Goal: Transaction & Acquisition: Book appointment/travel/reservation

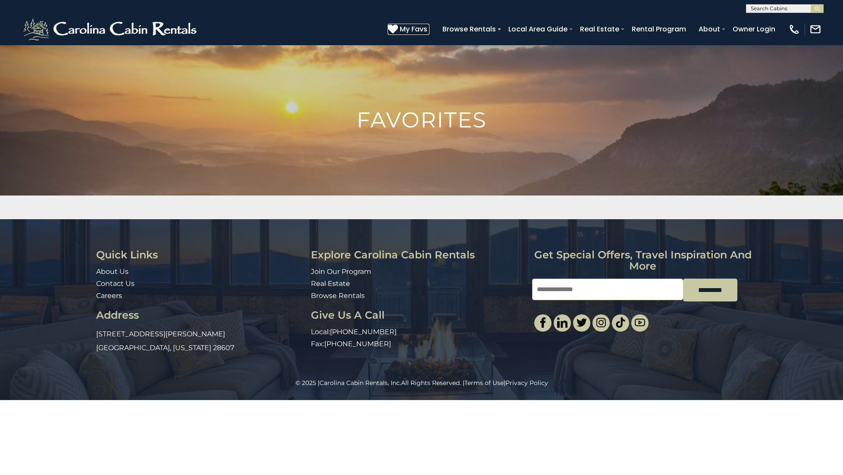
click at [422, 31] on span "My Favs" at bounding box center [414, 29] width 28 height 11
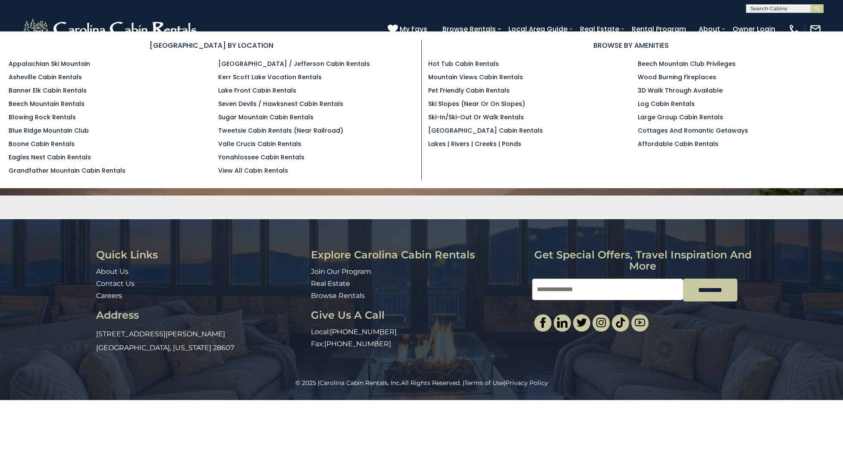
click at [487, 31] on section "BROWSE BY LOCATION Appalachian Ski Mountain Asheville Cabin Rentals Banner Elk …" at bounding box center [421, 109] width 843 height 157
click at [487, 24] on link "Browse Rentals" at bounding box center [469, 29] width 62 height 15
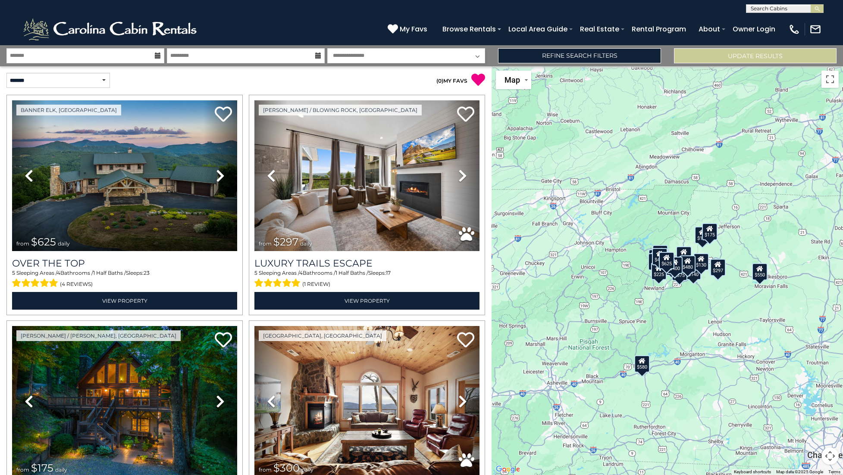
click at [158, 55] on icon at bounding box center [158, 56] width 6 height 6
click at [156, 56] on icon at bounding box center [158, 56] width 6 height 6
click at [85, 55] on input "text" at bounding box center [85, 55] width 158 height 15
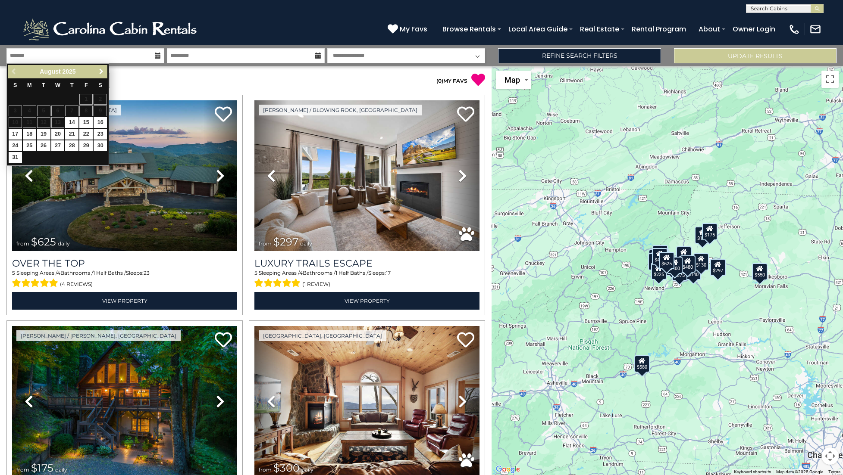
click at [100, 69] on span "Next" at bounding box center [101, 71] width 7 height 7
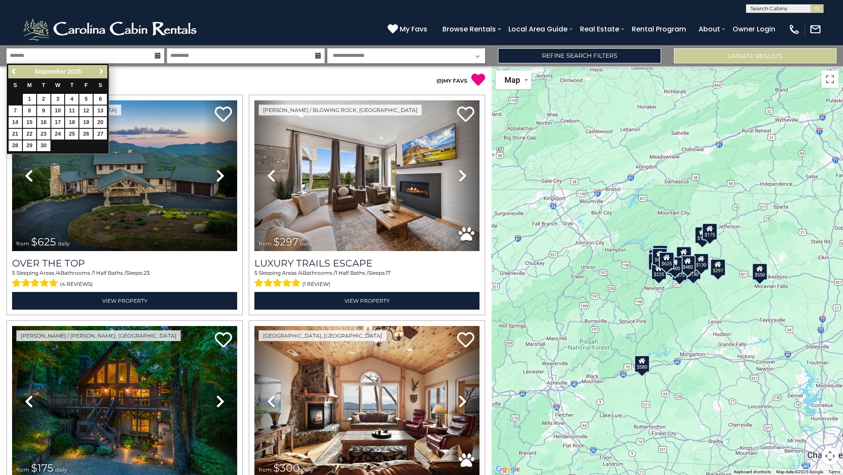
click at [100, 77] on link "Next" at bounding box center [101, 71] width 11 height 11
click at [90, 100] on link "3" at bounding box center [85, 99] width 13 height 11
type input "*******"
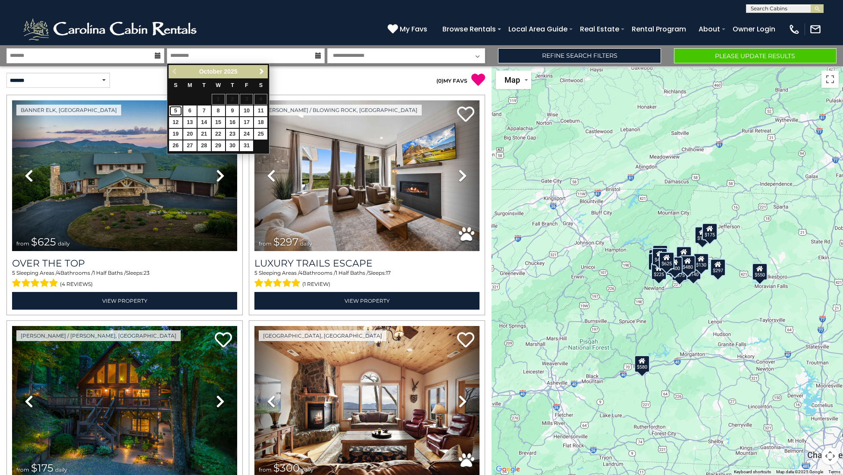
click at [175, 111] on link "5" at bounding box center [175, 111] width 13 height 11
type input "*******"
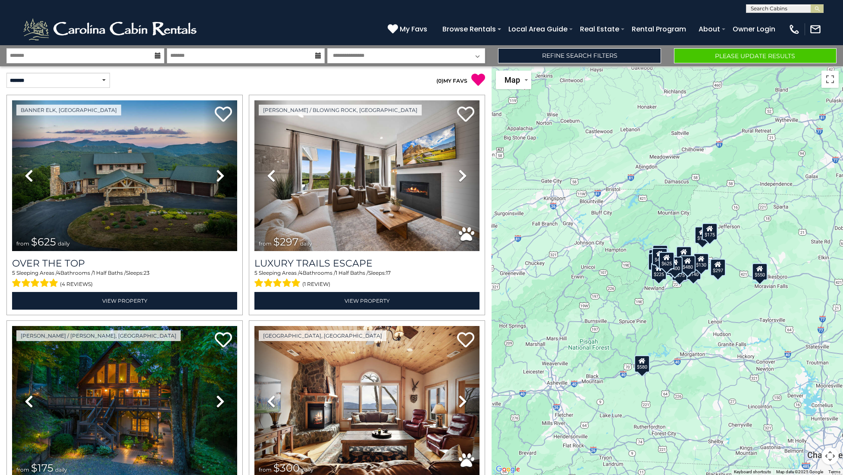
click at [422, 58] on select "**********" at bounding box center [406, 55] width 158 height 15
click at [313, 72] on div "( 0 ) MY FAVS" at bounding box center [369, 76] width 246 height 21
click at [474, 54] on select "**********" at bounding box center [406, 55] width 158 height 15
click at [475, 54] on select "**********" at bounding box center [406, 55] width 158 height 15
click at [630, 60] on link "Refine Search Filters" at bounding box center [579, 55] width 162 height 15
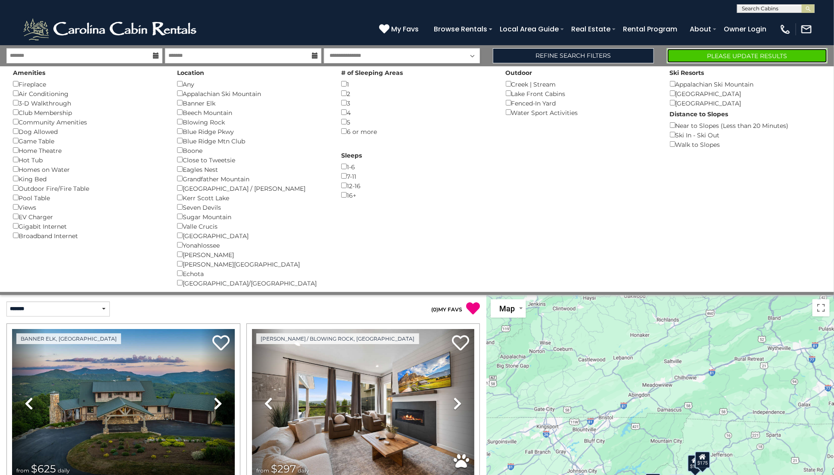
click at [703, 57] on button "Please Update Results" at bounding box center [747, 55] width 161 height 15
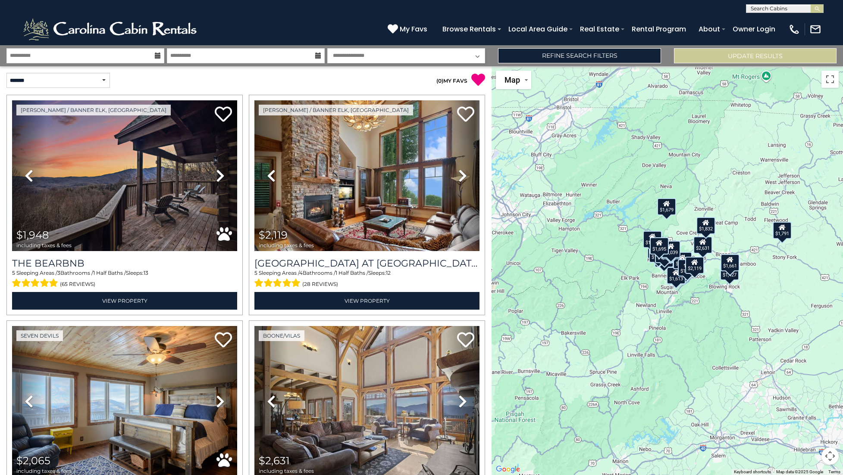
click at [713, 309] on div "$1,948 $2,119 $2,065 $2,631 $1,528 $1,696 $1,613 $1,679 $1,532 $2,134 $1,691 $1…" at bounding box center [666, 270] width 351 height 409
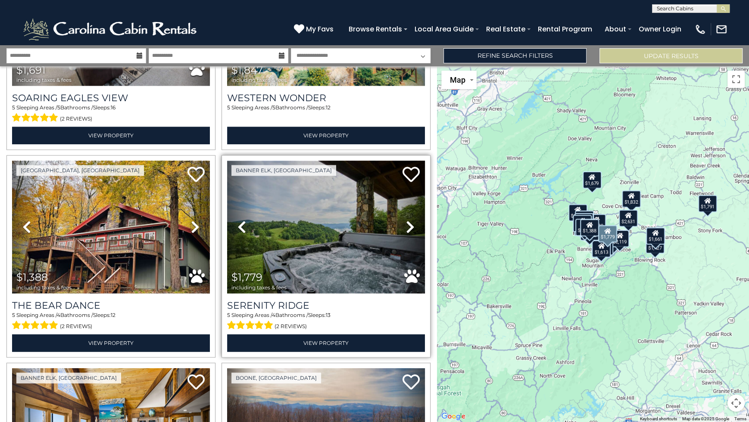
scroll to position [1197, 0]
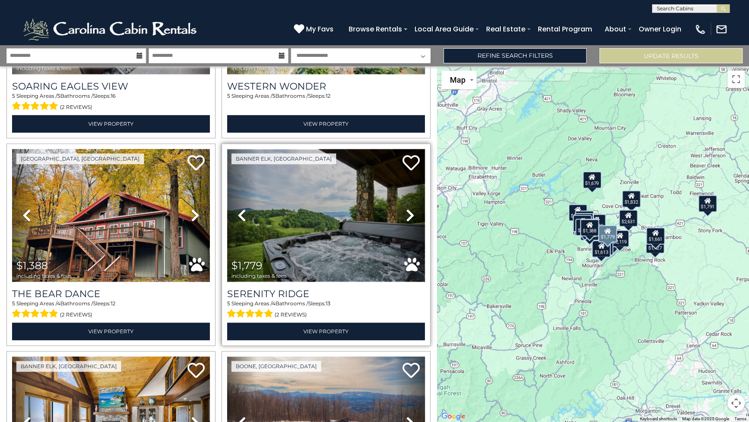
click at [311, 206] on img at bounding box center [326, 215] width 198 height 132
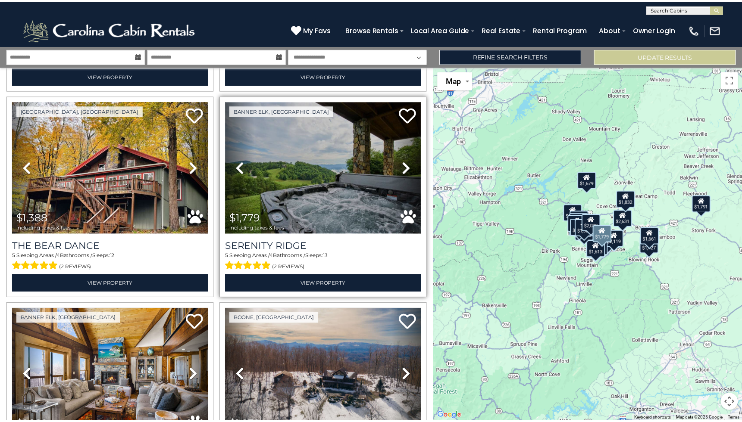
scroll to position [910, 0]
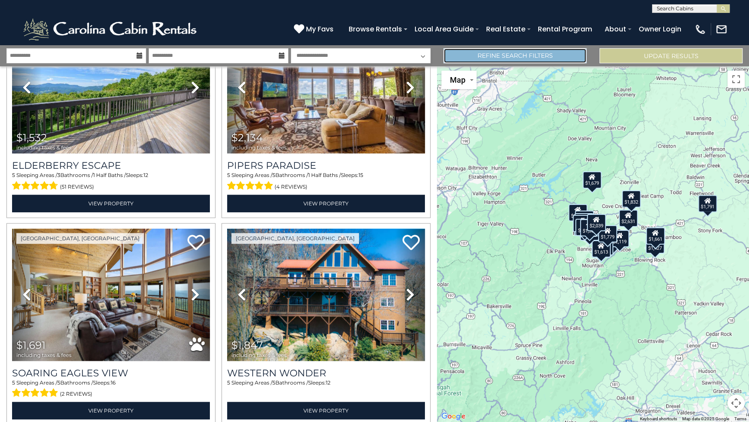
click at [509, 61] on link "Refine Search Filters" at bounding box center [514, 55] width 143 height 15
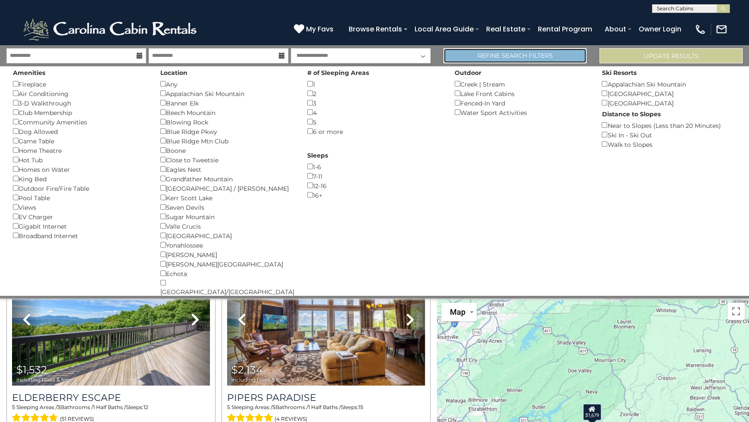
scroll to position [904, 0]
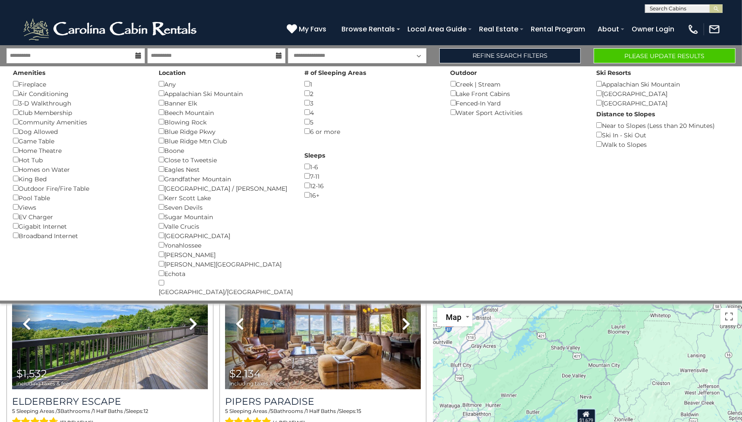
click at [310, 122] on div "5 ()" at bounding box center [370, 121] width 133 height 9
click at [497, 58] on link "Refine Search Filters" at bounding box center [510, 55] width 142 height 15
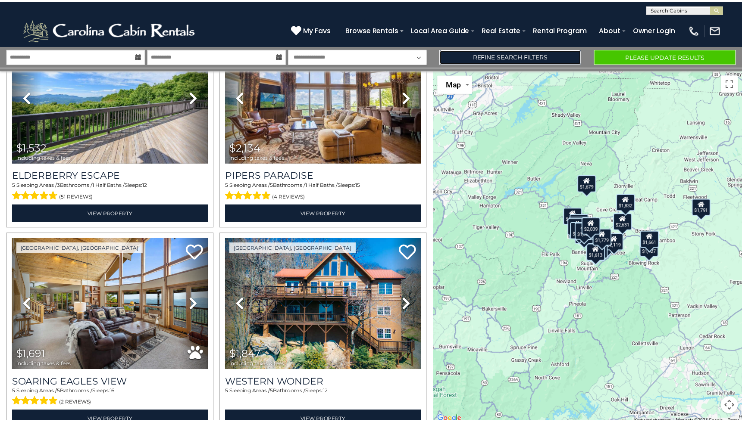
scroll to position [910, 0]
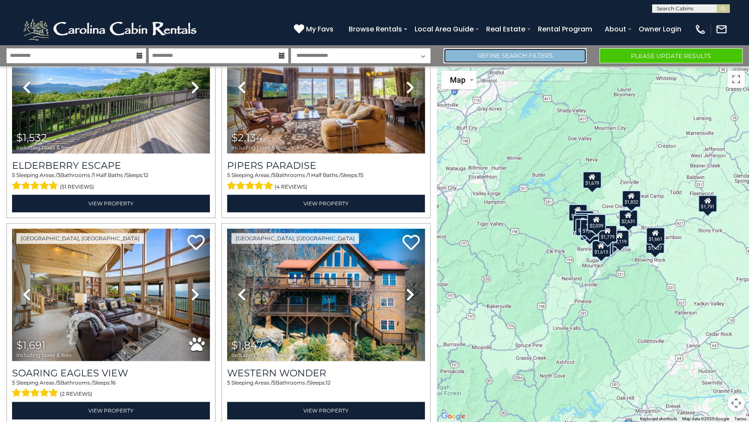
click at [505, 56] on link "Refine Search Filters" at bounding box center [514, 55] width 143 height 15
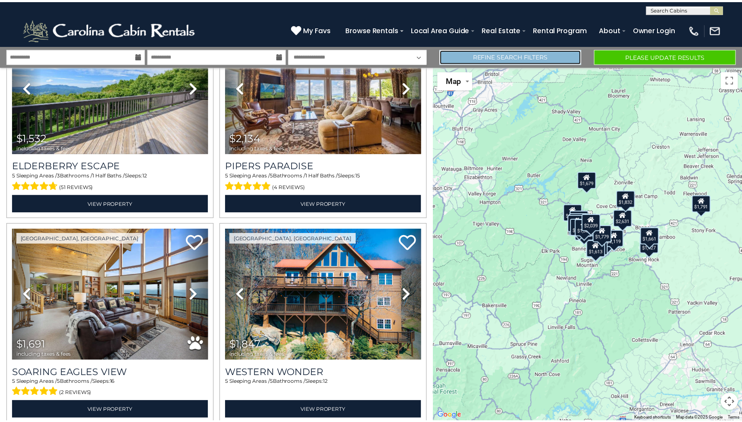
scroll to position [904, 0]
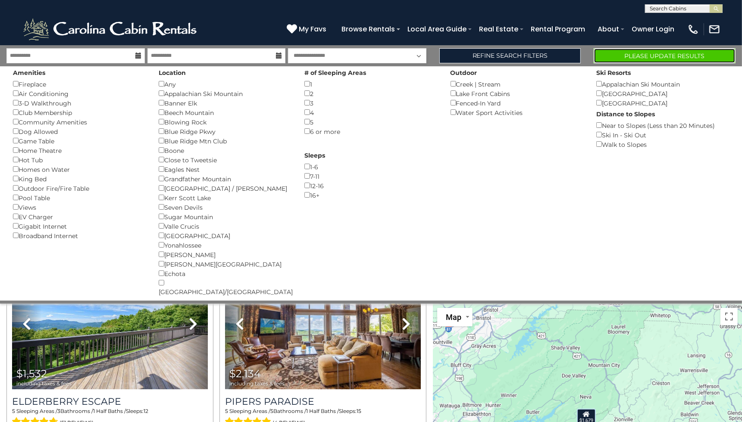
drag, startPoint x: 634, startPoint y: 54, endPoint x: 629, endPoint y: 57, distance: 5.9
click at [634, 54] on button "Please Update Results" at bounding box center [664, 55] width 142 height 15
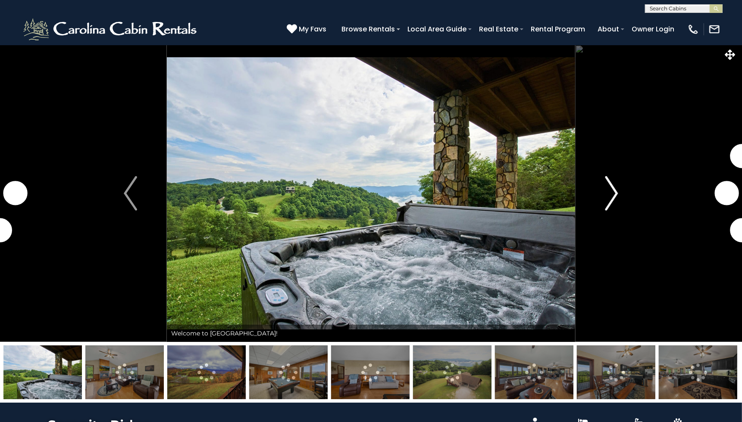
click at [614, 193] on img "Next" at bounding box center [611, 193] width 13 height 34
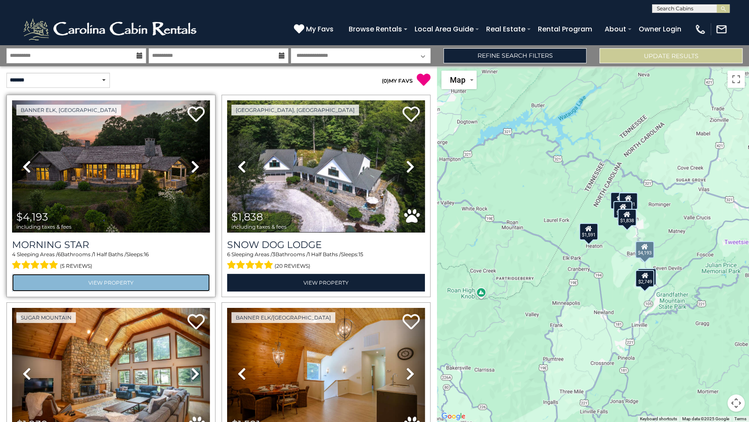
click at [136, 283] on link "View Property" at bounding box center [111, 283] width 198 height 18
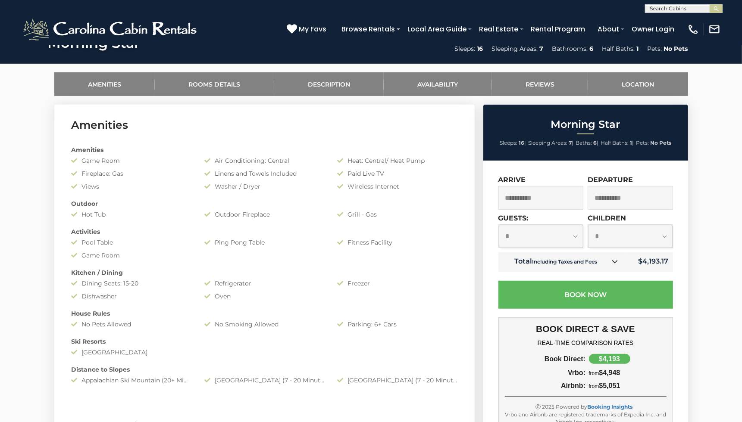
scroll to position [48, 0]
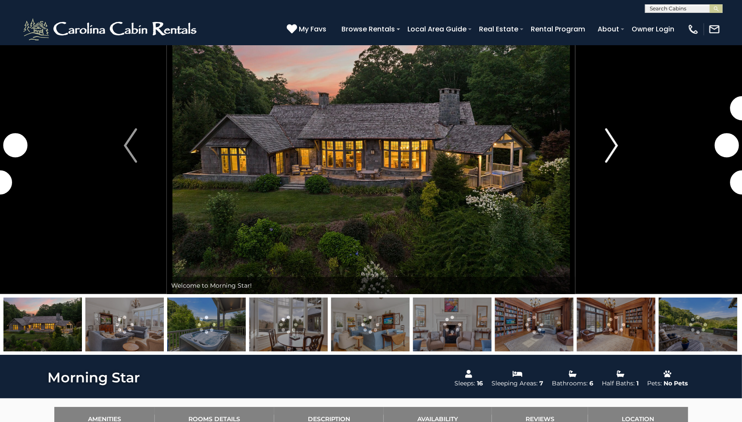
click at [617, 146] on img "Next" at bounding box center [611, 145] width 13 height 34
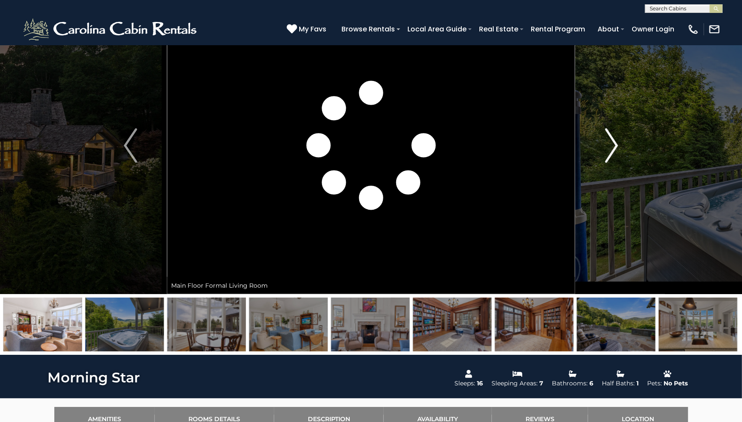
click at [612, 146] on img "Next" at bounding box center [611, 145] width 13 height 34
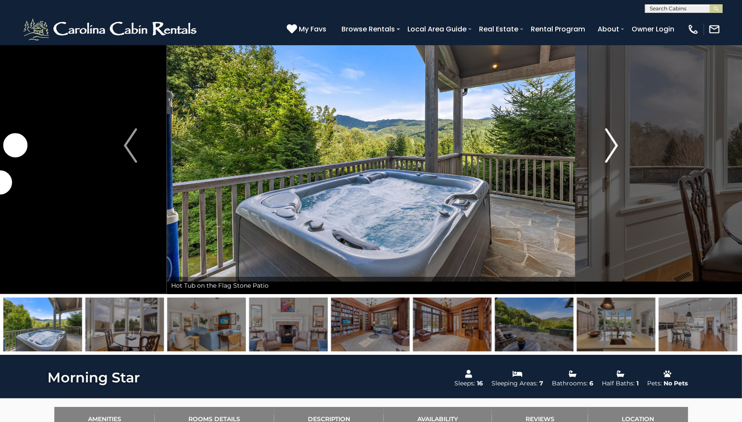
click at [614, 143] on img "Next" at bounding box center [611, 145] width 13 height 34
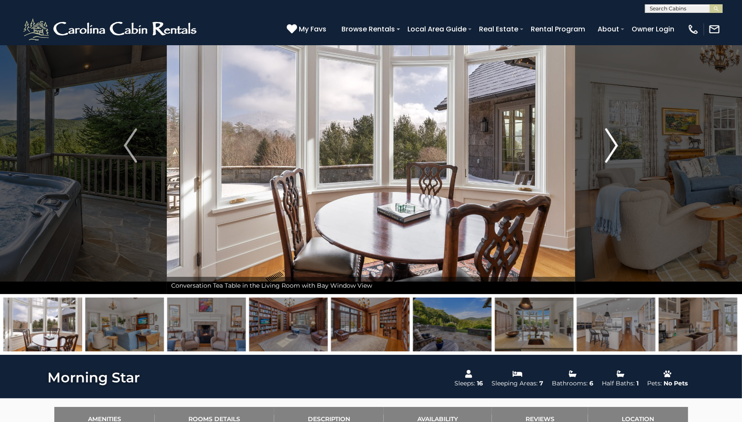
click at [614, 142] on img "Next" at bounding box center [611, 145] width 13 height 34
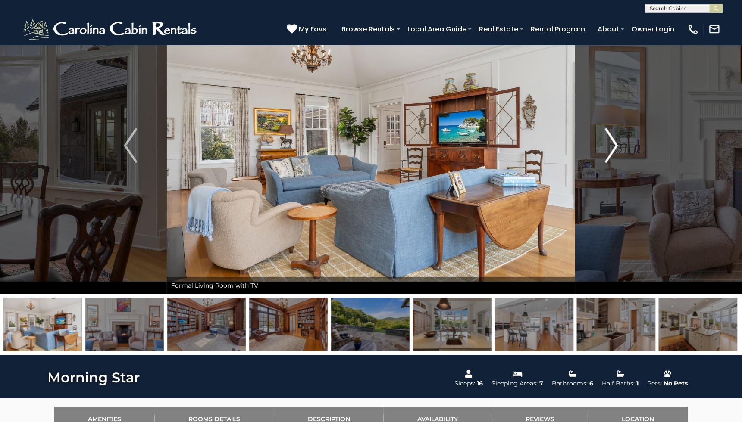
click at [614, 142] on img "Next" at bounding box center [611, 145] width 13 height 34
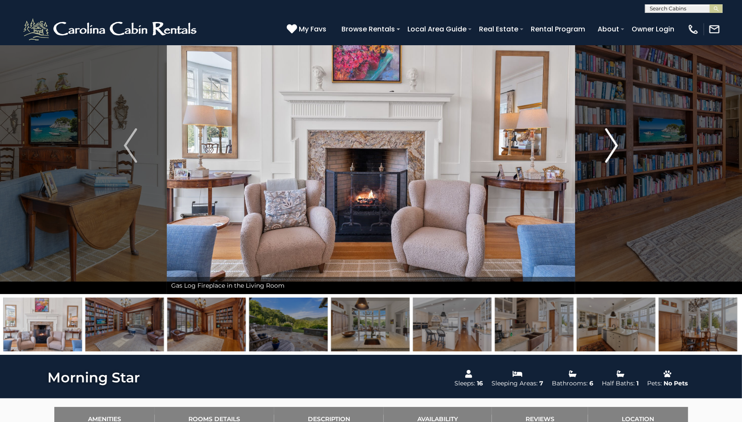
click at [614, 142] on img "Next" at bounding box center [611, 145] width 13 height 34
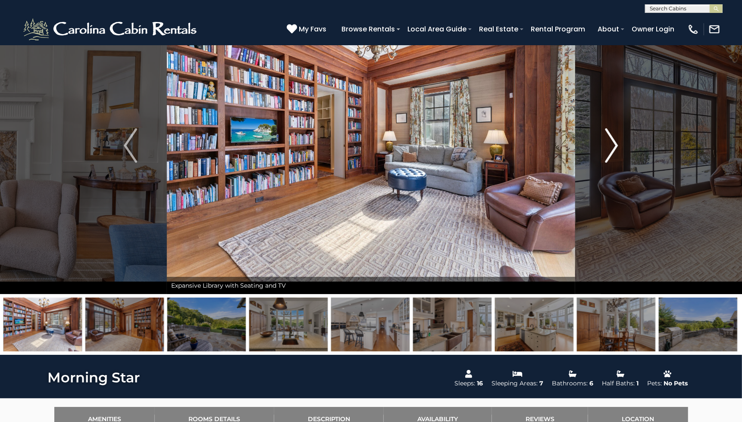
click at [614, 142] on img "Next" at bounding box center [611, 145] width 13 height 34
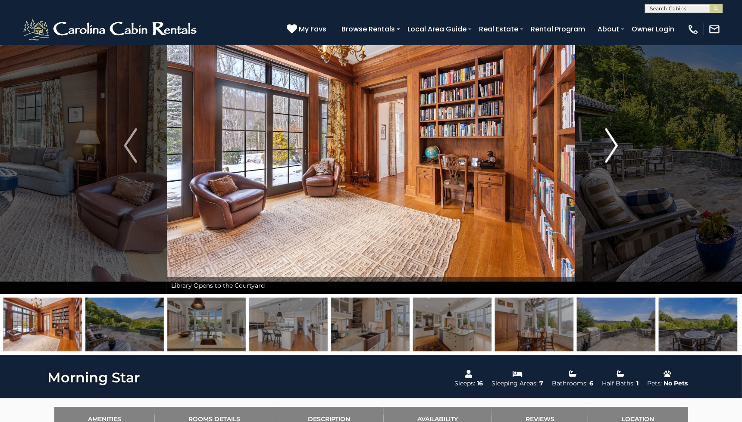
click at [614, 143] on img "Next" at bounding box center [611, 145] width 13 height 34
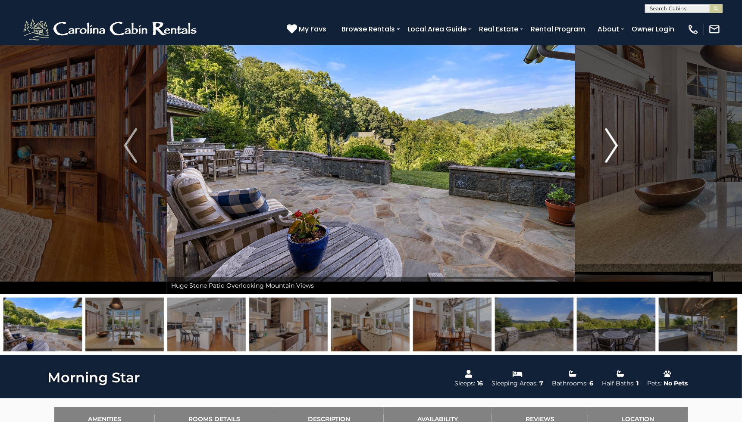
click at [614, 145] on img "Next" at bounding box center [611, 145] width 13 height 34
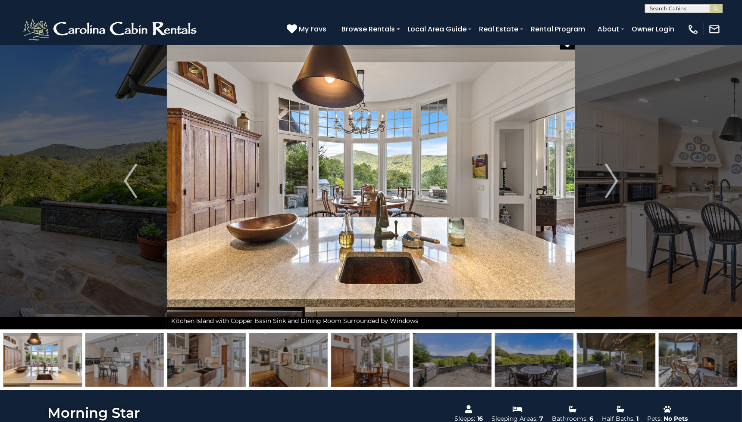
scroll to position [0, 0]
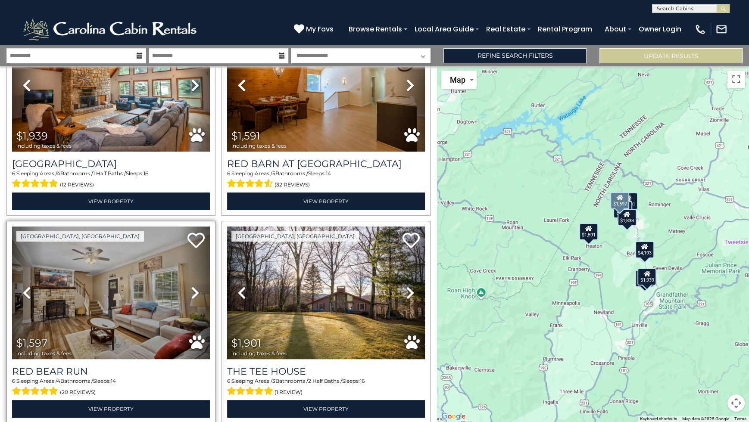
scroll to position [383, 0]
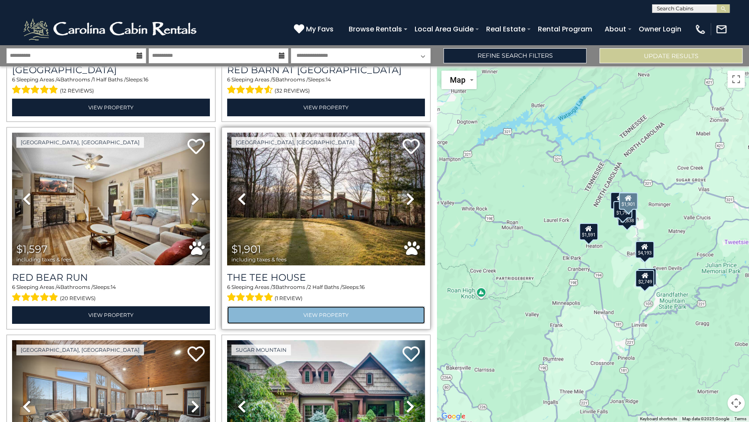
click at [348, 309] on link "View Property" at bounding box center [326, 315] width 198 height 18
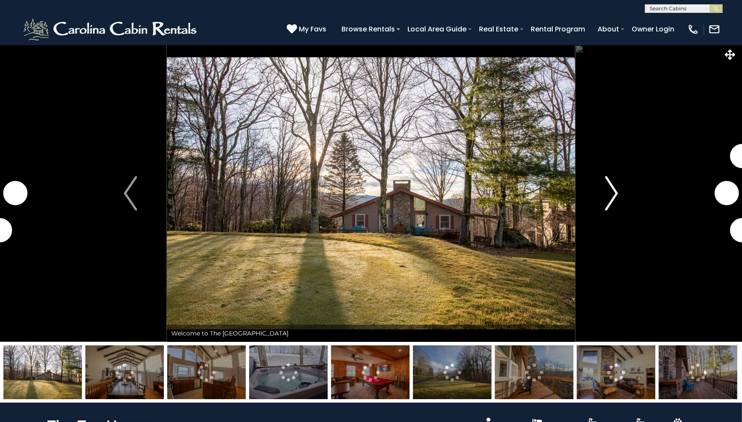
click at [605, 203] on img "Next" at bounding box center [611, 193] width 13 height 34
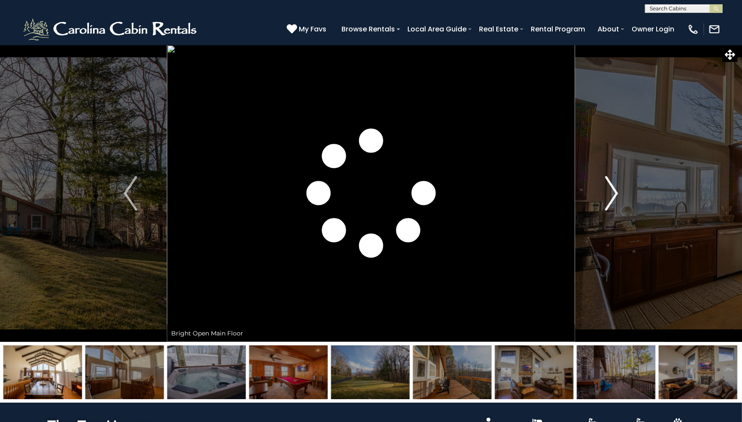
click at [612, 197] on img "Next" at bounding box center [611, 193] width 13 height 34
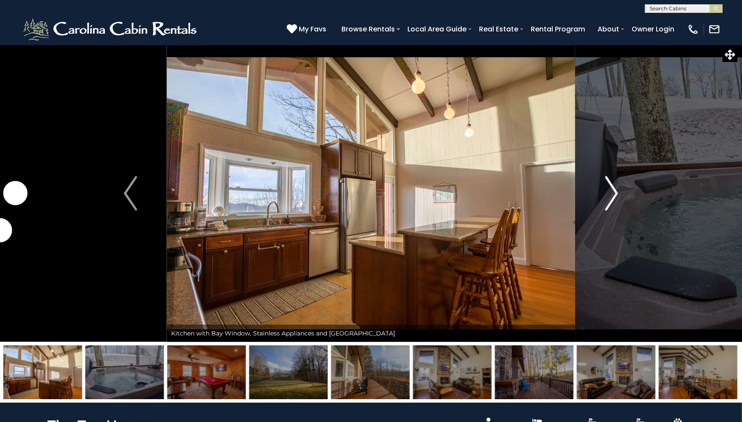
click at [610, 196] on img "Next" at bounding box center [611, 193] width 13 height 34
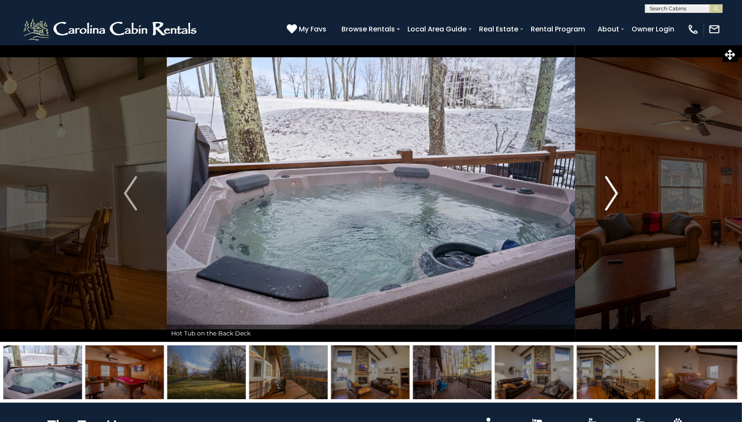
click at [610, 196] on img "Next" at bounding box center [611, 193] width 13 height 34
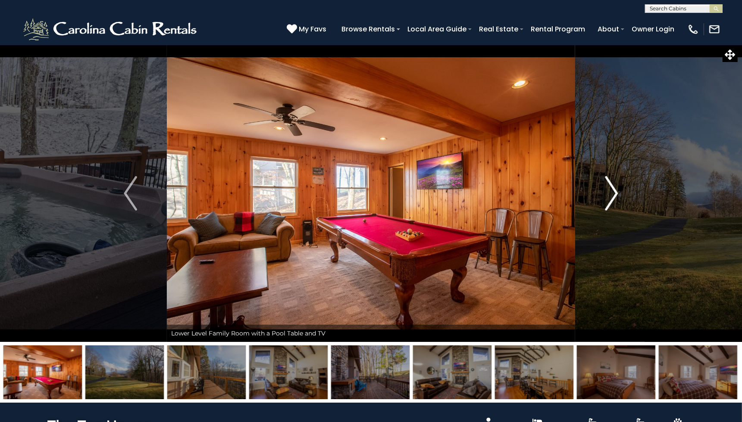
click at [610, 196] on img "Next" at bounding box center [611, 193] width 13 height 34
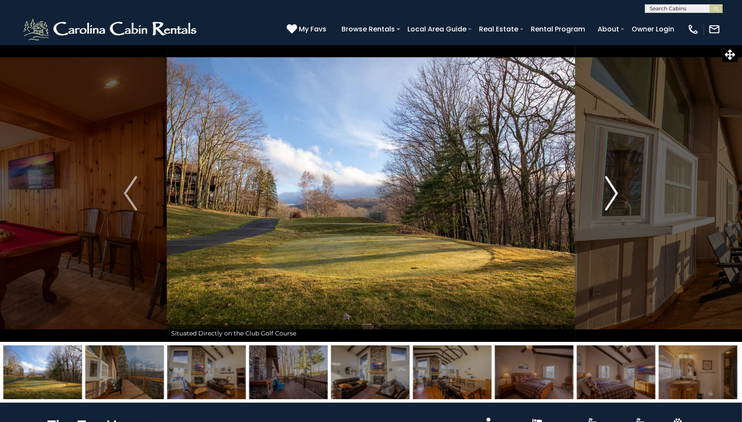
click at [610, 195] on img "Next" at bounding box center [611, 193] width 13 height 34
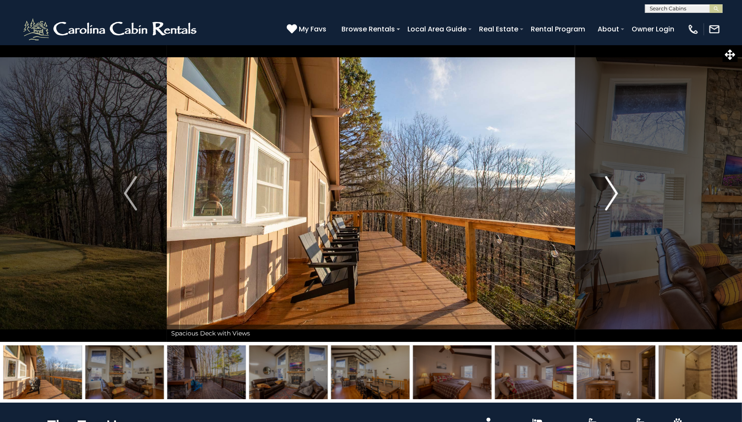
click at [610, 195] on img "Next" at bounding box center [611, 193] width 13 height 34
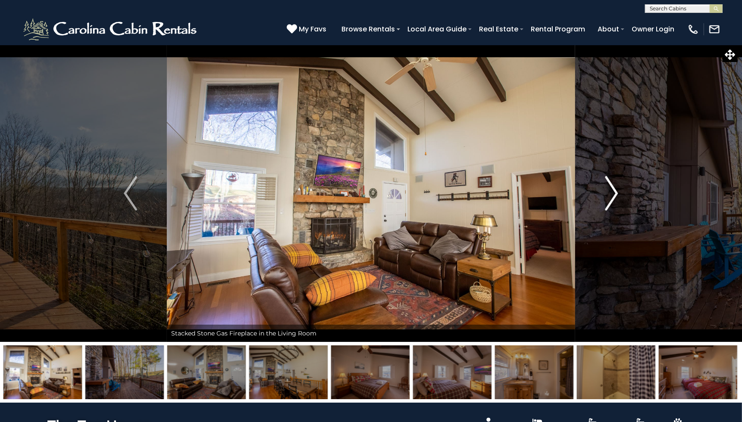
click at [610, 195] on img "Next" at bounding box center [611, 193] width 13 height 34
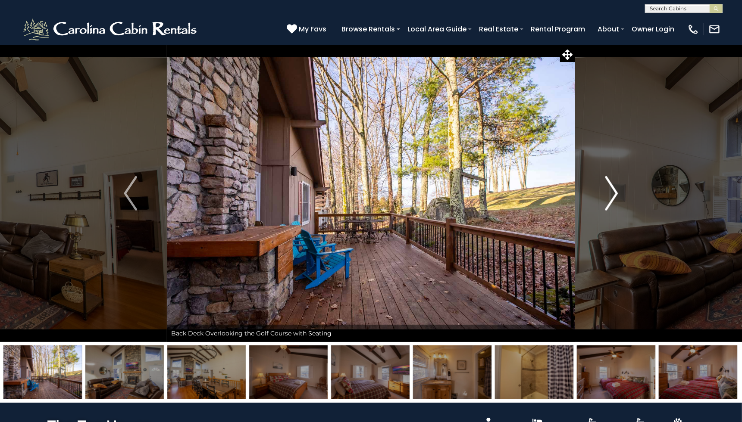
click at [611, 194] on img "Next" at bounding box center [611, 193] width 13 height 34
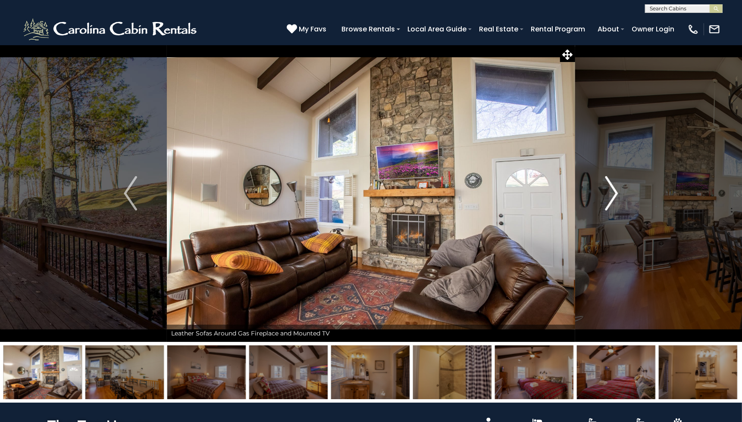
click at [611, 194] on img "Next" at bounding box center [611, 193] width 13 height 34
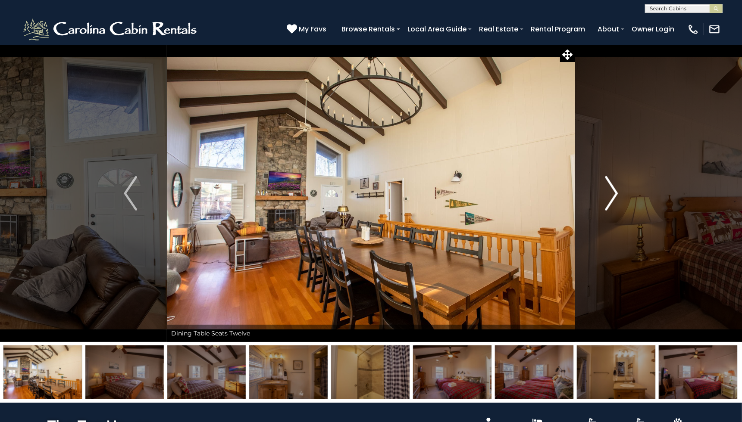
click at [611, 194] on img "Next" at bounding box center [611, 193] width 13 height 34
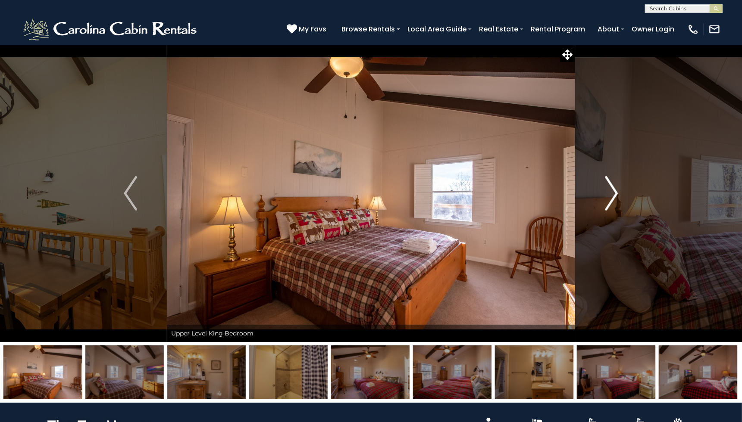
click at [612, 194] on img "Next" at bounding box center [611, 193] width 13 height 34
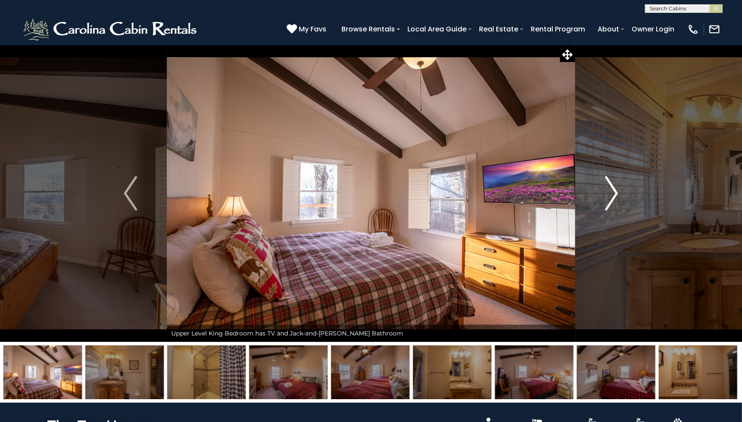
click at [614, 193] on img "Next" at bounding box center [611, 193] width 13 height 34
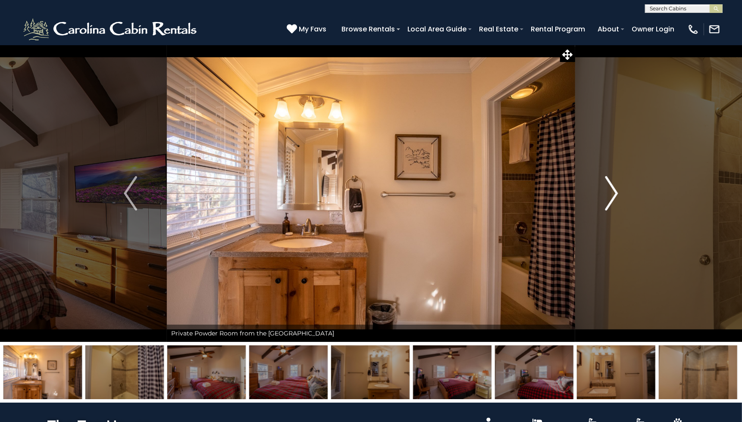
click at [614, 193] on img "Next" at bounding box center [611, 193] width 13 height 34
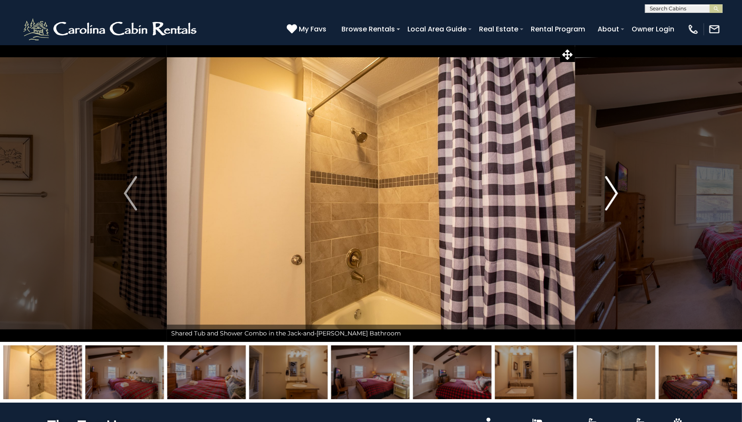
click at [615, 193] on img "Next" at bounding box center [611, 193] width 13 height 34
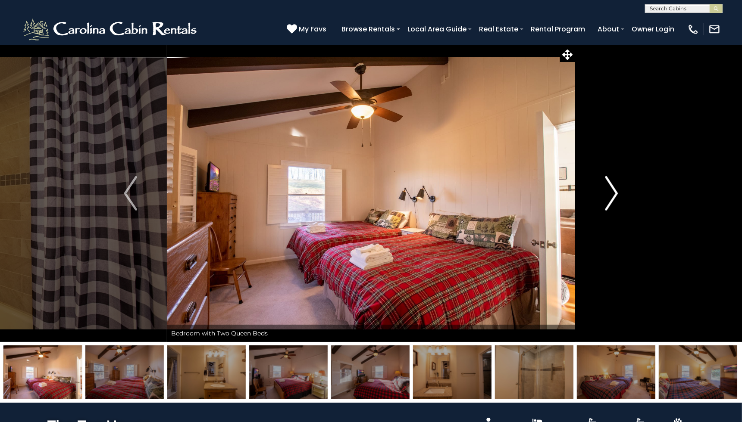
click at [615, 193] on img "Next" at bounding box center [611, 193] width 13 height 34
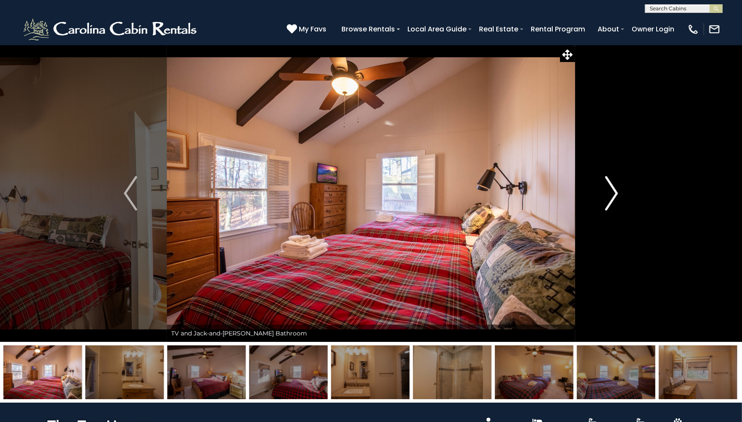
click at [615, 191] on img "Next" at bounding box center [611, 193] width 13 height 34
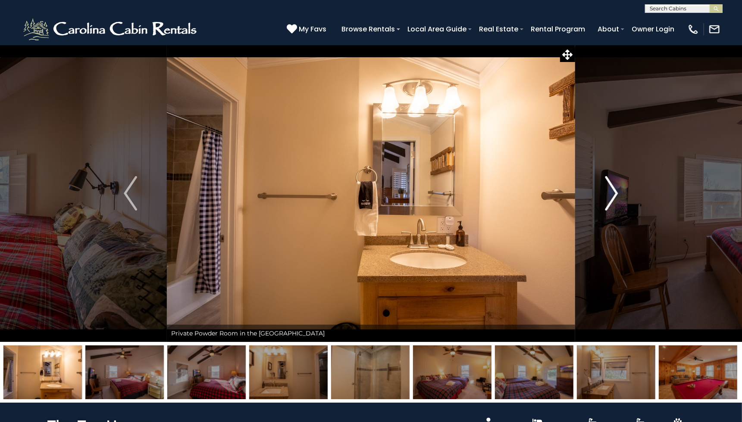
click at [616, 191] on img "Next" at bounding box center [611, 193] width 13 height 34
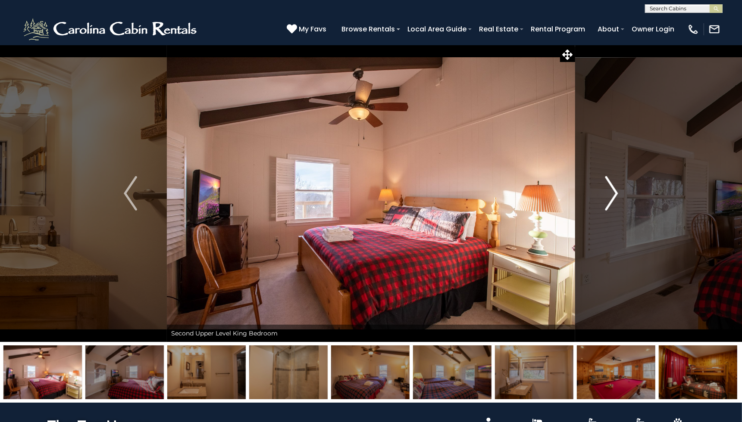
click at [612, 193] on img "Next" at bounding box center [611, 193] width 13 height 34
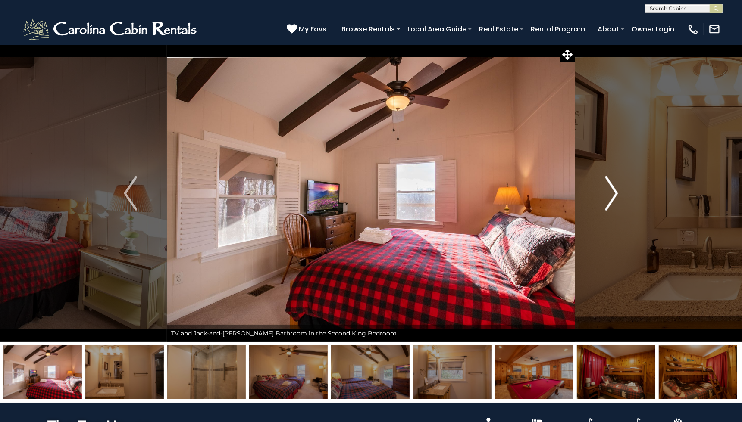
click at [612, 192] on img "Next" at bounding box center [611, 193] width 13 height 34
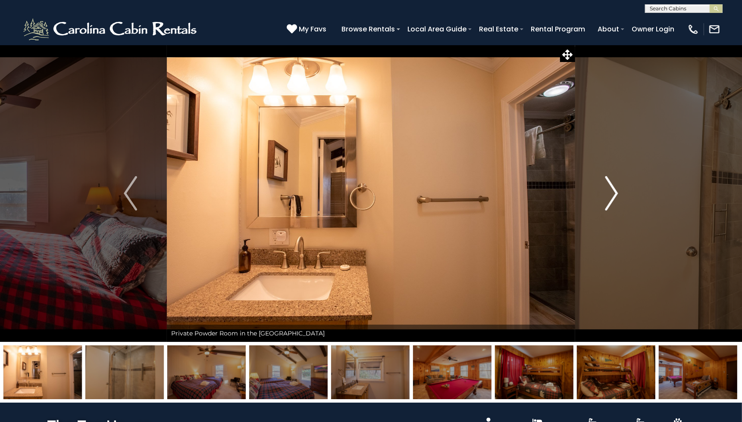
click at [612, 191] on img "Next" at bounding box center [611, 193] width 13 height 34
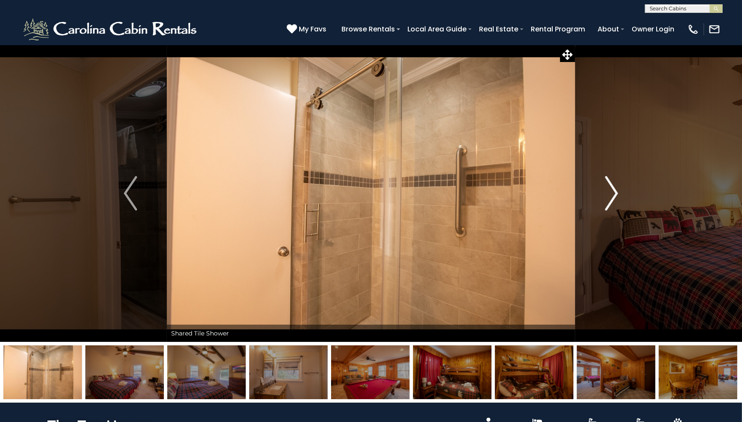
click at [612, 191] on img "Next" at bounding box center [611, 193] width 13 height 34
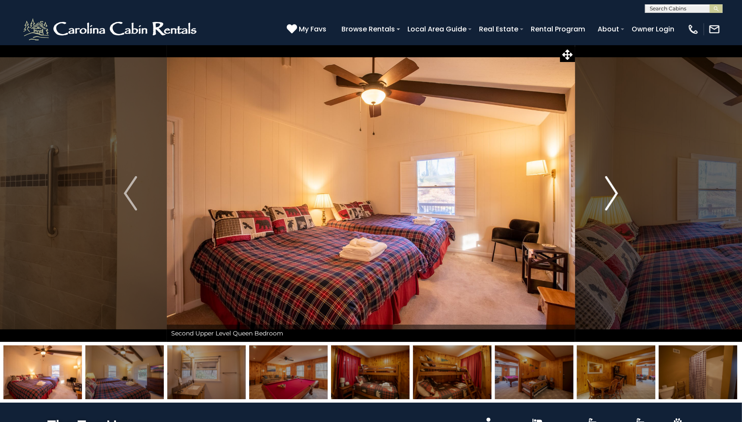
click at [612, 191] on img "Next" at bounding box center [611, 193] width 13 height 34
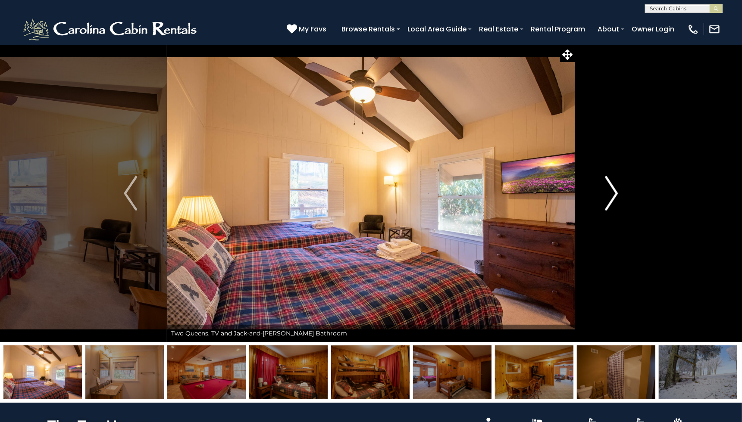
click at [612, 191] on img "Next" at bounding box center [611, 193] width 13 height 34
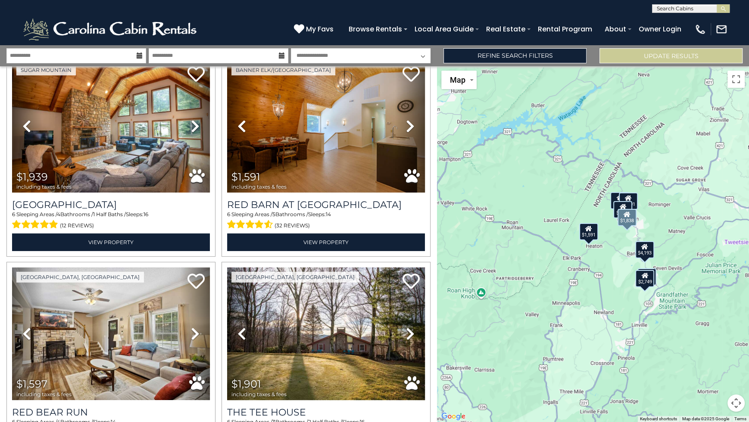
scroll to position [287, 0]
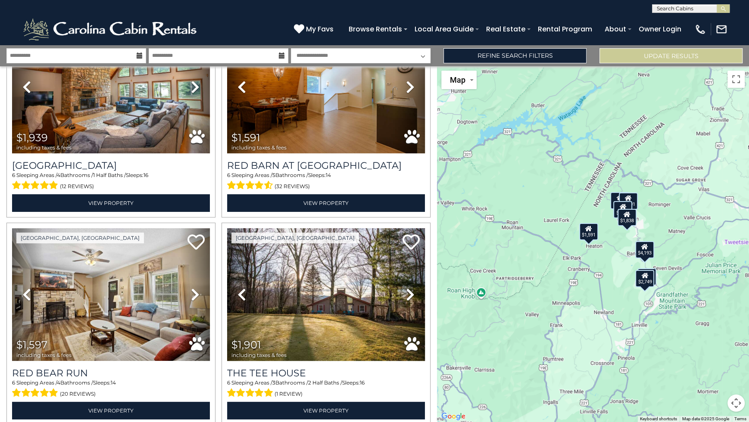
click at [738, 411] on button "Map camera controls" at bounding box center [736, 403] width 17 height 17
click at [718, 361] on button "Zoom in" at bounding box center [714, 360] width 17 height 17
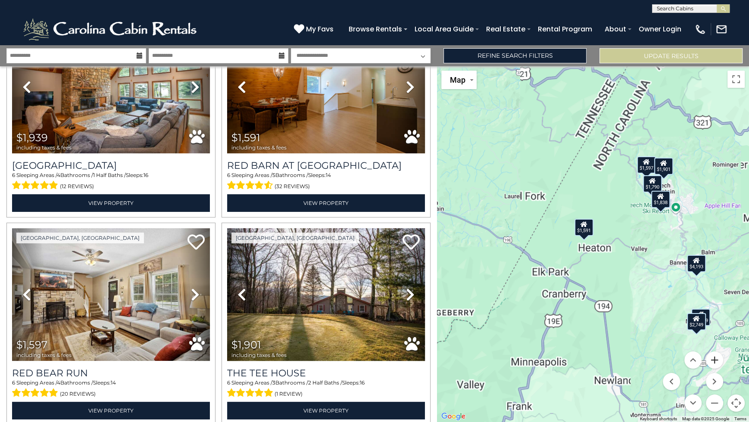
click at [718, 361] on button "Zoom in" at bounding box center [714, 360] width 17 height 17
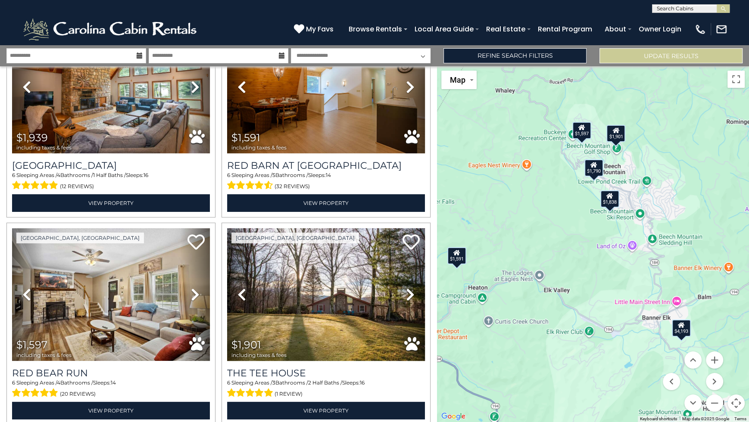
drag, startPoint x: 686, startPoint y: 243, endPoint x: 565, endPoint y: 279, distance: 126.4
click at [565, 279] on div "$4,193 $1,838 $1,939 $1,591 $1,597 $1,901 $1,790 $2,749" at bounding box center [593, 244] width 312 height 356
click at [612, 203] on div "$1,838" at bounding box center [609, 199] width 19 height 17
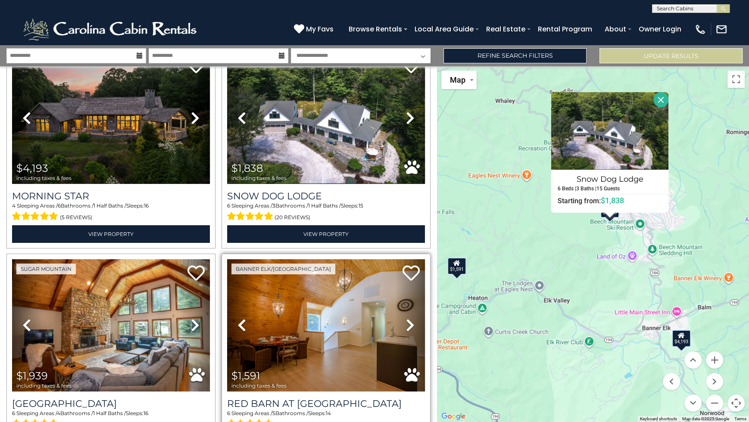
scroll to position [48, 0]
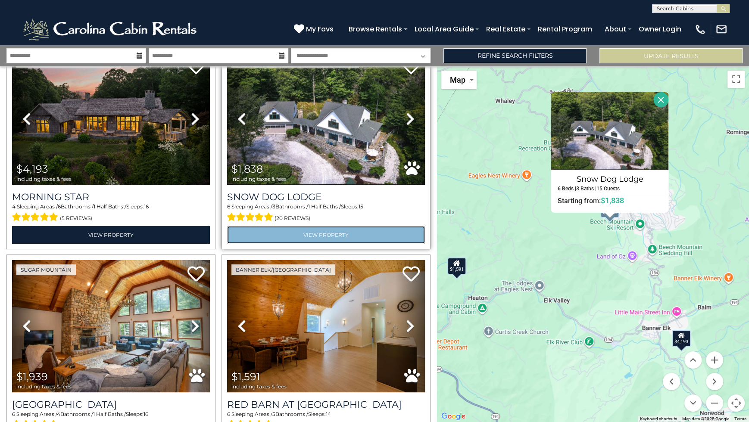
click at [343, 231] on link "View Property" at bounding box center [326, 235] width 198 height 18
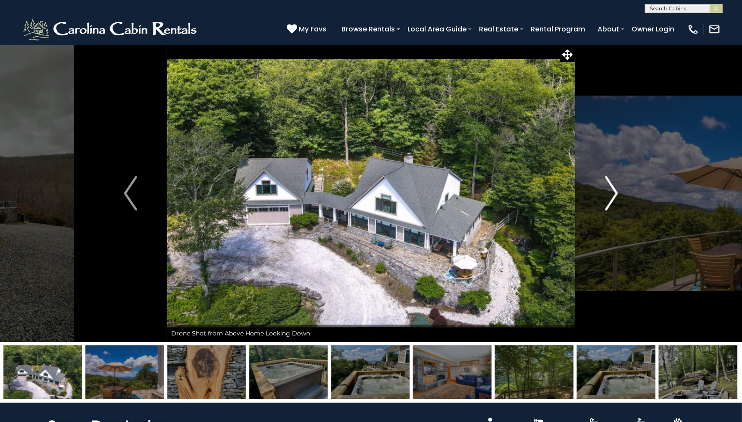
click at [622, 202] on button "Next" at bounding box center [611, 193] width 73 height 297
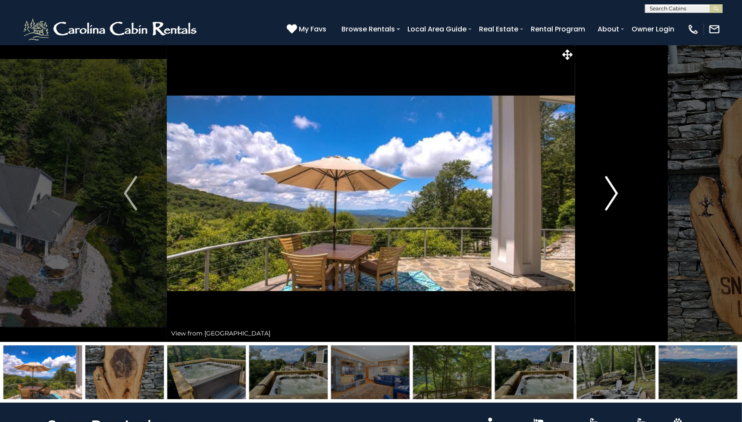
click at [616, 203] on img "Next" at bounding box center [611, 193] width 13 height 34
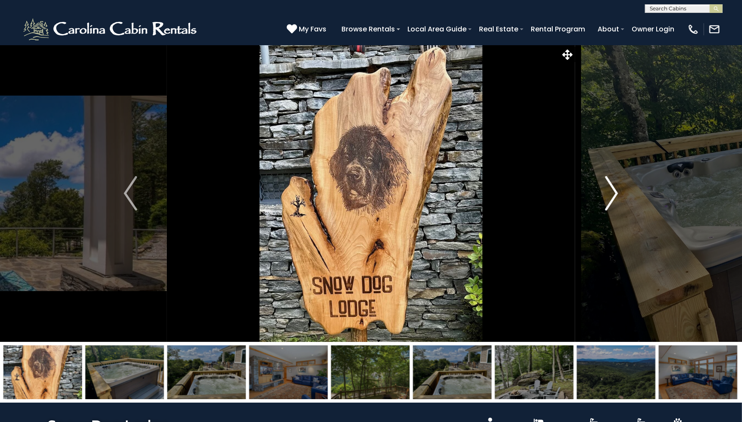
click at [616, 203] on img "Next" at bounding box center [611, 193] width 13 height 34
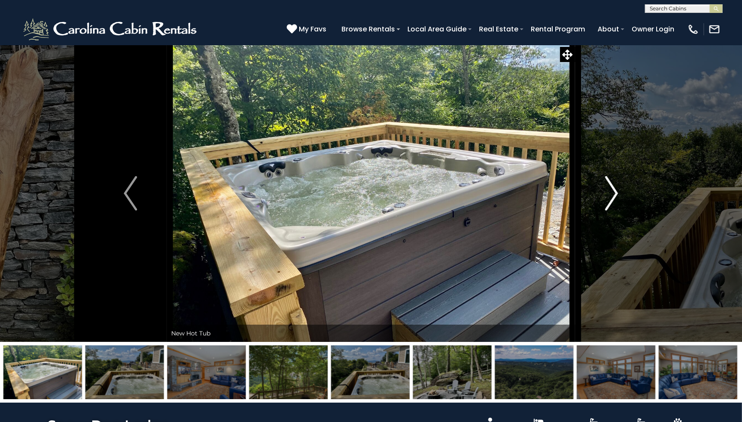
click at [615, 203] on img "Next" at bounding box center [611, 193] width 13 height 34
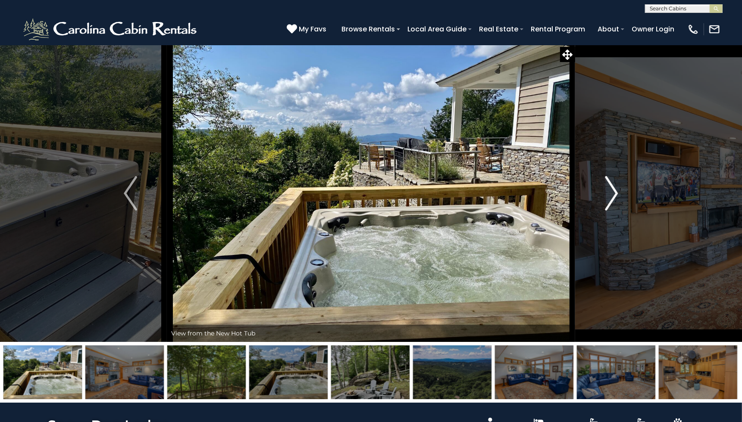
click at [615, 203] on img "Next" at bounding box center [611, 193] width 13 height 34
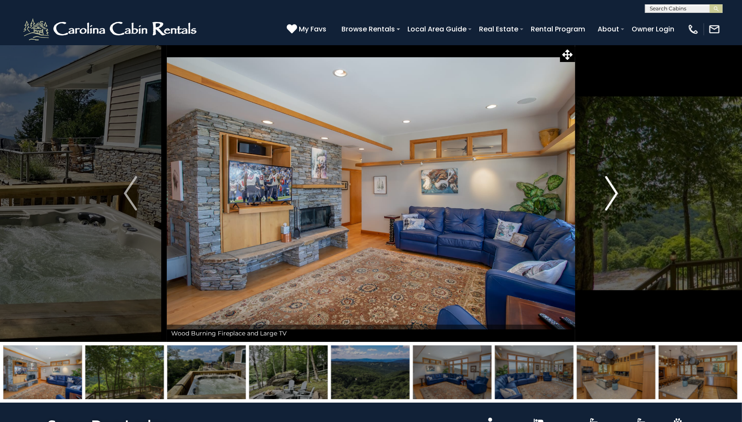
click at [615, 203] on img "Next" at bounding box center [611, 193] width 13 height 34
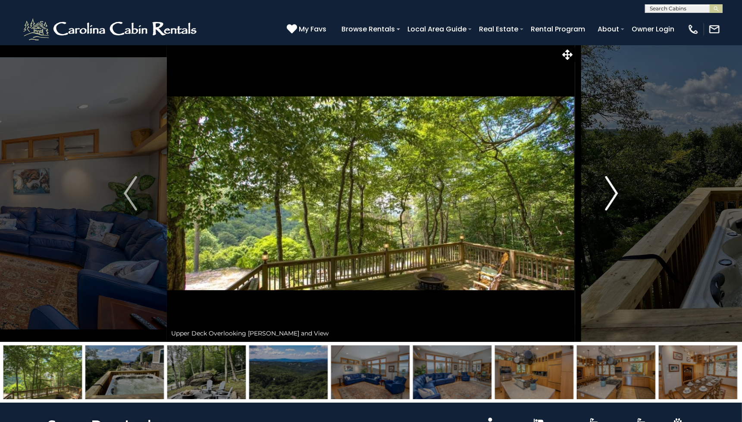
click at [615, 203] on img "Next" at bounding box center [611, 193] width 13 height 34
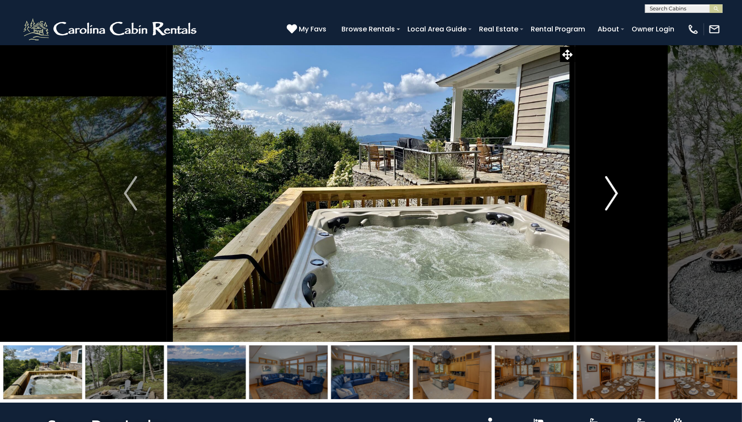
click at [615, 203] on img "Next" at bounding box center [611, 193] width 13 height 34
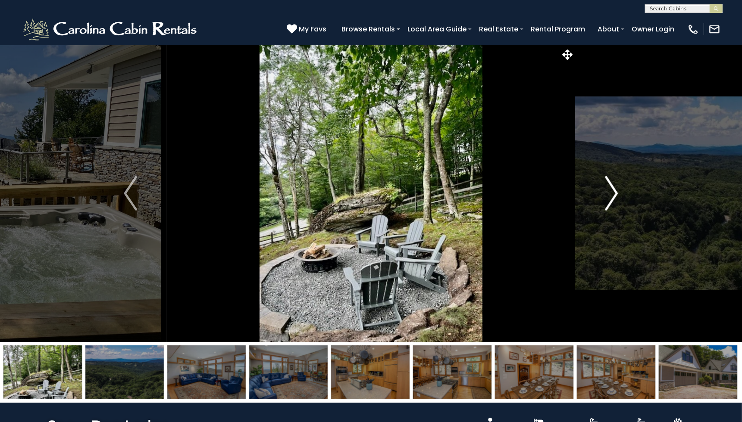
click at [615, 203] on img "Next" at bounding box center [611, 193] width 13 height 34
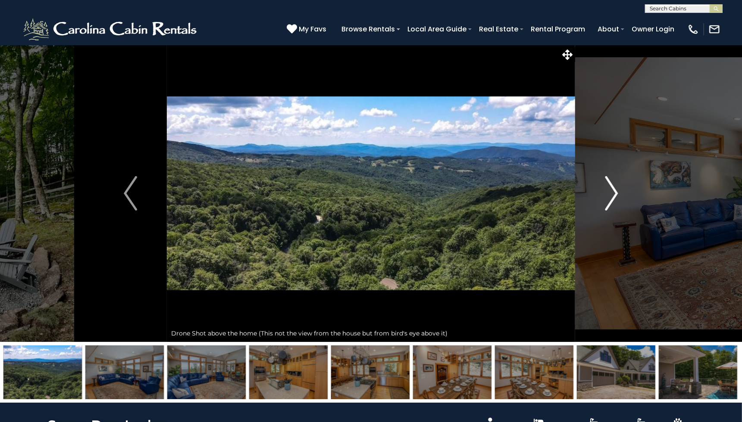
click at [615, 203] on img "Next" at bounding box center [611, 193] width 13 height 34
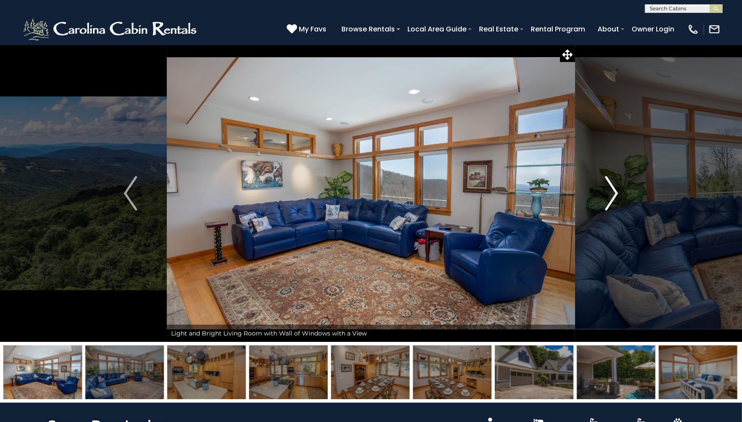
click at [615, 203] on img "Next" at bounding box center [611, 193] width 13 height 34
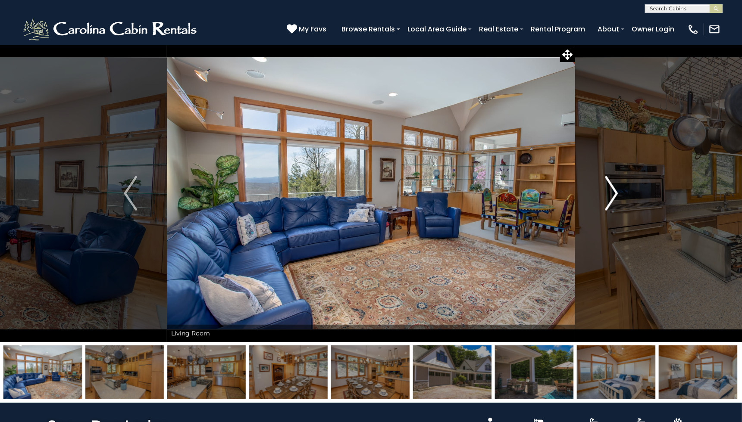
click at [615, 203] on img "Next" at bounding box center [611, 193] width 13 height 34
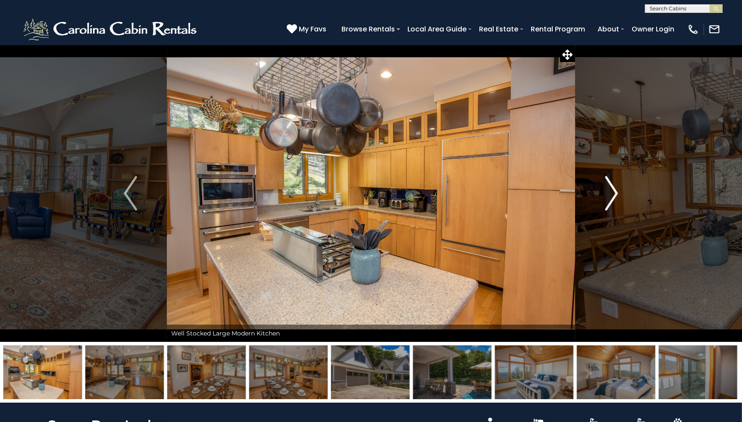
click at [615, 203] on img "Next" at bounding box center [611, 193] width 13 height 34
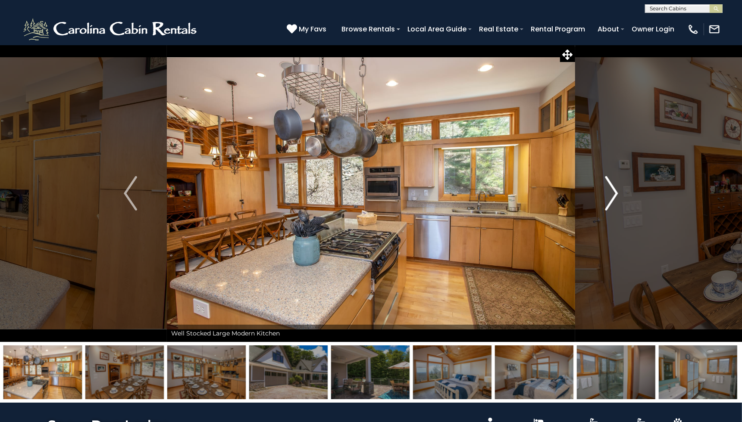
click at [615, 203] on img "Next" at bounding box center [611, 193] width 13 height 34
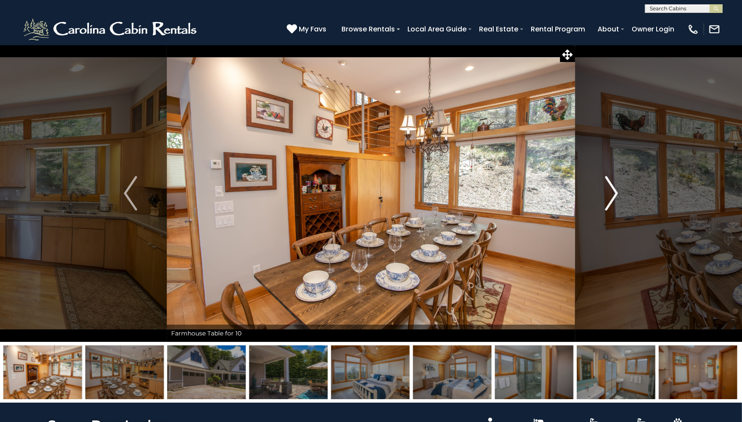
click at [615, 203] on img "Next" at bounding box center [611, 193] width 13 height 34
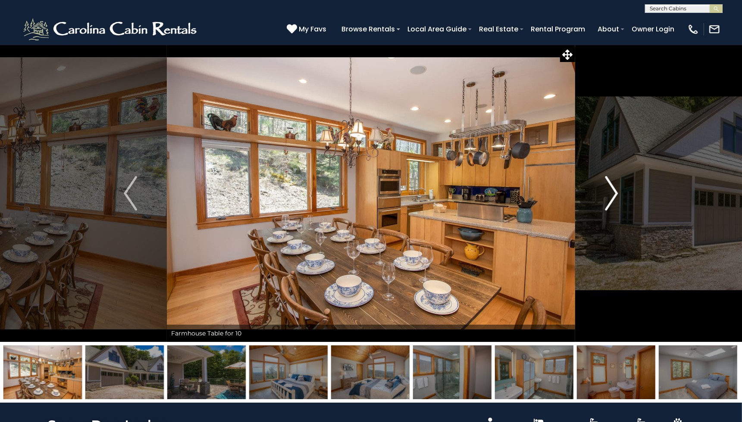
click at [615, 203] on img "Next" at bounding box center [611, 193] width 13 height 34
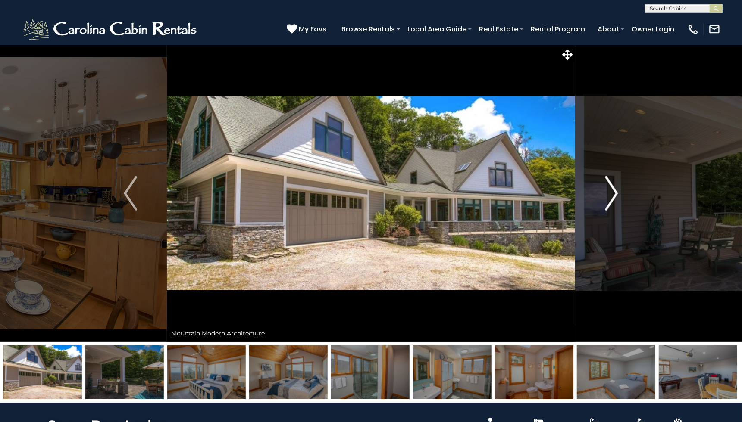
click at [615, 203] on img "Next" at bounding box center [611, 193] width 13 height 34
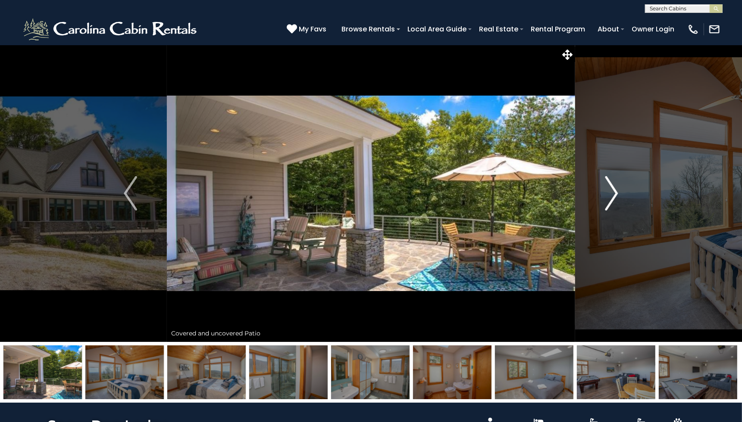
click at [615, 203] on img "Next" at bounding box center [611, 193] width 13 height 34
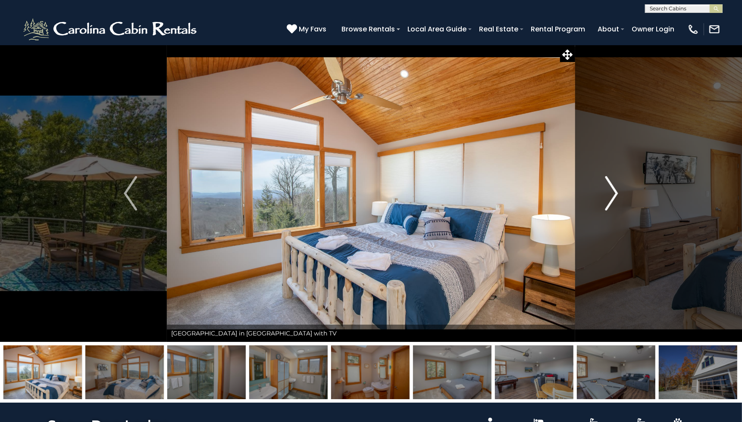
click at [615, 203] on img "Next" at bounding box center [611, 193] width 13 height 34
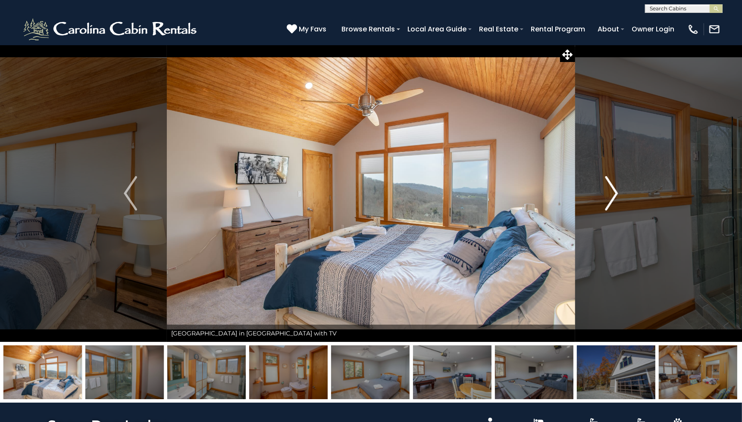
click at [615, 203] on img "Next" at bounding box center [611, 193] width 13 height 34
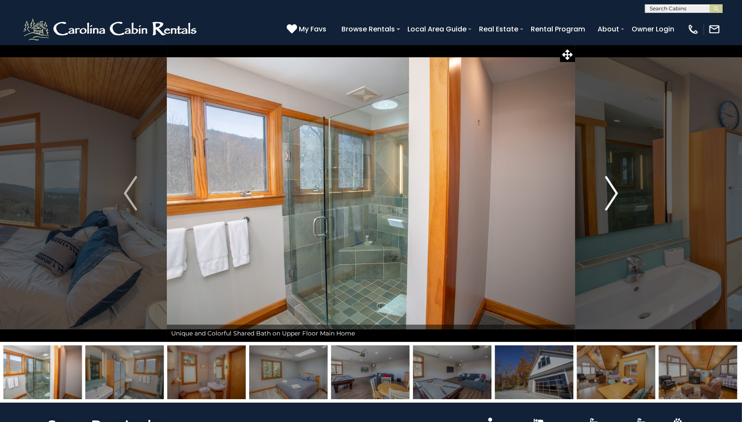
click at [615, 203] on img "Next" at bounding box center [611, 193] width 13 height 34
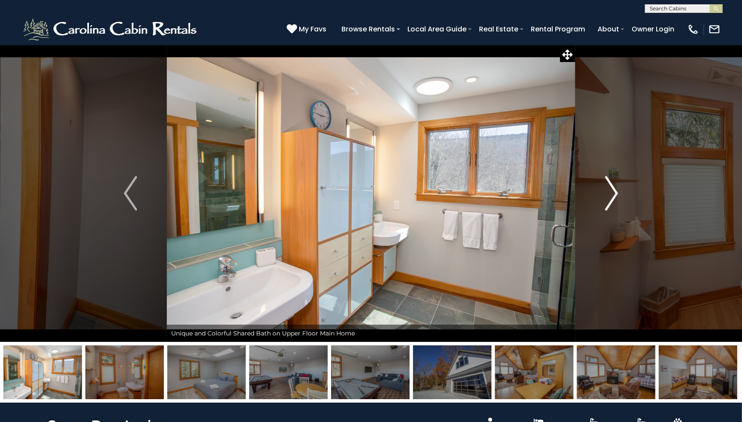
click at [615, 203] on img "Next" at bounding box center [611, 193] width 13 height 34
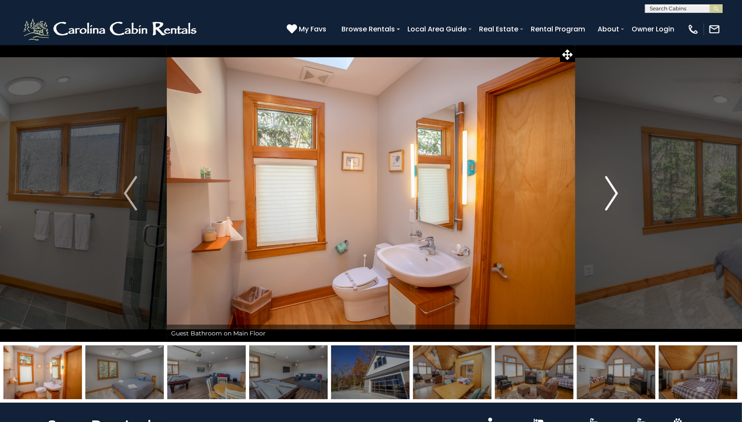
click at [615, 203] on img "Next" at bounding box center [611, 193] width 13 height 34
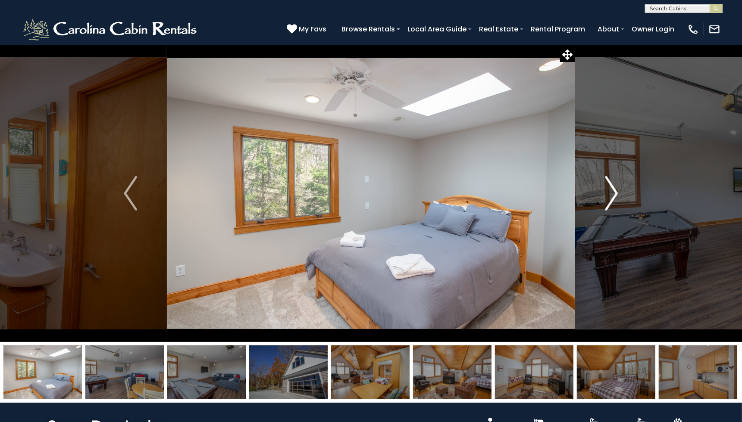
click at [615, 203] on img "Next" at bounding box center [611, 193] width 13 height 34
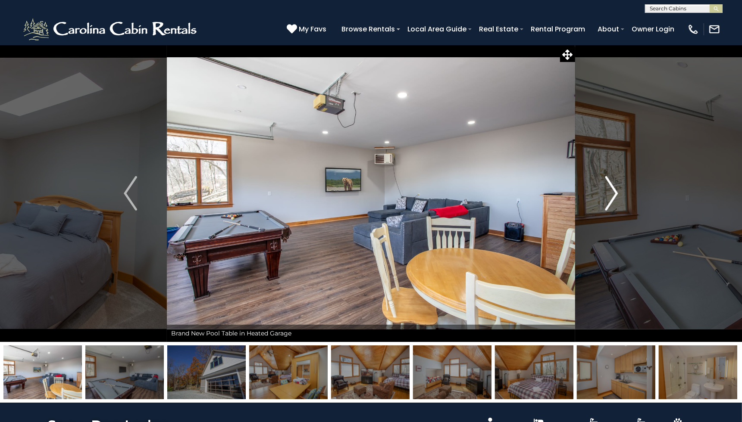
click at [615, 203] on img "Next" at bounding box center [611, 193] width 13 height 34
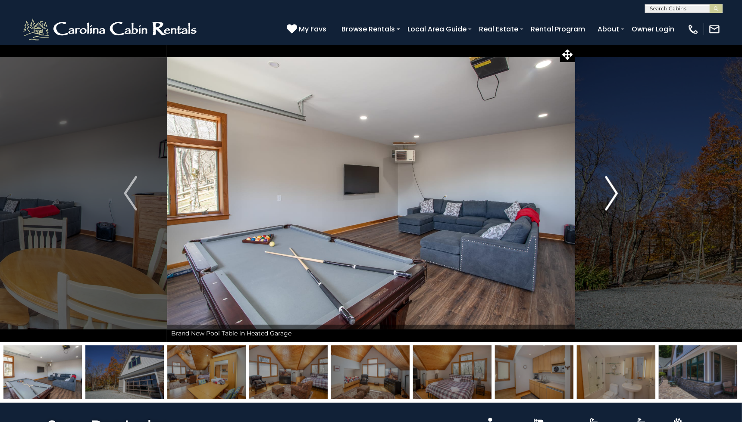
click at [615, 203] on img "Next" at bounding box center [611, 193] width 13 height 34
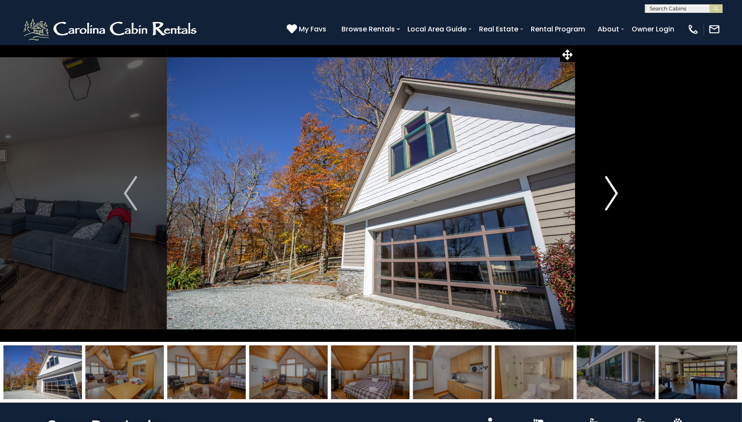
click at [615, 203] on img "Next" at bounding box center [611, 193] width 13 height 34
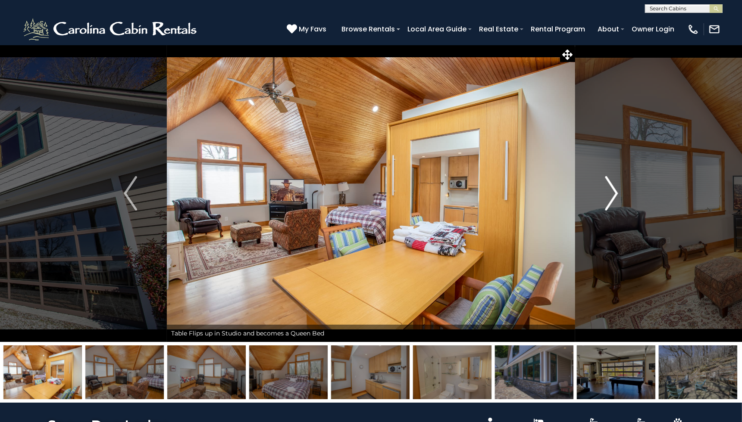
click at [615, 203] on img "Next" at bounding box center [611, 193] width 13 height 34
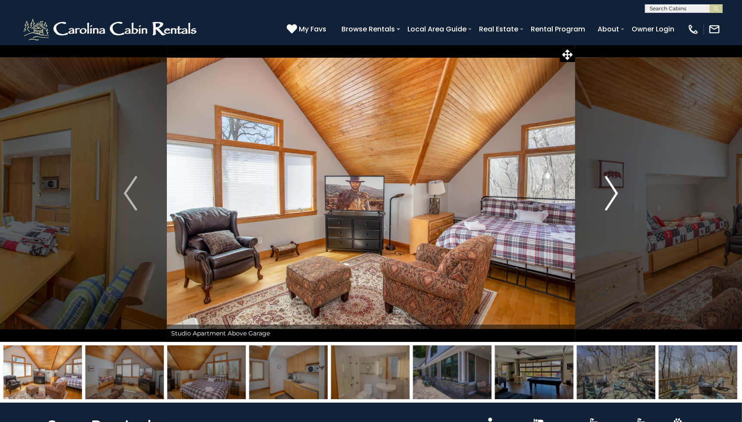
click at [615, 203] on img "Next" at bounding box center [611, 193] width 13 height 34
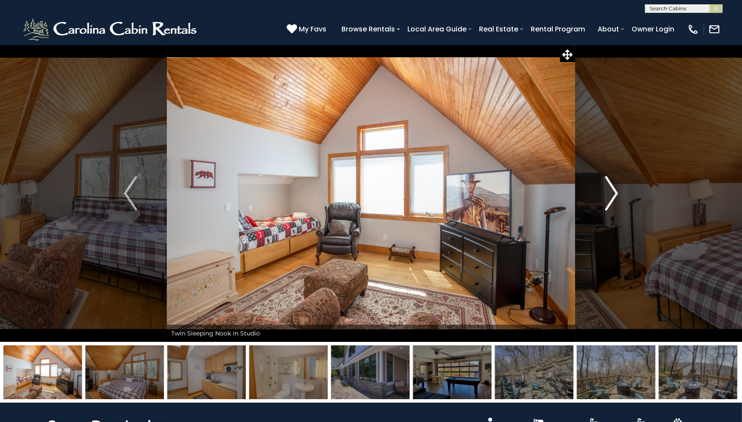
click at [615, 203] on img "Next" at bounding box center [611, 193] width 13 height 34
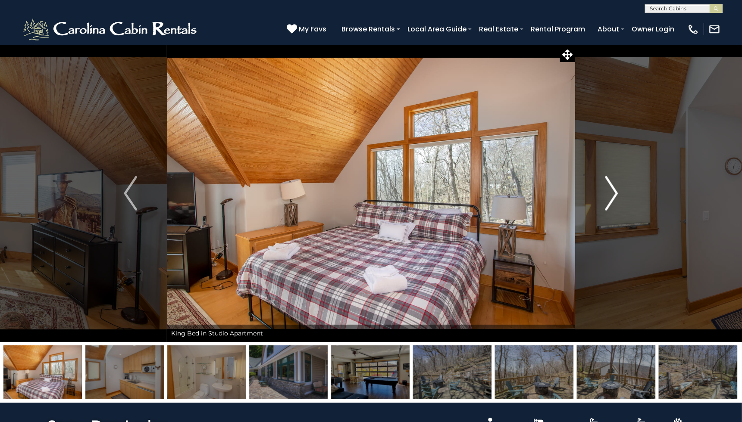
click at [615, 203] on img "Next" at bounding box center [611, 193] width 13 height 34
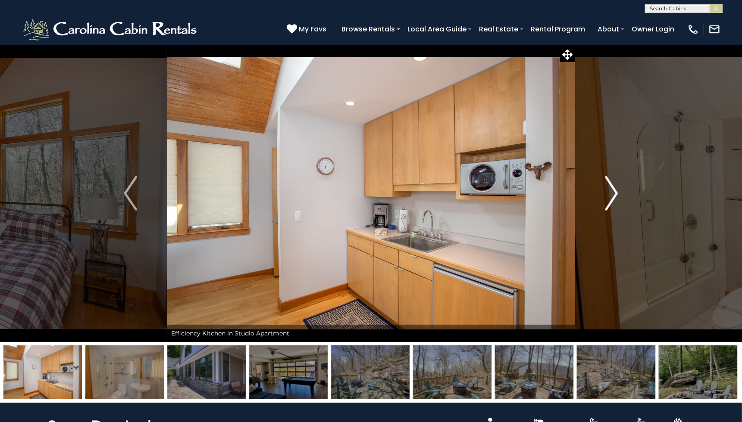
click at [615, 203] on img "Next" at bounding box center [611, 193] width 13 height 34
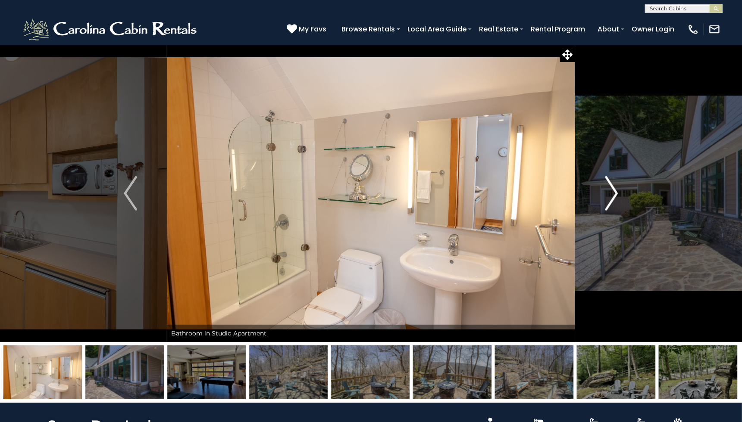
click at [615, 203] on img "Next" at bounding box center [611, 193] width 13 height 34
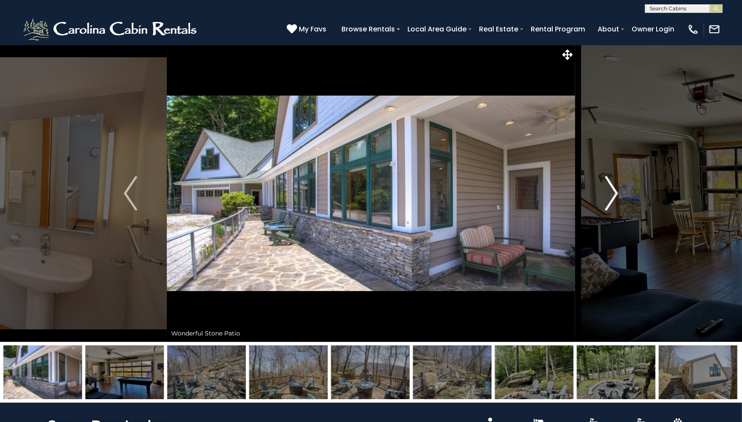
click at [615, 203] on img "Next" at bounding box center [611, 193] width 13 height 34
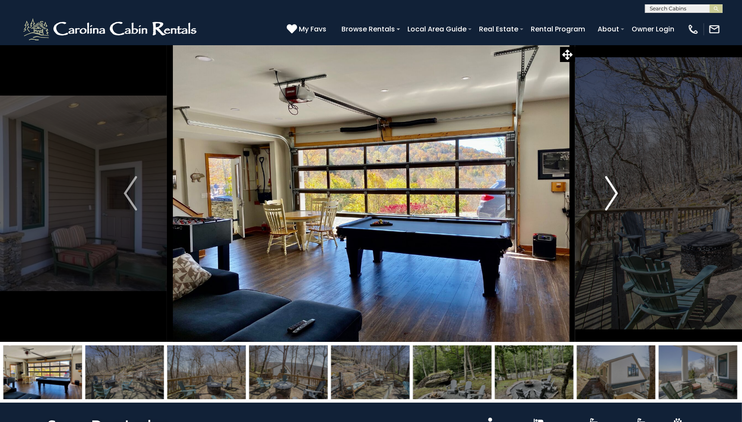
click at [615, 203] on img "Next" at bounding box center [611, 193] width 13 height 34
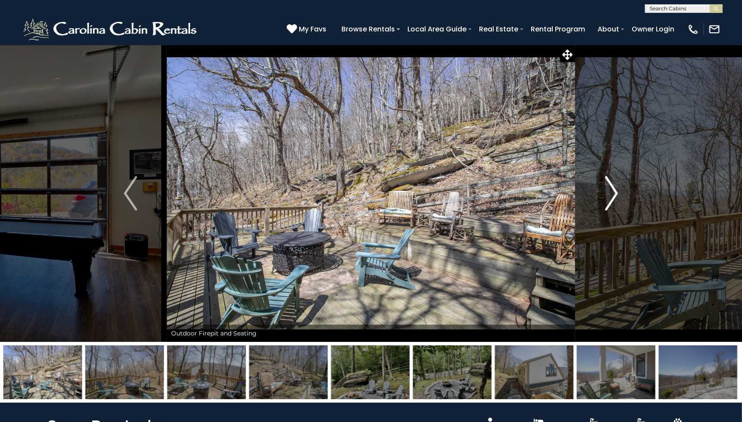
click at [615, 203] on img "Next" at bounding box center [611, 193] width 13 height 34
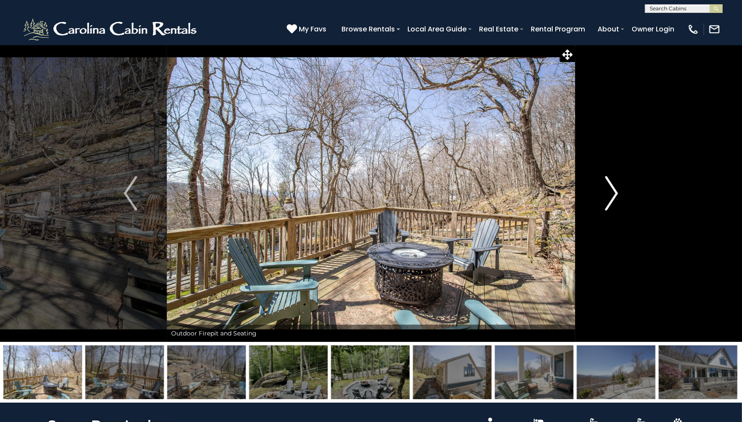
click at [615, 203] on img "Next" at bounding box center [611, 193] width 13 height 34
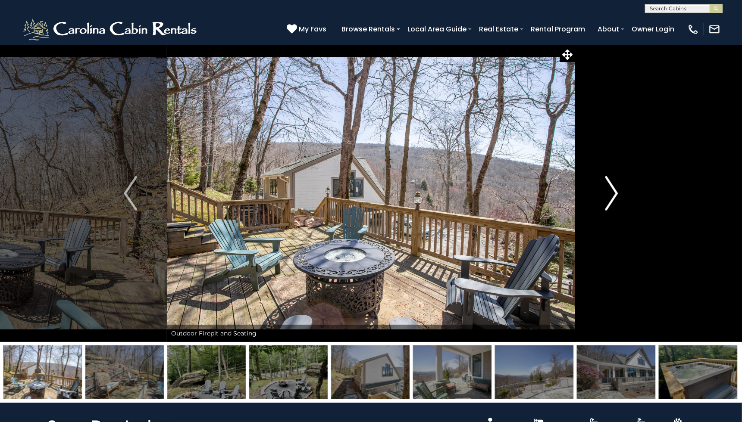
click at [615, 203] on img "Next" at bounding box center [611, 193] width 13 height 34
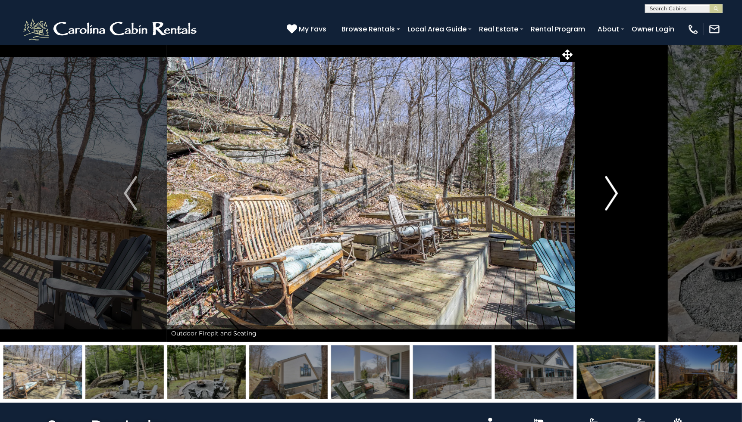
click at [615, 203] on img "Next" at bounding box center [611, 193] width 13 height 34
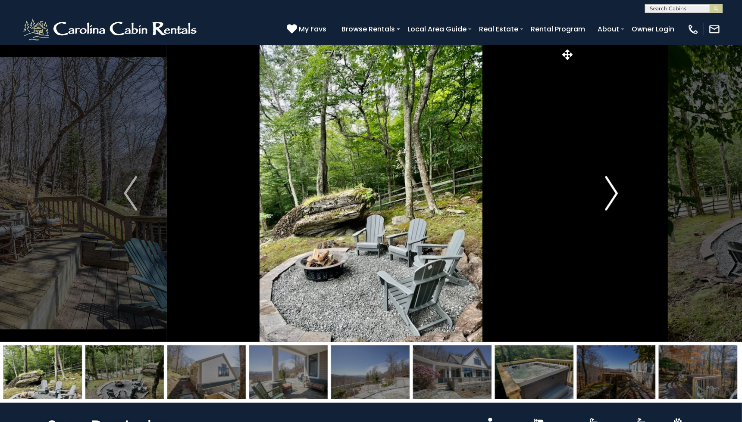
click at [615, 203] on img "Next" at bounding box center [611, 193] width 13 height 34
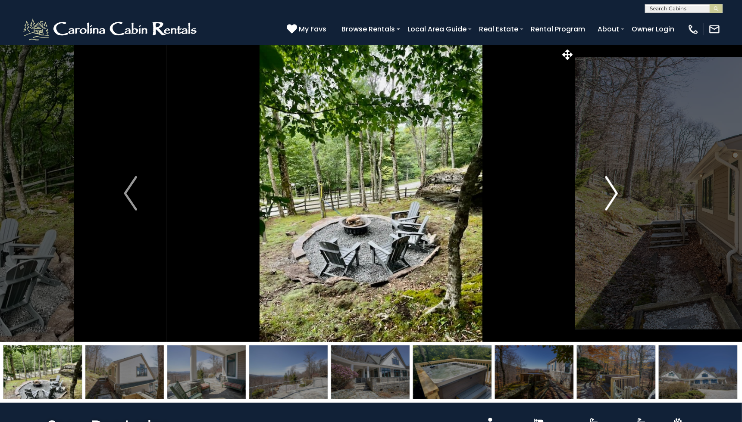
click at [615, 203] on img "Next" at bounding box center [611, 193] width 13 height 34
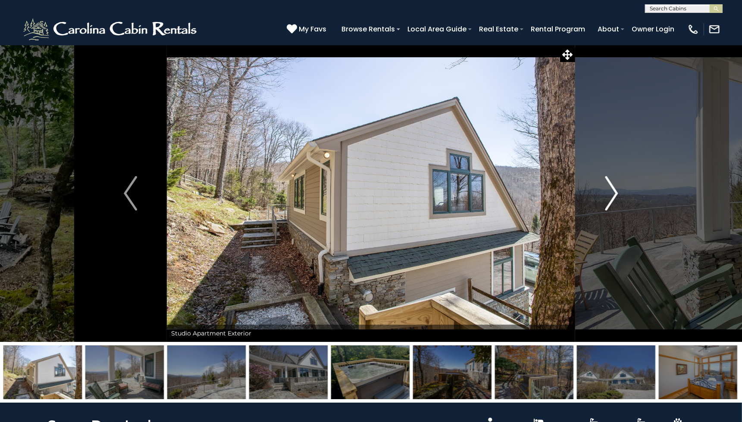
click at [615, 203] on img "Next" at bounding box center [611, 193] width 13 height 34
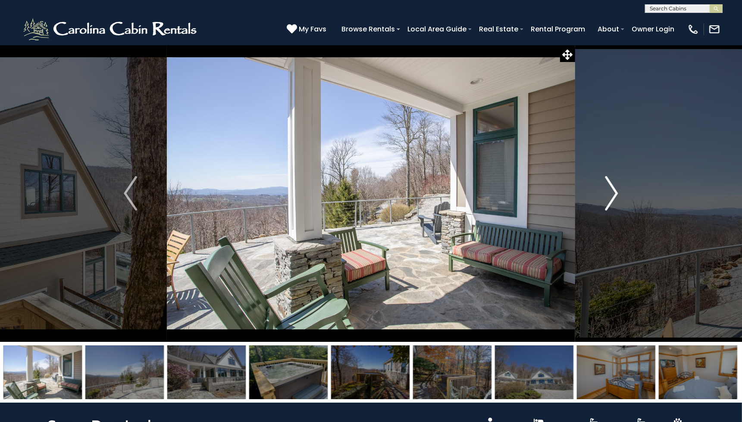
click at [615, 203] on img "Next" at bounding box center [611, 193] width 13 height 34
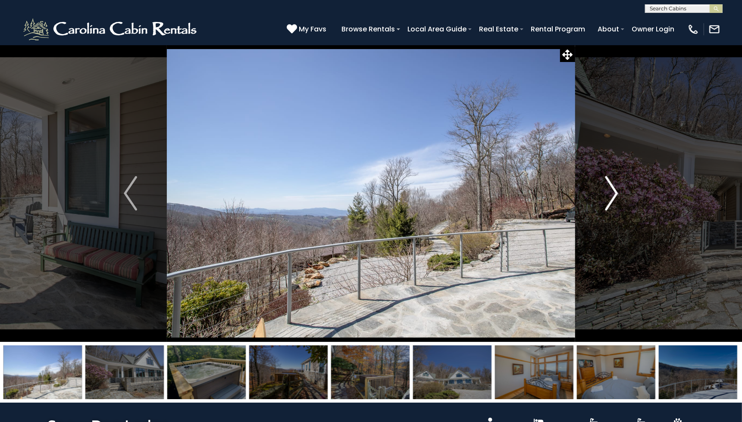
click at [615, 203] on img "Next" at bounding box center [611, 193] width 13 height 34
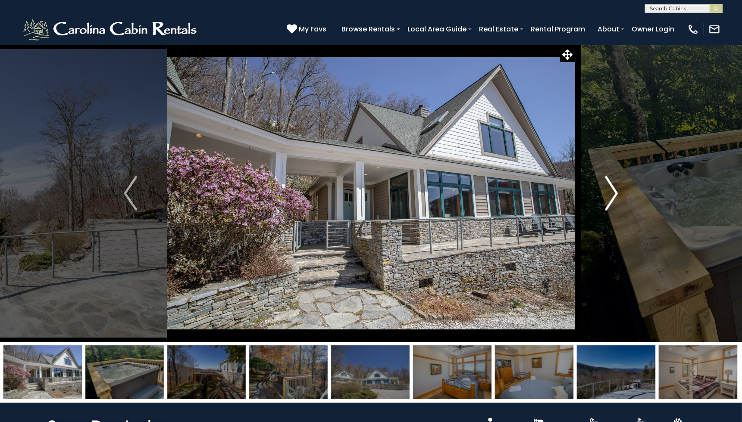
click at [615, 203] on img "Next" at bounding box center [611, 193] width 13 height 34
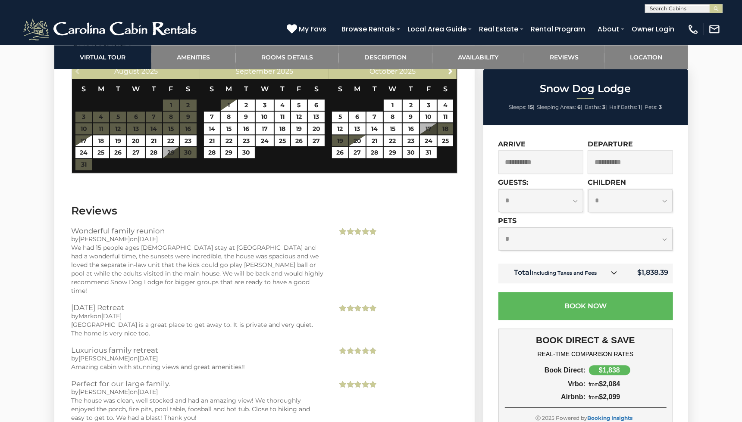
scroll to position [2203, 0]
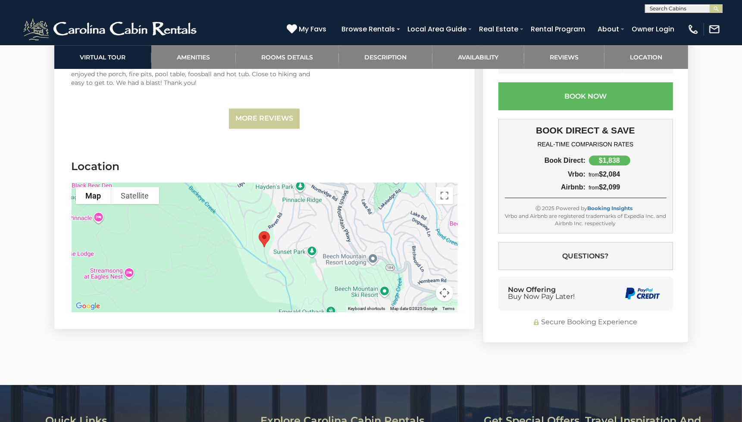
click at [306, 257] on div at bounding box center [265, 247] width 386 height 129
click at [439, 284] on button "Map camera controls" at bounding box center [444, 292] width 17 height 17
click at [423, 284] on button "Zoom out" at bounding box center [422, 292] width 17 height 17
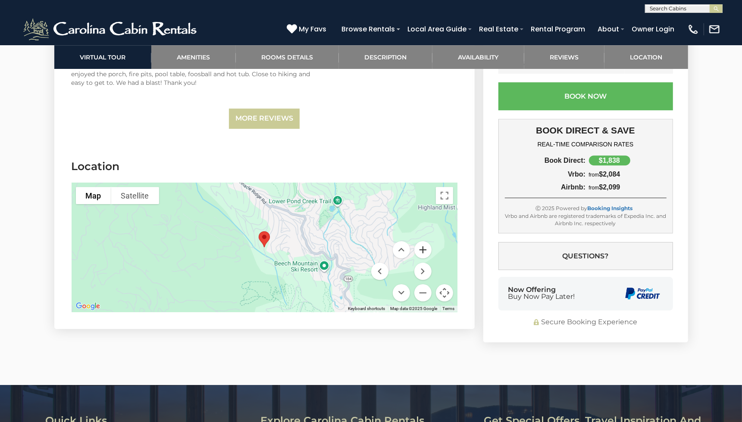
click at [422, 241] on button "Zoom in" at bounding box center [422, 249] width 17 height 17
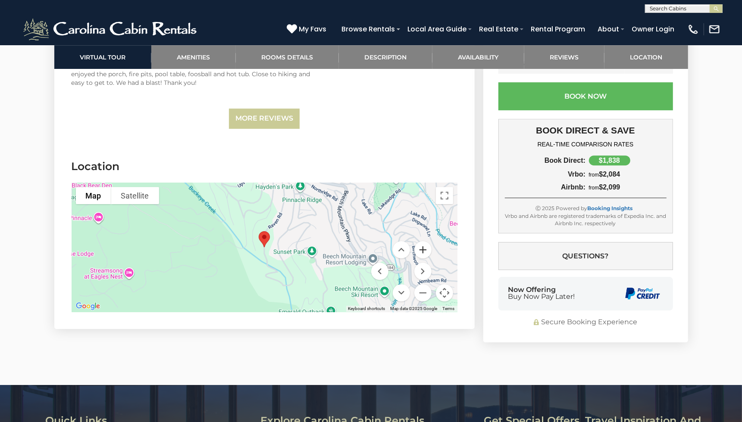
click at [422, 241] on button "Zoom in" at bounding box center [422, 249] width 17 height 17
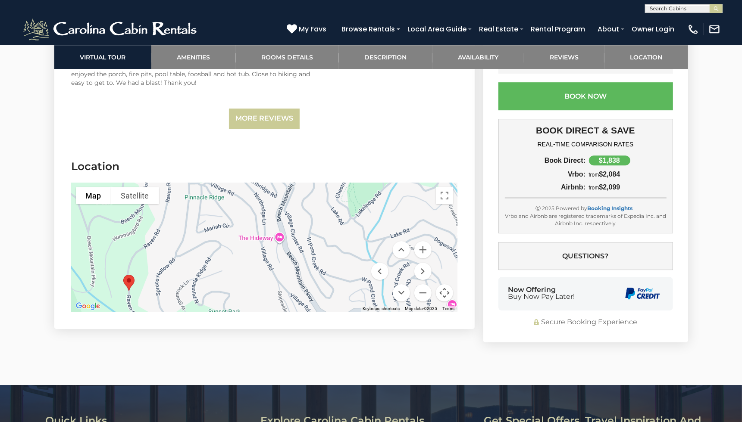
drag, startPoint x: 332, startPoint y: 217, endPoint x: 253, endPoint y: 257, distance: 88.9
click at [199, 260] on div at bounding box center [265, 247] width 386 height 129
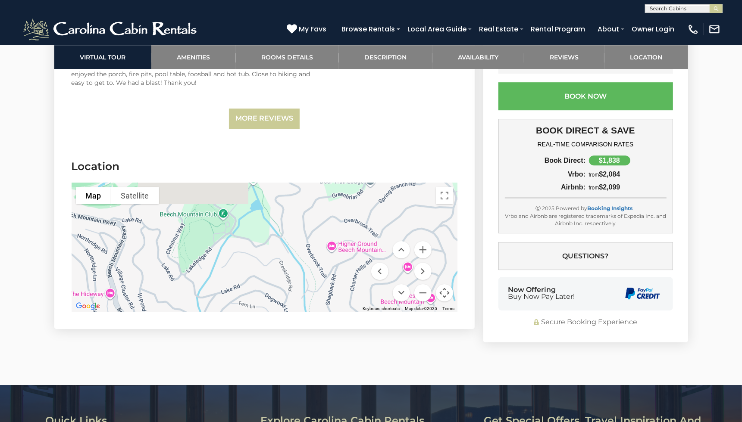
drag, startPoint x: 347, startPoint y: 225, endPoint x: 235, endPoint y: 247, distance: 113.7
click at [178, 274] on div at bounding box center [265, 247] width 386 height 129
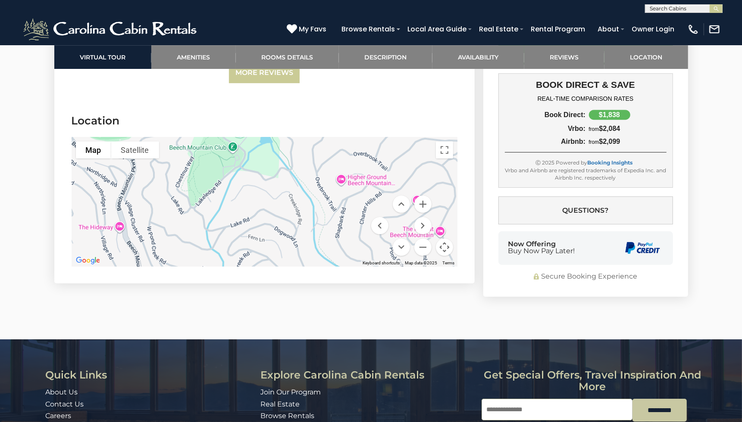
scroll to position [2192, 0]
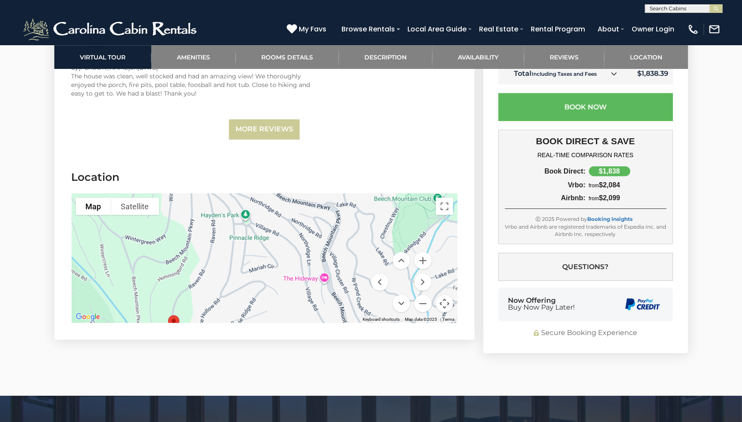
drag, startPoint x: 164, startPoint y: 247, endPoint x: 371, endPoint y: 242, distance: 206.9
click at [371, 242] on div "Map Terrain Satellite Labels Keyboard shortcuts Map Data Map data ©2025 Map dat…" at bounding box center [265, 258] width 386 height 129
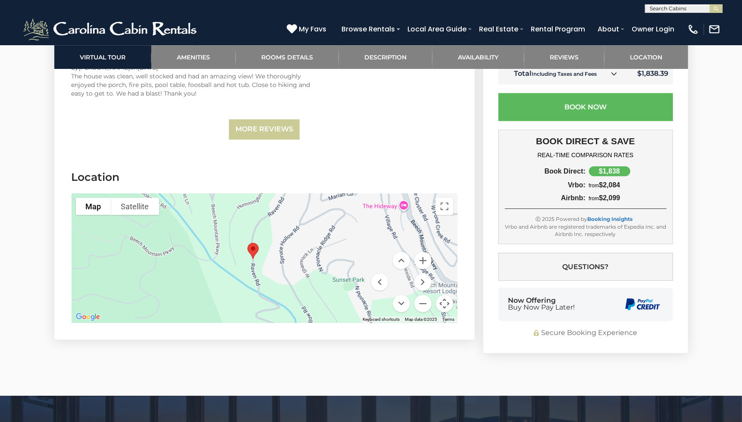
drag, startPoint x: 197, startPoint y: 286, endPoint x: 277, endPoint y: 213, distance: 108.3
click at [277, 213] on div at bounding box center [265, 258] width 386 height 129
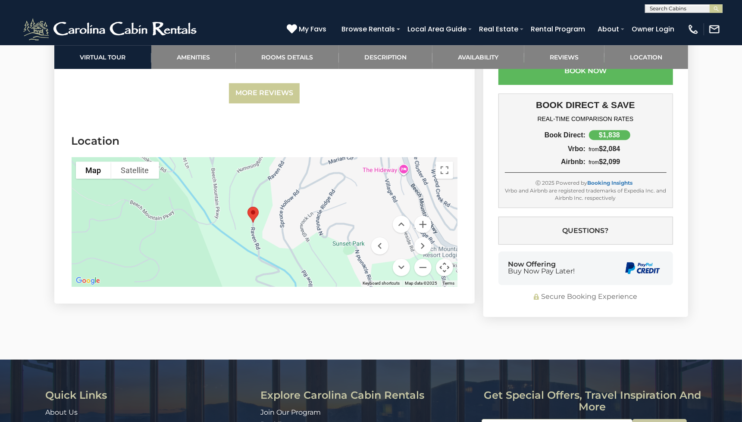
scroll to position [2240, 0]
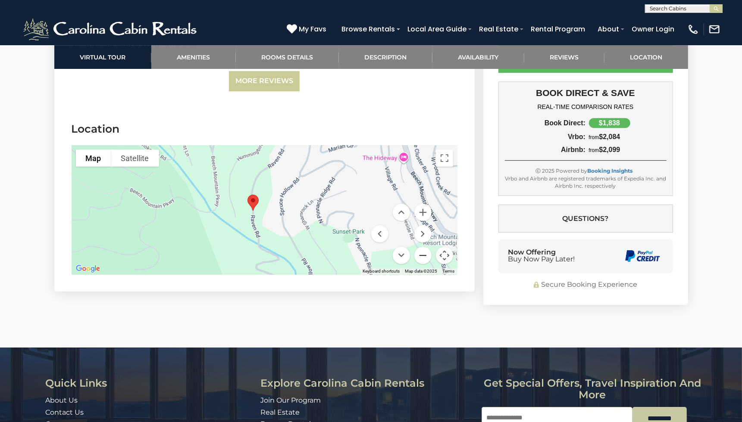
click at [419, 247] on button "Zoom out" at bounding box center [422, 255] width 17 height 17
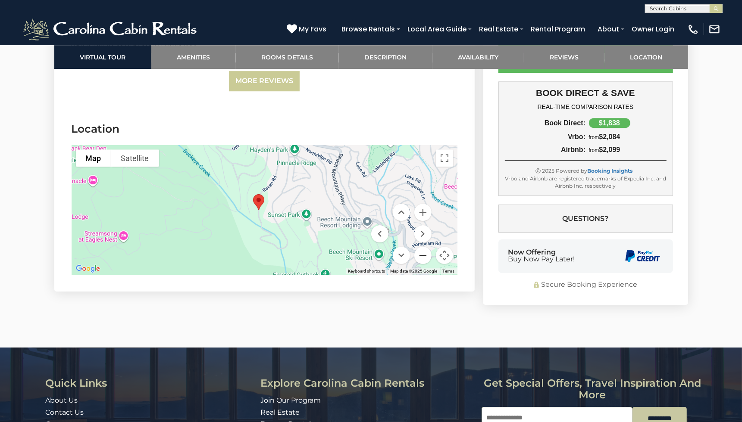
click at [419, 247] on button "Zoom out" at bounding box center [422, 255] width 17 height 17
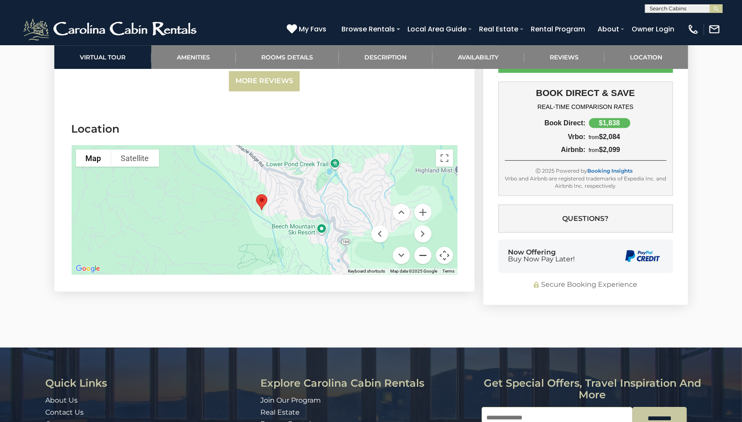
click at [419, 247] on button "Zoom out" at bounding box center [422, 255] width 17 height 17
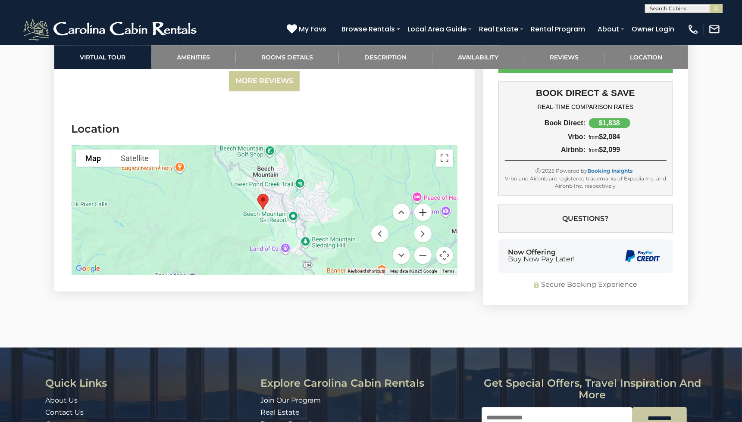
click at [426, 204] on button "Zoom in" at bounding box center [422, 212] width 17 height 17
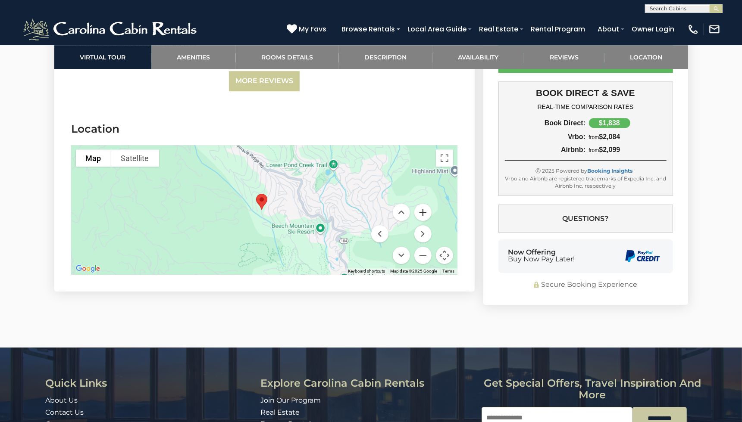
click at [426, 204] on button "Zoom in" at bounding box center [422, 212] width 17 height 17
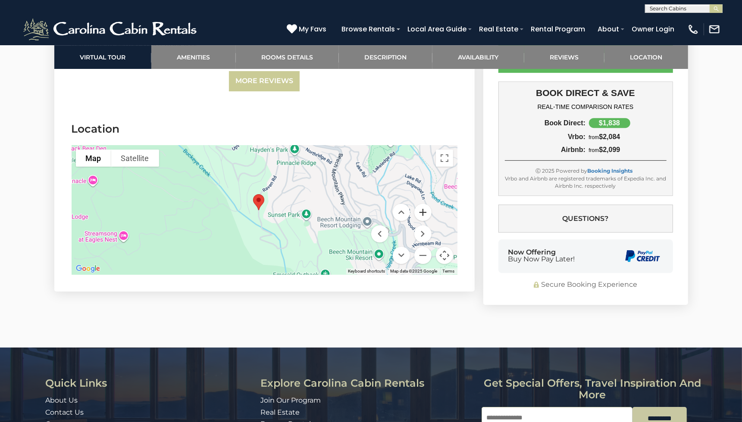
click at [426, 204] on button "Zoom in" at bounding box center [422, 212] width 17 height 17
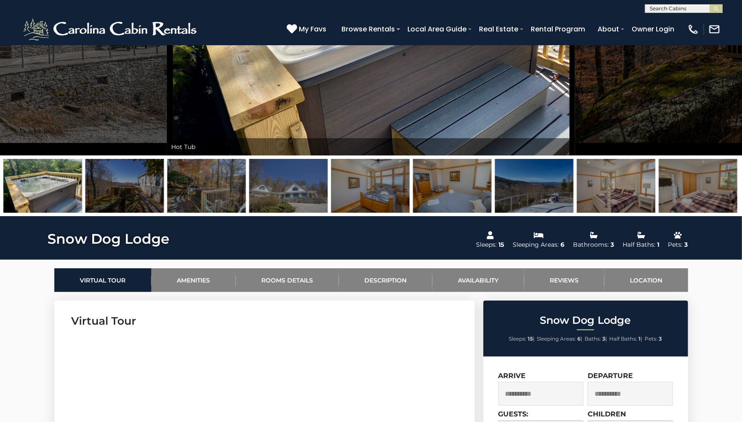
scroll to position [191, 0]
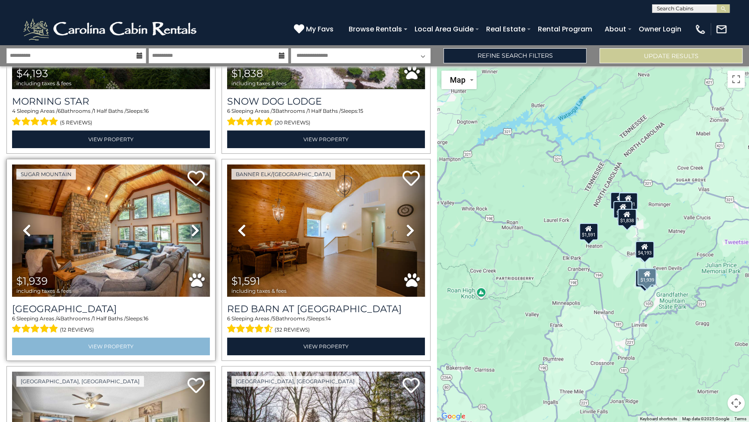
scroll to position [287, 0]
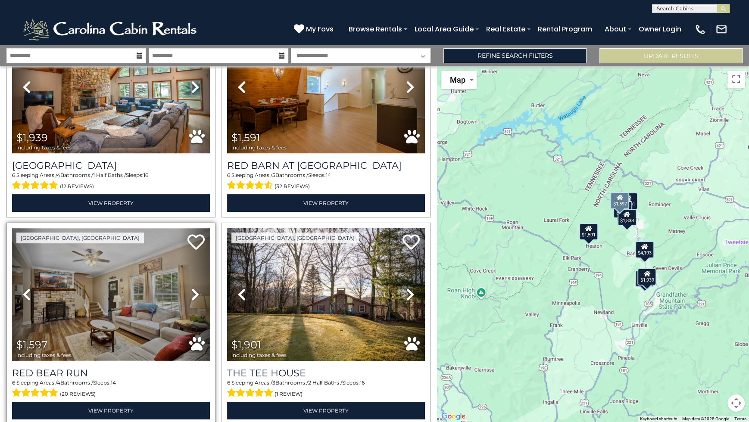
click at [137, 312] on img at bounding box center [111, 294] width 198 height 132
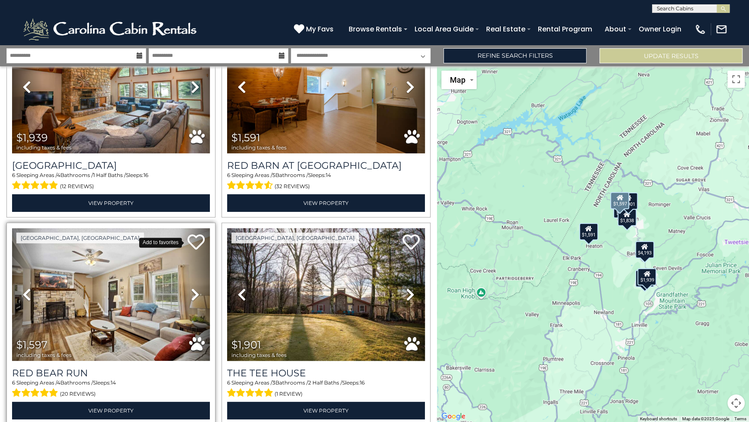
click at [198, 239] on icon at bounding box center [195, 242] width 17 height 17
click at [737, 403] on button "Map camera controls" at bounding box center [736, 403] width 17 height 17
click at [715, 362] on button "Zoom in" at bounding box center [714, 360] width 17 height 17
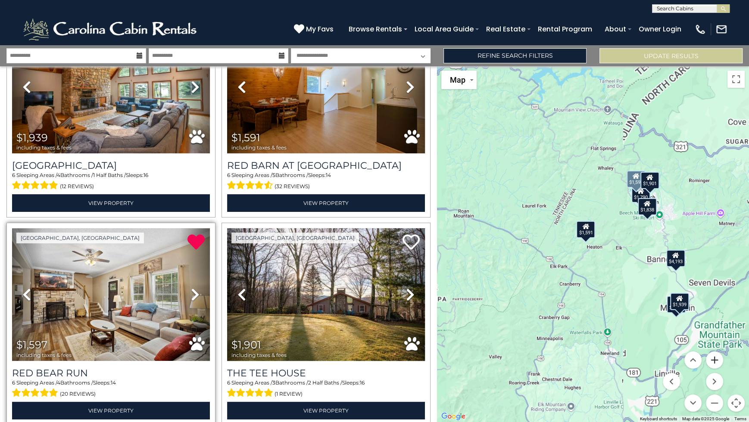
click at [715, 362] on button "Zoom in" at bounding box center [714, 360] width 17 height 17
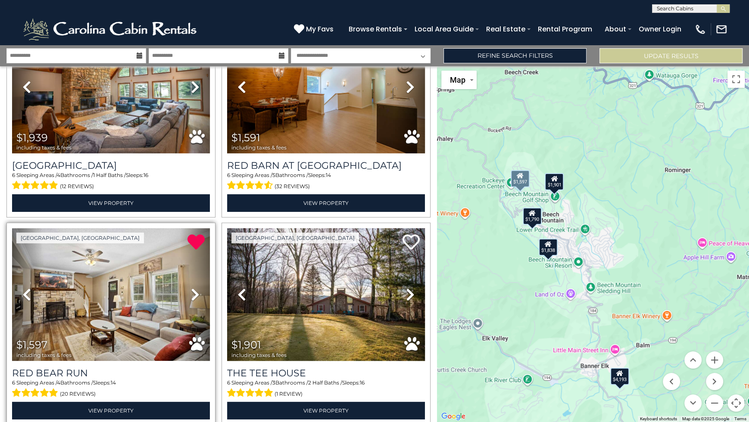
drag, startPoint x: 669, startPoint y: 222, endPoint x: 498, endPoint y: 302, distance: 189.1
click at [498, 302] on div "$4,193 $1,838 $1,939 $1,591 $1,597 $1,901 $1,790 $2,749" at bounding box center [593, 244] width 312 height 356
click at [533, 221] on div "$1,790" at bounding box center [532, 216] width 19 height 17
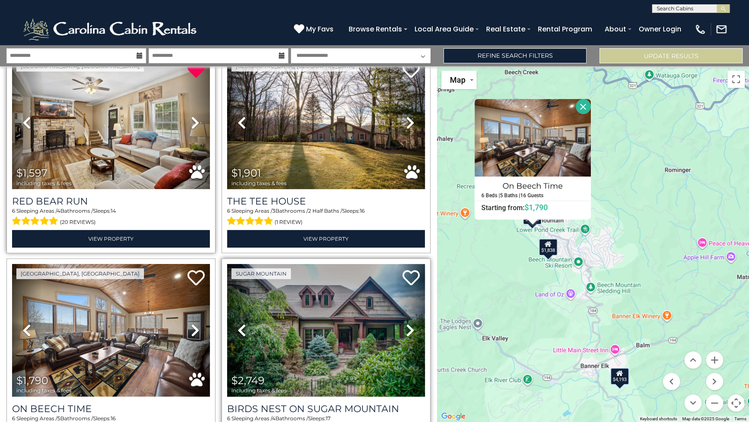
scroll to position [479, 0]
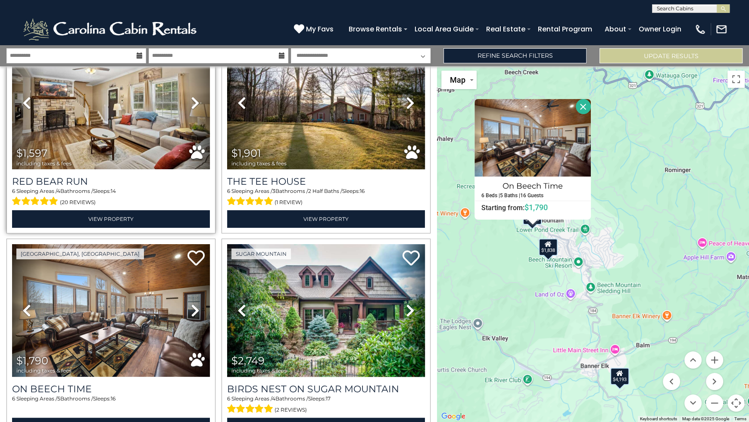
click at [584, 107] on button "Close" at bounding box center [583, 106] width 15 height 15
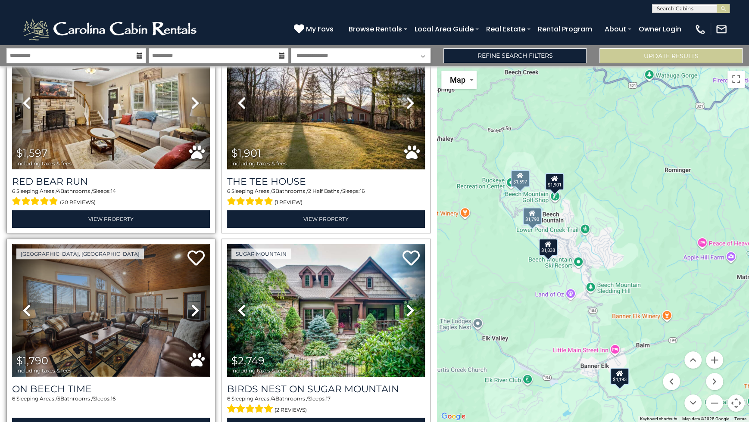
click at [164, 289] on img at bounding box center [111, 310] width 198 height 132
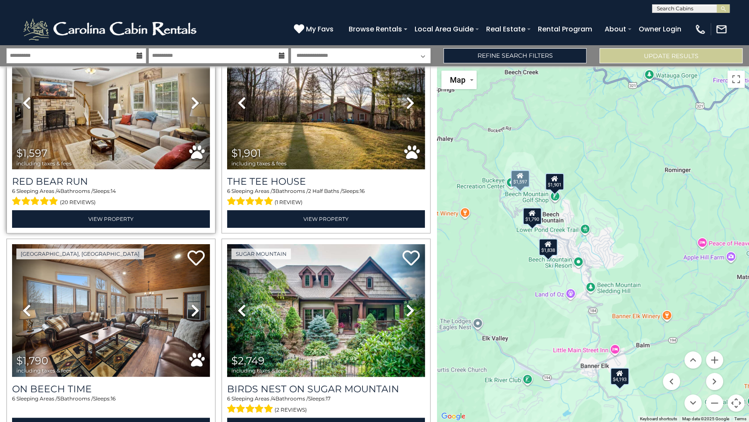
click at [464, 214] on div "$4,193 $1,838 $1,939 $1,591 $1,597 $1,901 $1,790 $2,749" at bounding box center [593, 244] width 312 height 356
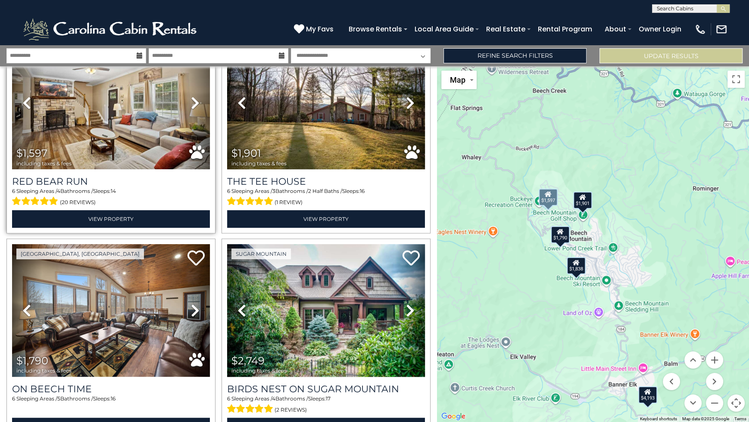
drag, startPoint x: 477, startPoint y: 230, endPoint x: 504, endPoint y: 250, distance: 34.0
click at [504, 250] on div "$4,193 $1,838 $1,939 $1,591 $1,597 $1,901 $1,790 $2,749" at bounding box center [593, 244] width 312 height 356
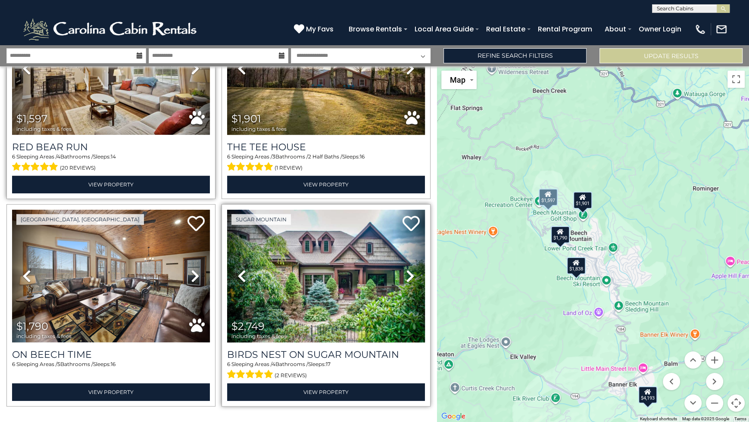
scroll to position [526, 0]
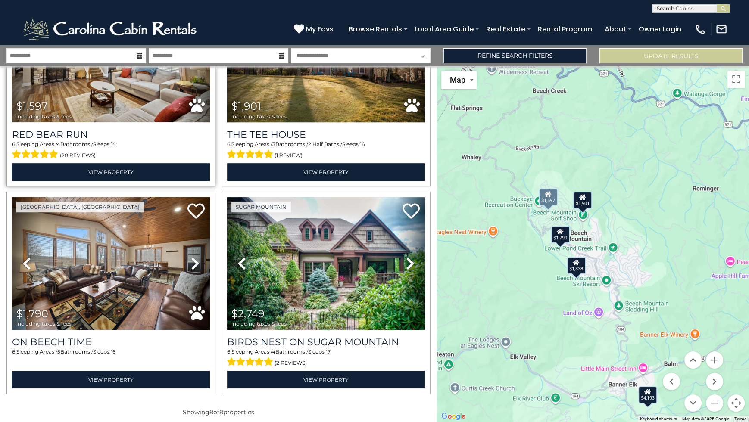
click at [585, 203] on div "$1,901" at bounding box center [582, 200] width 19 height 17
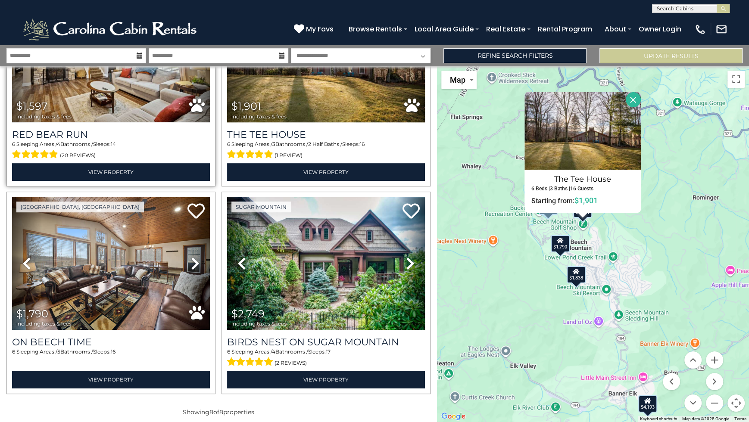
click at [565, 250] on div "$1,790" at bounding box center [560, 243] width 19 height 17
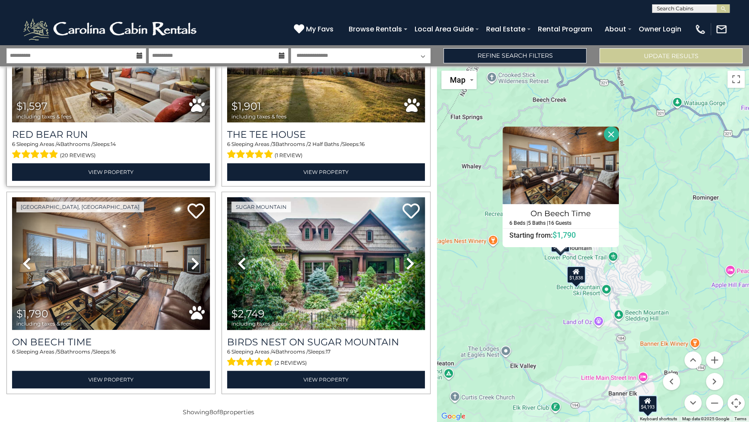
click at [581, 280] on div "$1,838" at bounding box center [576, 274] width 19 height 17
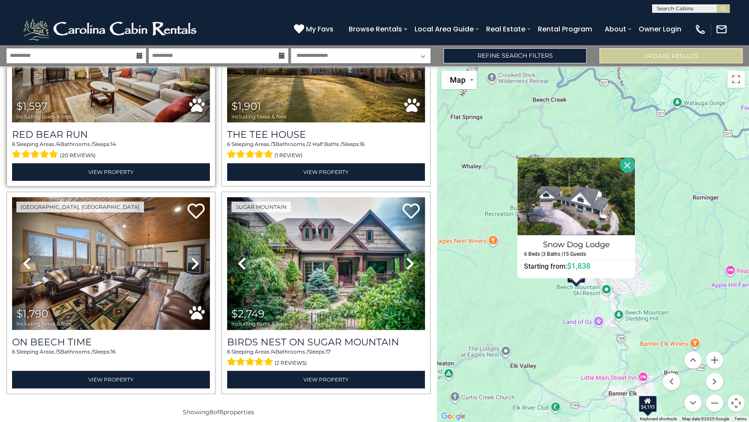
click at [627, 164] on button "Close" at bounding box center [627, 165] width 15 height 15
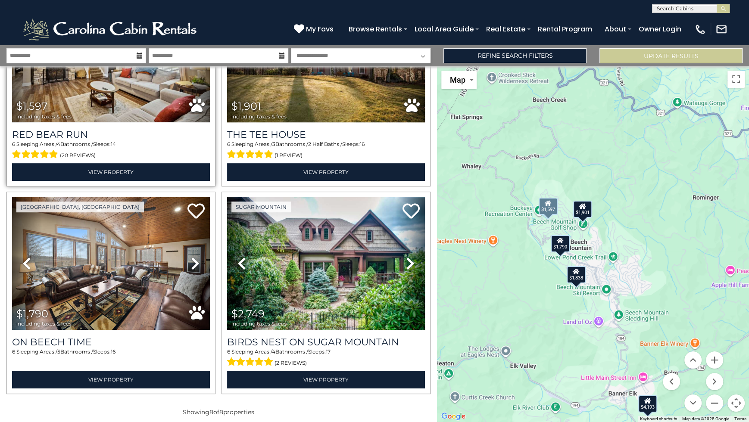
click at [712, 406] on button "Zoom out" at bounding box center [714, 403] width 17 height 17
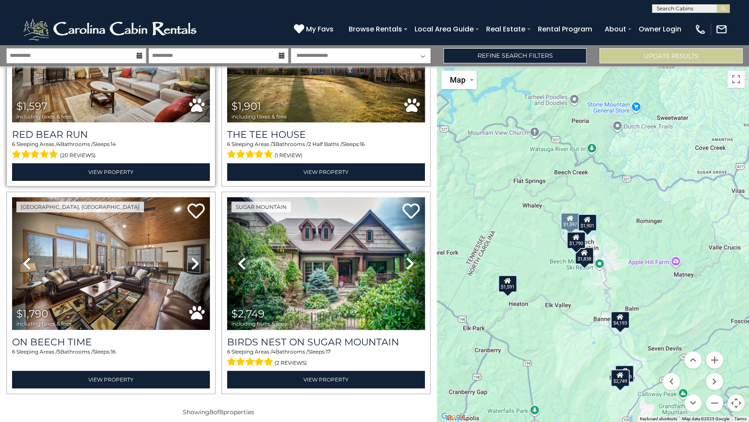
click at [515, 288] on div "$1,591" at bounding box center [507, 283] width 19 height 17
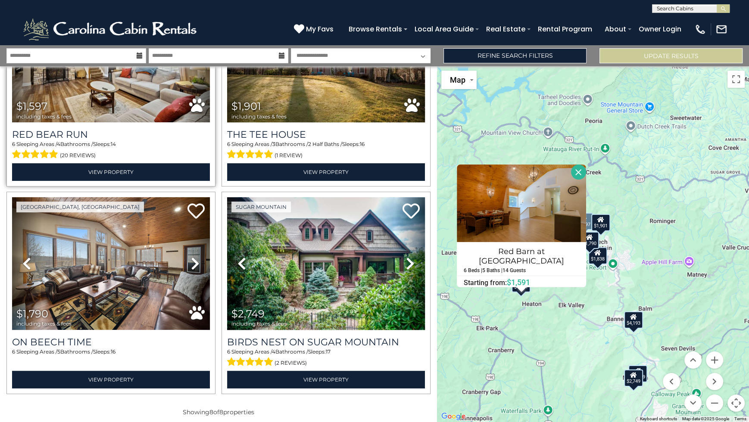
click at [571, 178] on button "Close" at bounding box center [578, 172] width 15 height 15
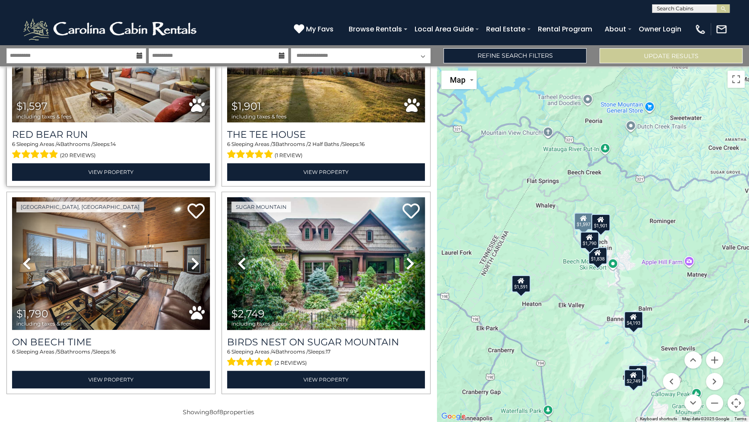
click at [634, 383] on div "$2,749" at bounding box center [633, 378] width 19 height 17
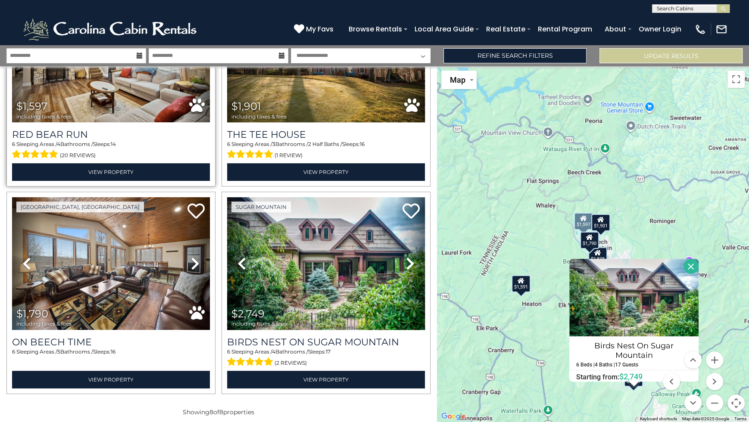
click at [693, 267] on button "Close" at bounding box center [691, 266] width 15 height 15
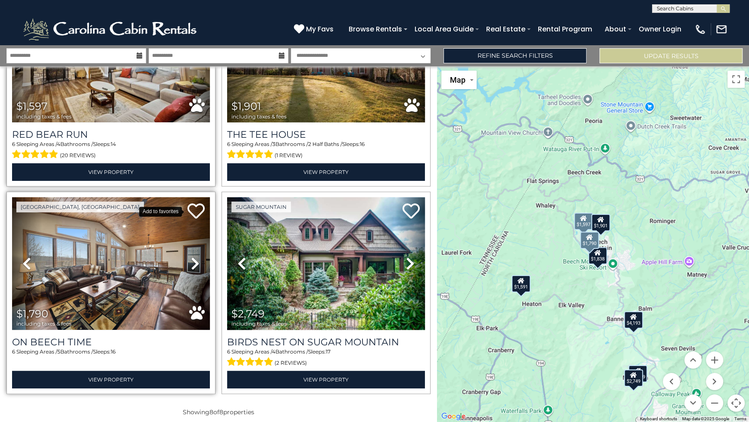
click at [194, 211] on icon at bounding box center [195, 211] width 17 height 17
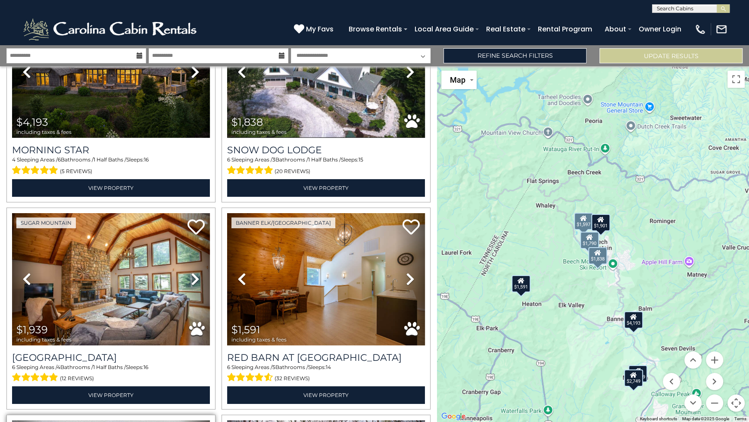
scroll to position [0, 0]
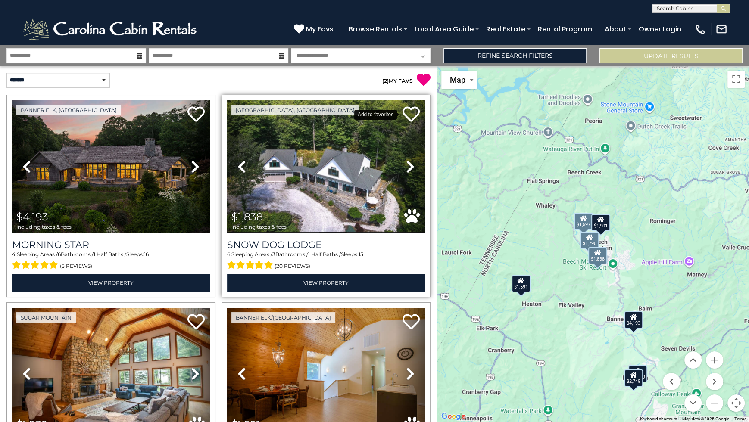
click at [408, 113] on icon at bounding box center [411, 114] width 17 height 17
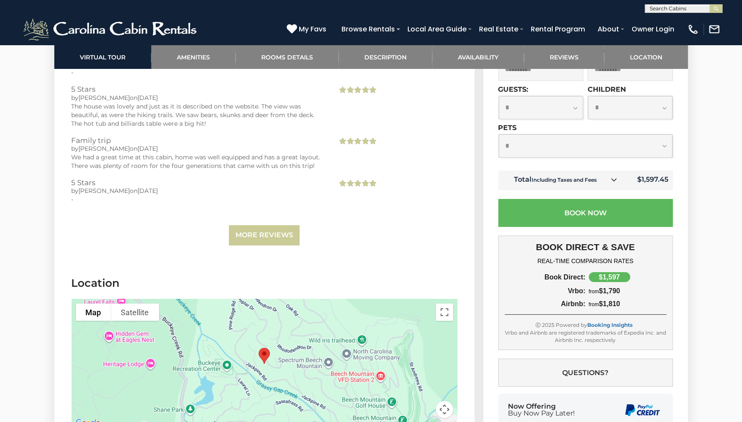
scroll to position [2682, 0]
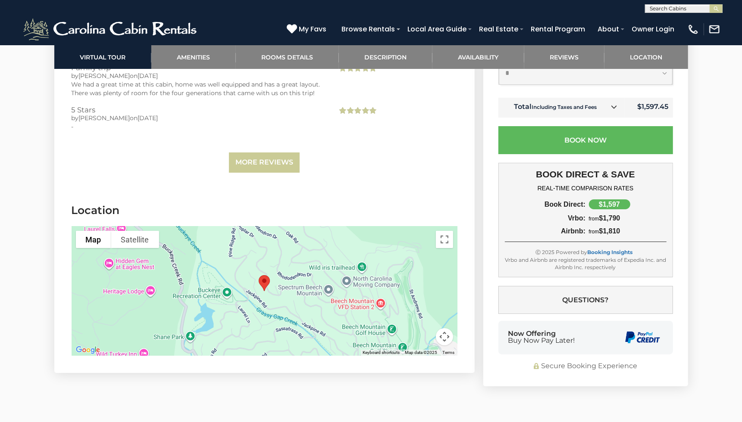
click at [443, 328] on button "Map camera controls" at bounding box center [444, 336] width 17 height 17
click at [428, 285] on button "Zoom in" at bounding box center [422, 293] width 17 height 17
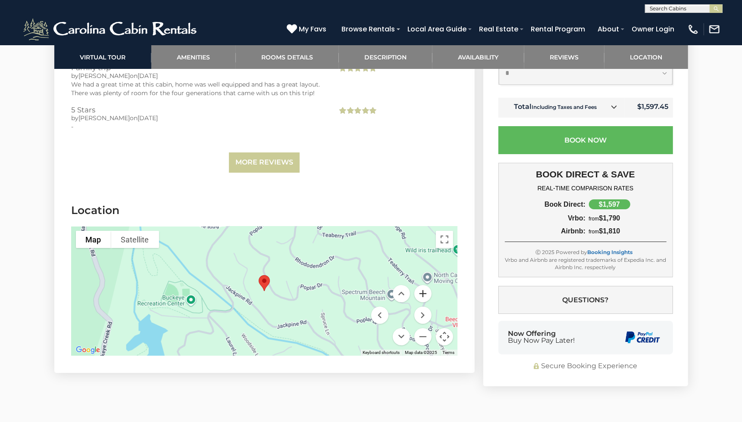
click at [427, 285] on button "Zoom in" at bounding box center [422, 293] width 17 height 17
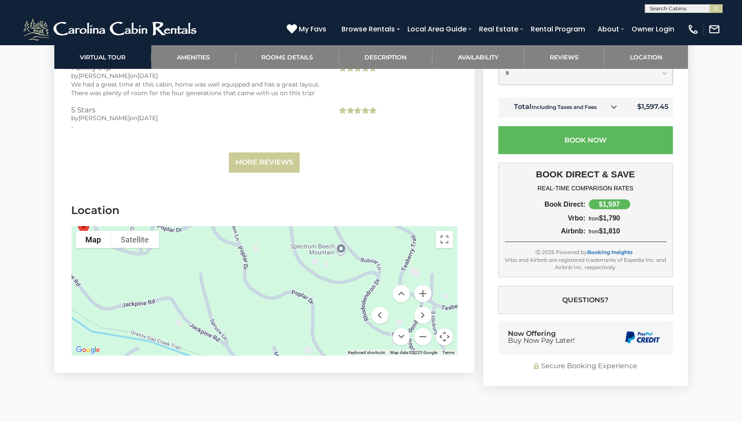
drag, startPoint x: 346, startPoint y: 292, endPoint x: 165, endPoint y: 237, distance: 189.5
click at [165, 237] on div at bounding box center [265, 291] width 386 height 129
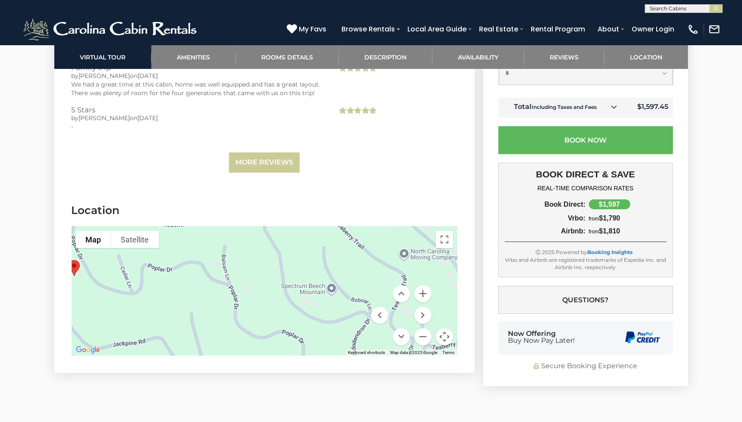
drag, startPoint x: 310, startPoint y: 264, endPoint x: 323, endPoint y: 299, distance: 37.2
click at [323, 299] on div at bounding box center [265, 291] width 386 height 129
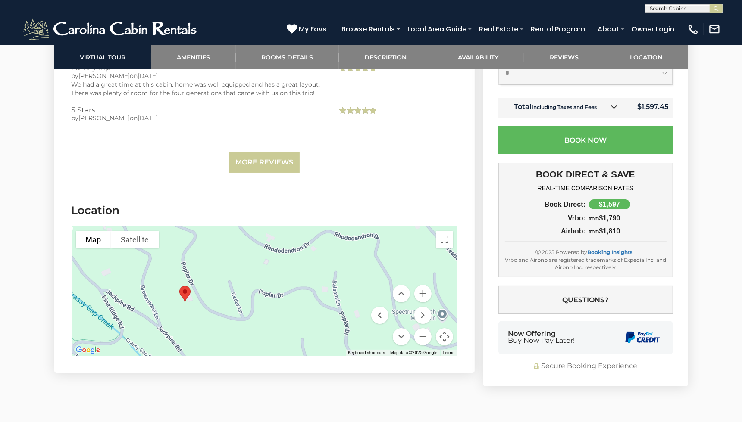
drag, startPoint x: 204, startPoint y: 271, endPoint x: 298, endPoint y: 297, distance: 97.9
click at [298, 297] on div at bounding box center [265, 291] width 386 height 129
click at [419, 328] on button "Zoom out" at bounding box center [422, 336] width 17 height 17
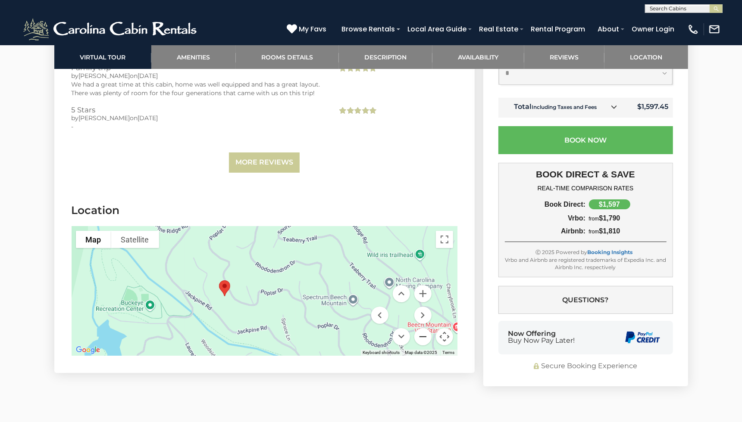
click at [419, 328] on button "Zoom out" at bounding box center [422, 336] width 17 height 17
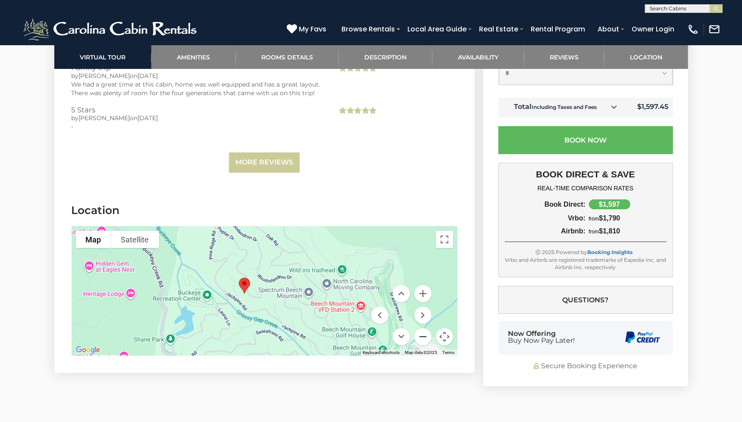
click at [419, 328] on button "Zoom out" at bounding box center [422, 336] width 17 height 17
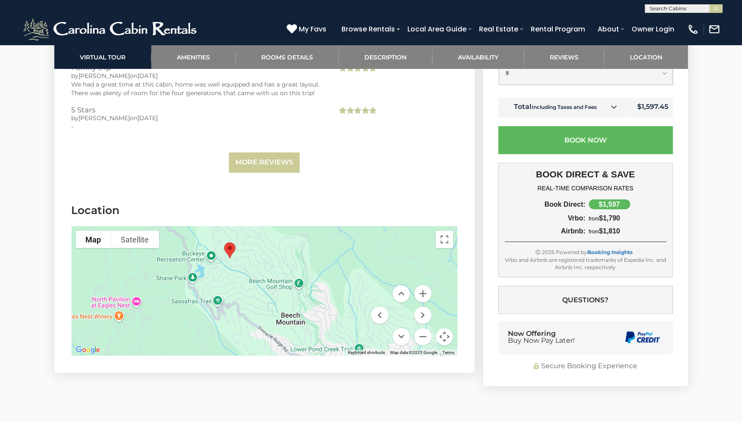
drag, startPoint x: 322, startPoint y: 309, endPoint x: 296, endPoint y: 272, distance: 44.6
click at [296, 272] on div at bounding box center [265, 291] width 386 height 129
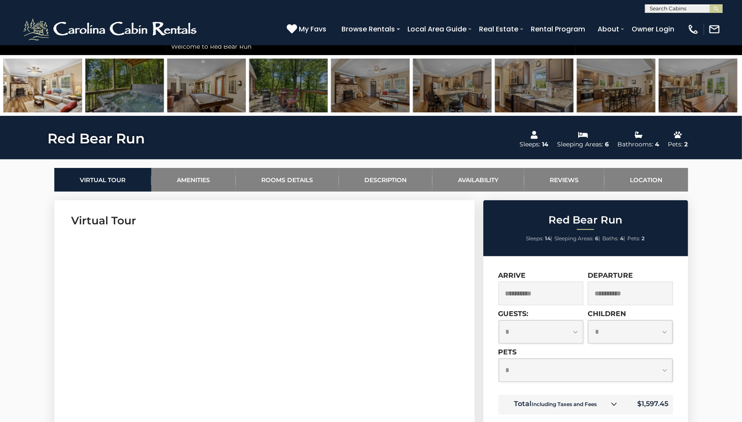
scroll to position [48, 0]
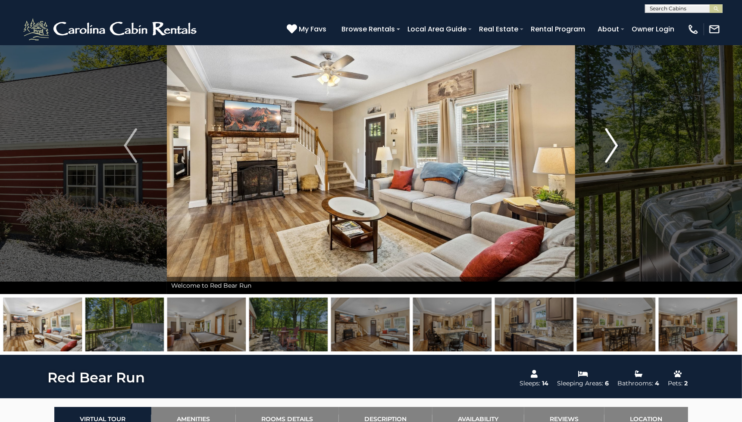
click at [600, 138] on button "Next" at bounding box center [611, 145] width 73 height 297
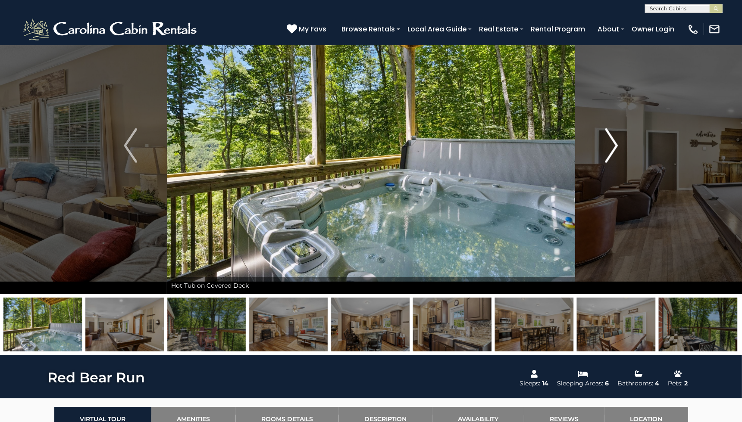
click at [600, 138] on button "Next" at bounding box center [611, 145] width 73 height 297
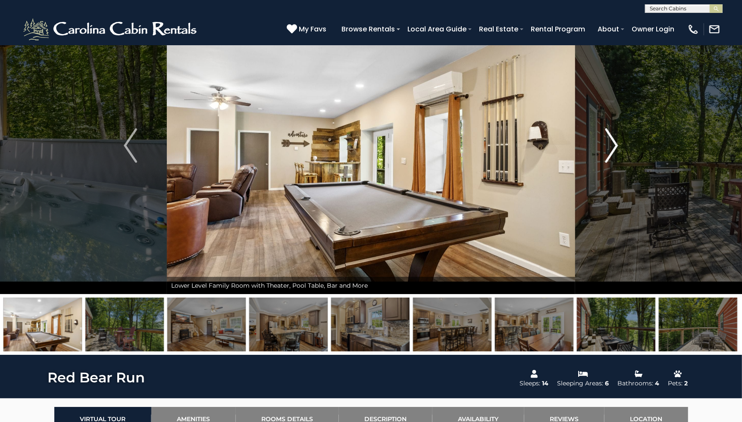
click at [594, 140] on button "Next" at bounding box center [611, 145] width 73 height 297
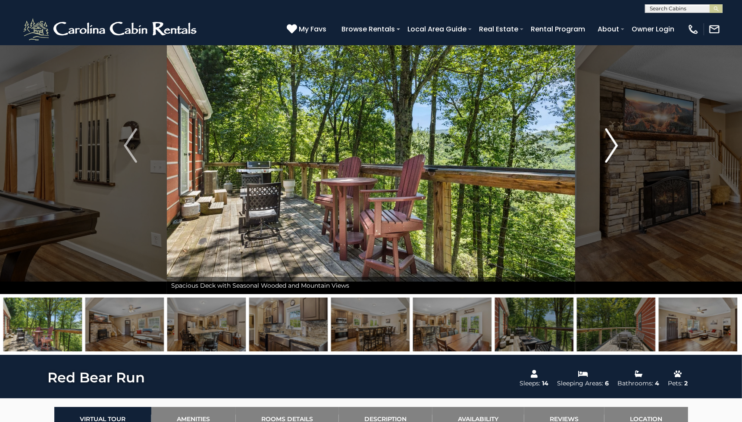
click at [603, 141] on button "Next" at bounding box center [611, 145] width 73 height 297
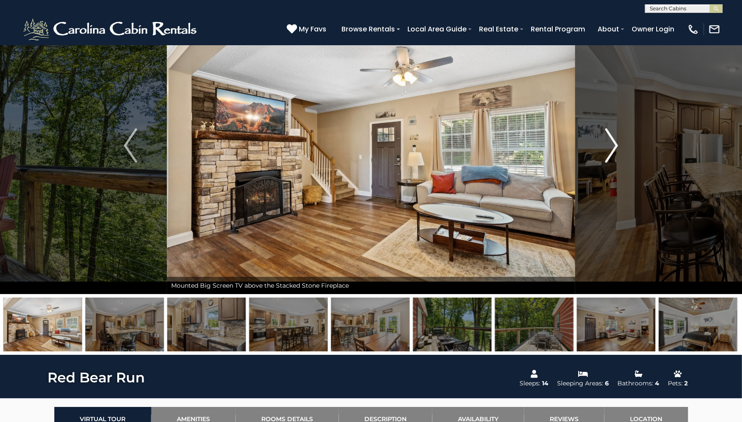
click at [603, 143] on button "Next" at bounding box center [611, 145] width 73 height 297
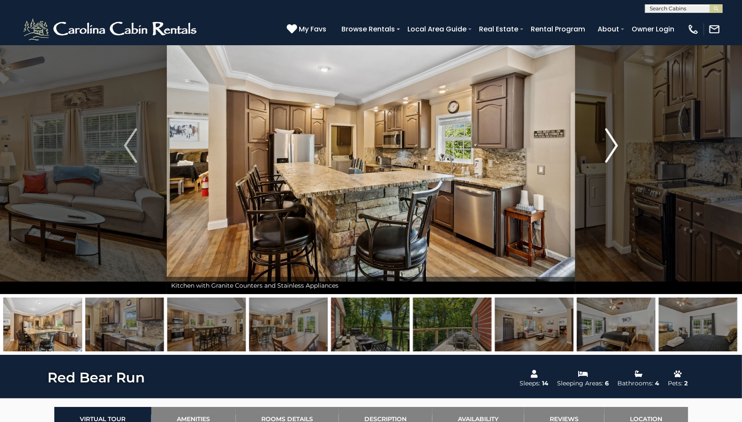
click at [603, 143] on button "Next" at bounding box center [611, 145] width 73 height 297
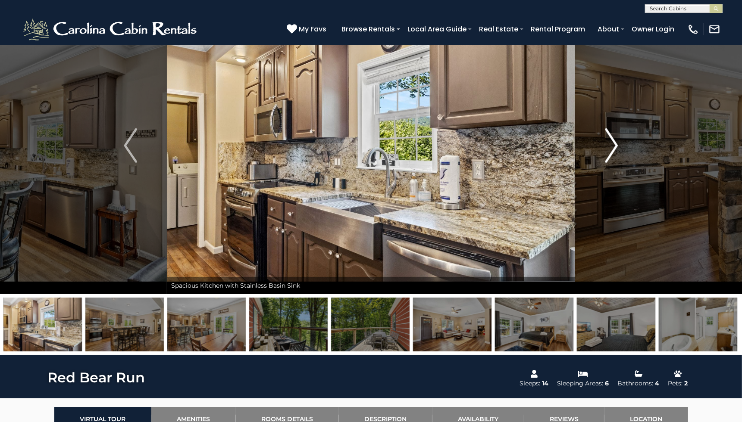
click at [603, 143] on button "Next" at bounding box center [611, 145] width 73 height 297
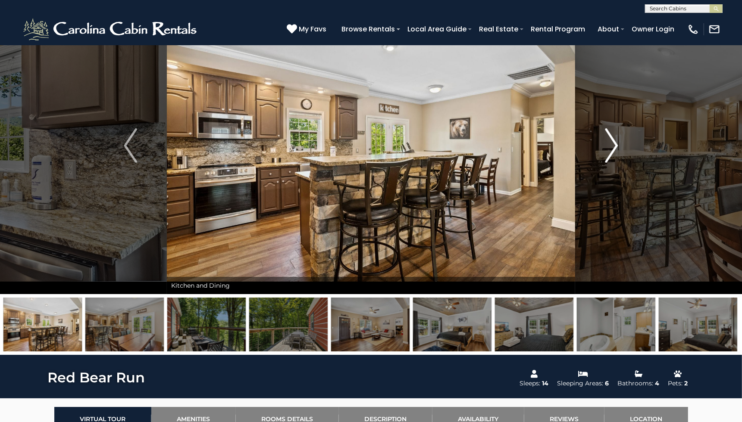
click at [603, 143] on button "Next" at bounding box center [611, 145] width 73 height 297
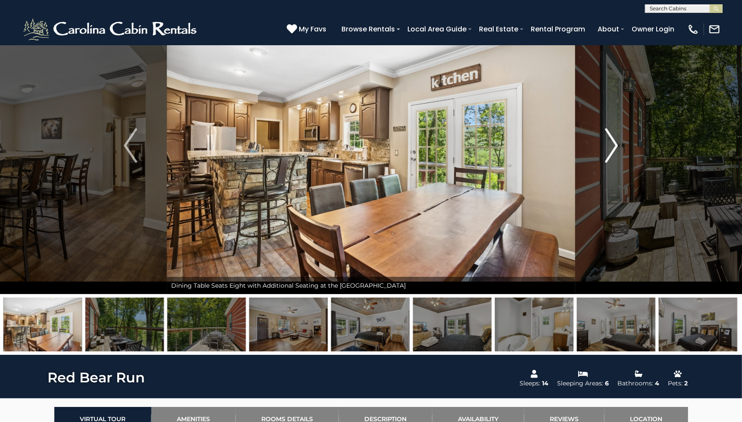
click at [603, 143] on button "Next" at bounding box center [611, 145] width 73 height 297
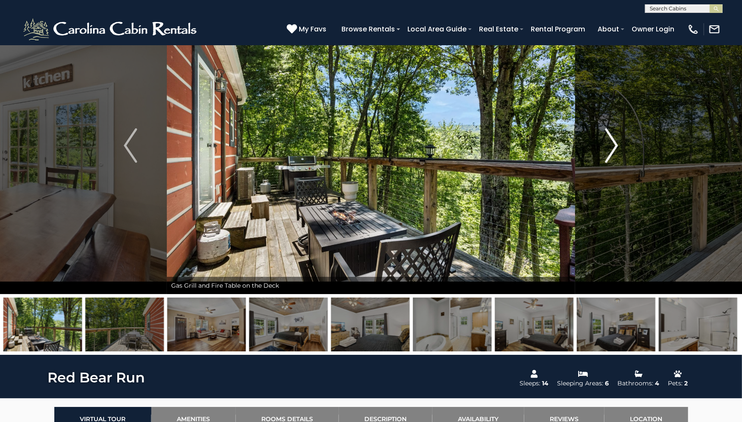
click at [603, 143] on button "Next" at bounding box center [611, 145] width 73 height 297
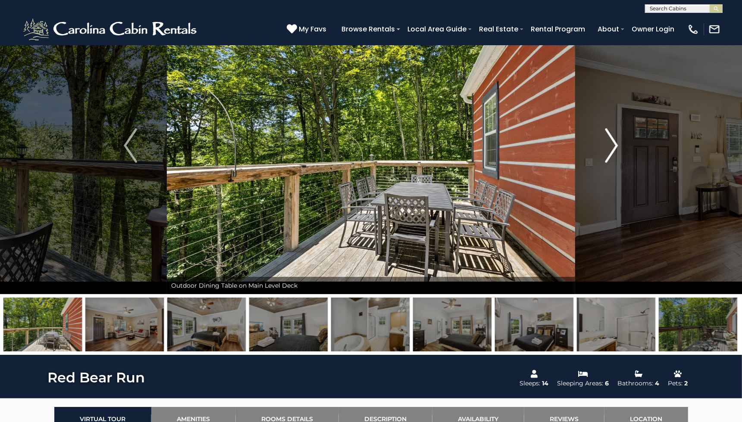
click at [603, 143] on button "Next" at bounding box center [611, 145] width 73 height 297
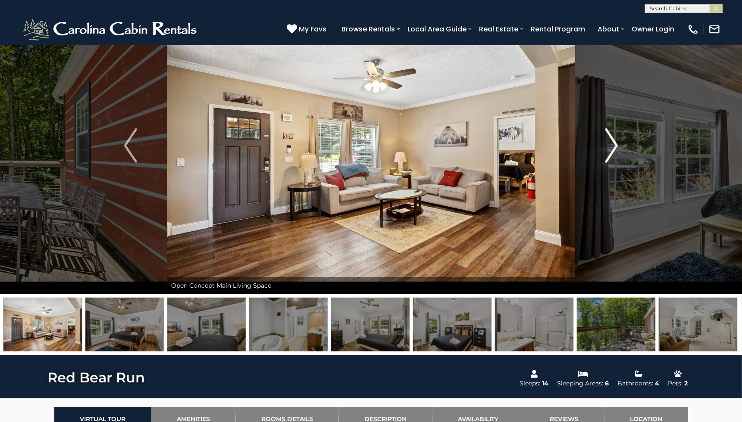
click at [605, 143] on img "Next" at bounding box center [611, 145] width 13 height 34
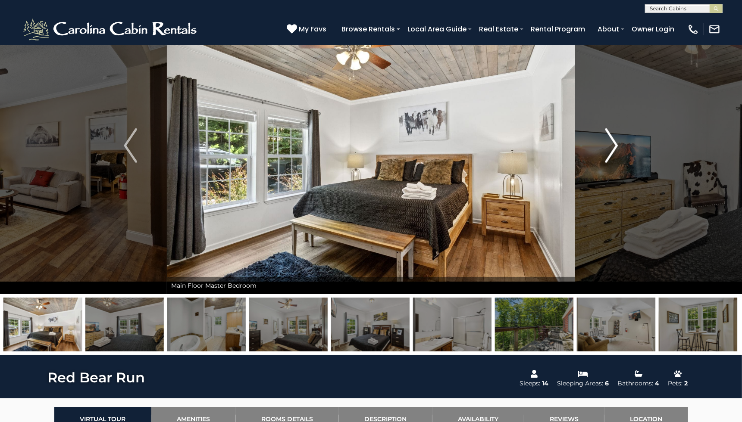
click at [605, 143] on img "Next" at bounding box center [611, 145] width 13 height 34
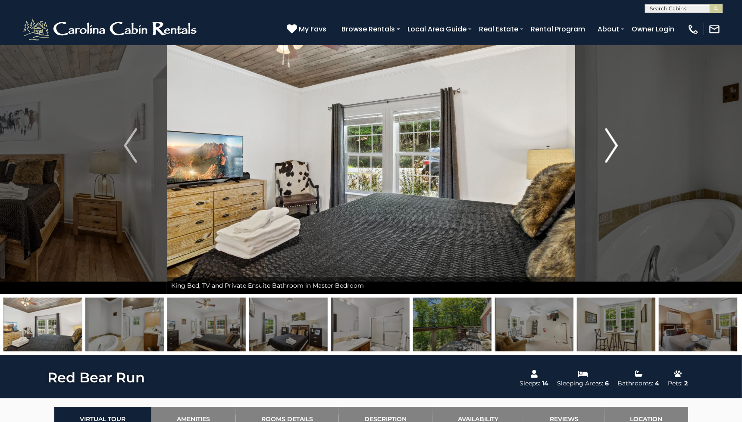
click at [605, 143] on img "Next" at bounding box center [611, 145] width 13 height 34
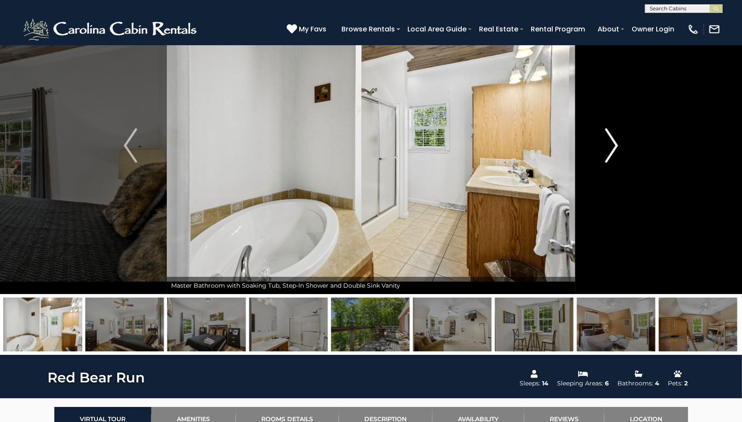
click at [605, 143] on img "Next" at bounding box center [611, 145] width 13 height 34
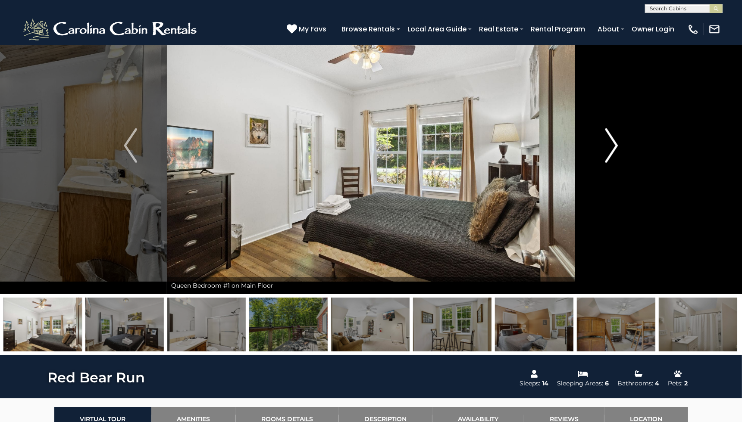
click at [606, 143] on img "Next" at bounding box center [611, 145] width 13 height 34
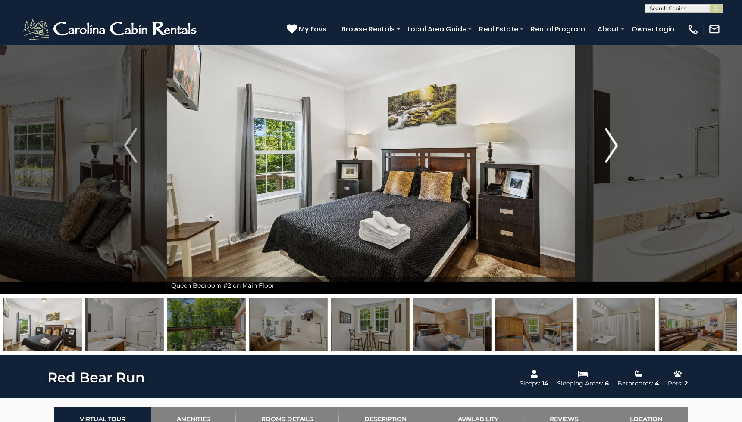
click at [607, 142] on img "Next" at bounding box center [611, 145] width 13 height 34
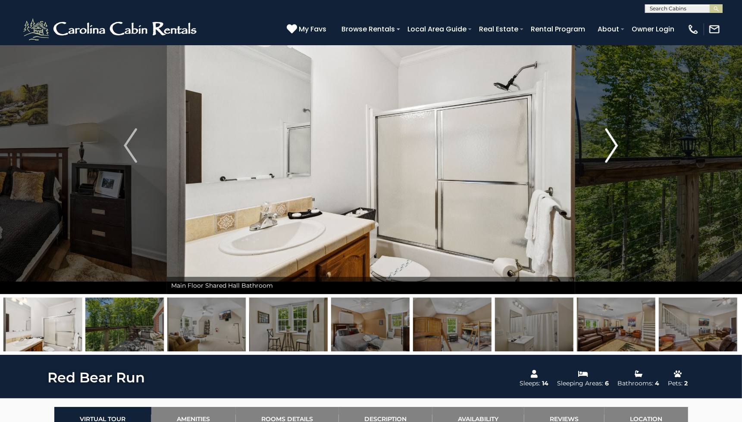
click at [607, 142] on img "Next" at bounding box center [611, 145] width 13 height 34
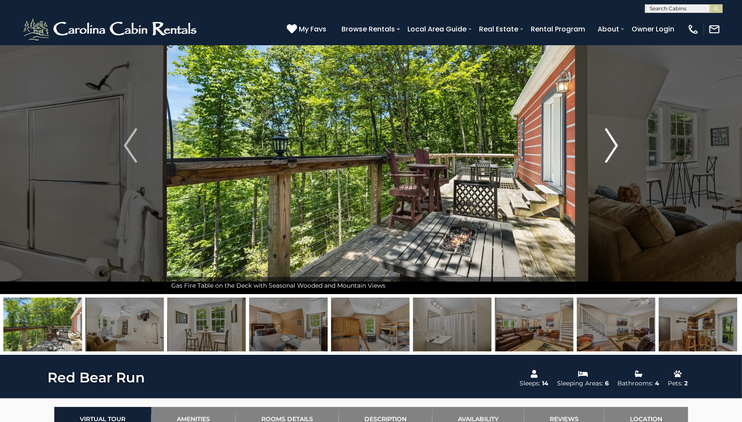
click at [607, 142] on img "Next" at bounding box center [611, 145] width 13 height 34
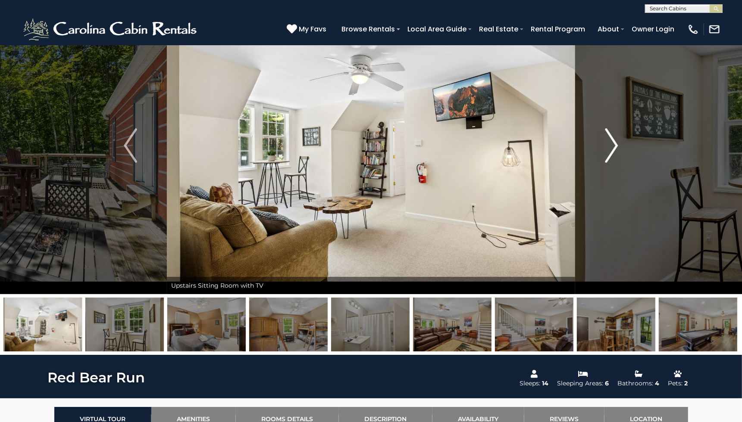
click at [607, 142] on img "Next" at bounding box center [611, 145] width 13 height 34
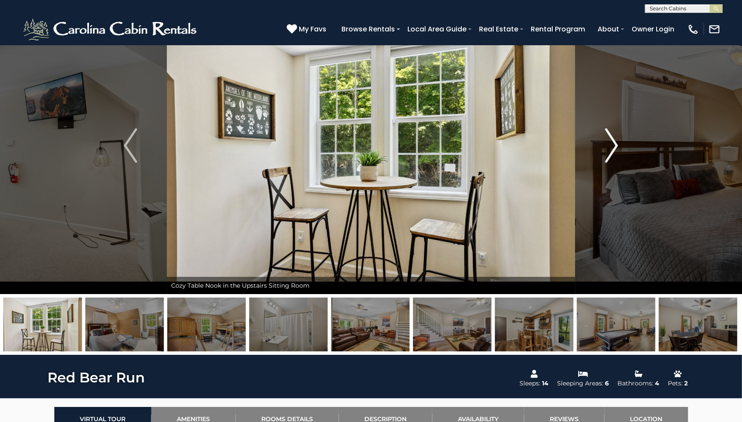
click at [607, 142] on img "Next" at bounding box center [611, 145] width 13 height 34
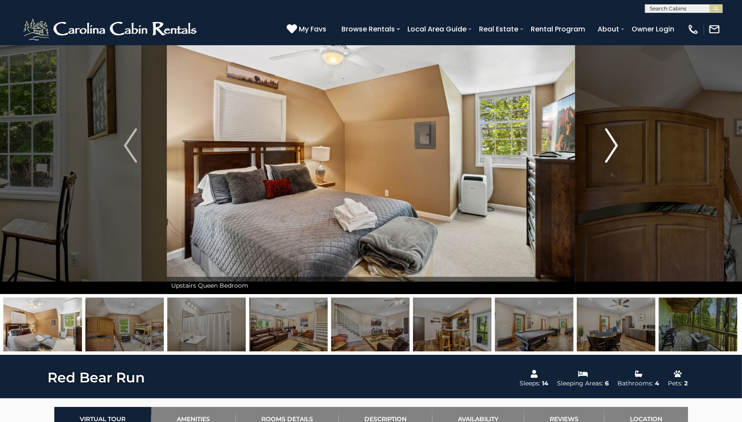
click at [608, 142] on img "Next" at bounding box center [611, 145] width 13 height 34
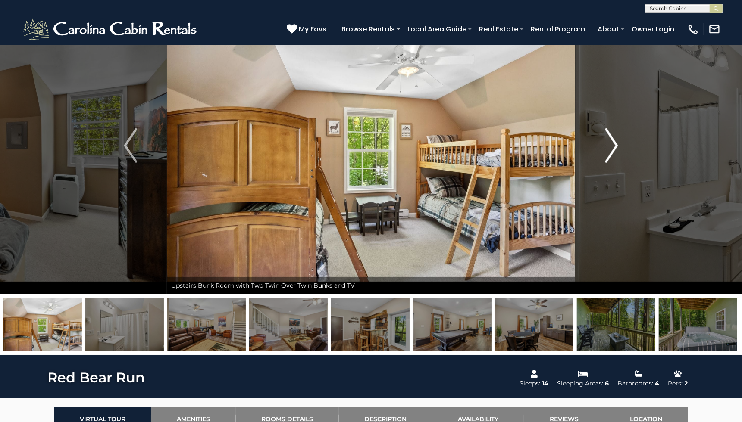
click at [608, 142] on img "Next" at bounding box center [611, 145] width 13 height 34
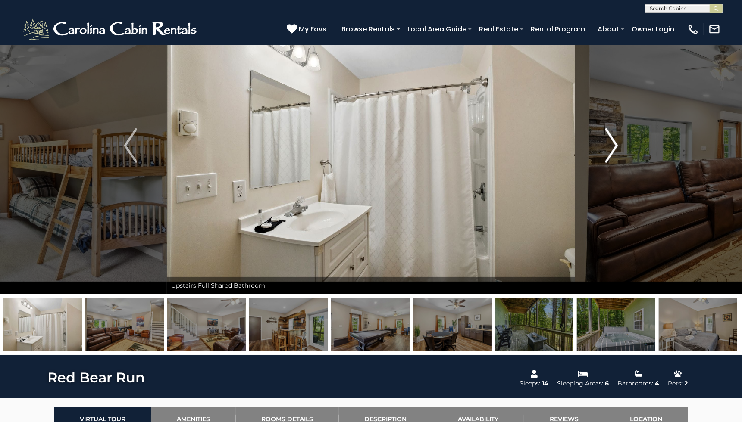
click at [608, 142] on img "Next" at bounding box center [611, 145] width 13 height 34
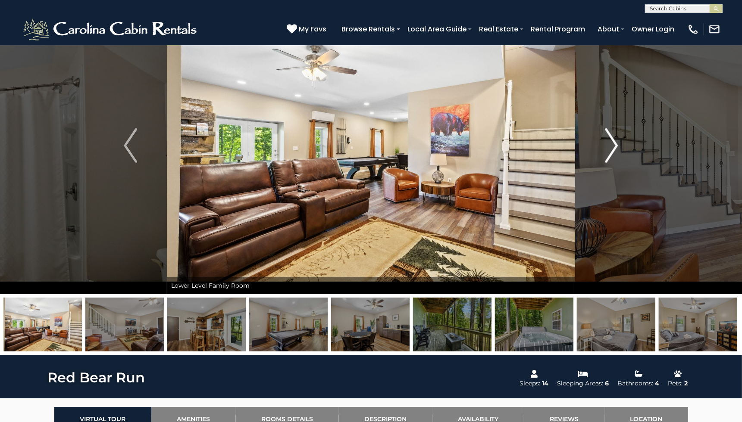
click at [608, 142] on img "Next" at bounding box center [611, 145] width 13 height 34
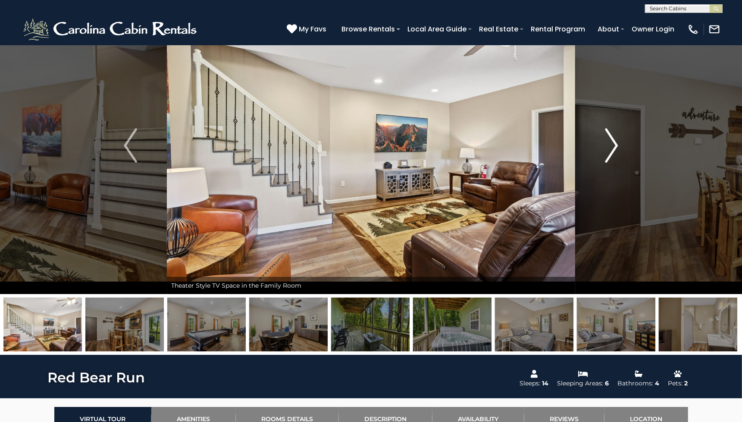
click at [608, 142] on img "Next" at bounding box center [611, 145] width 13 height 34
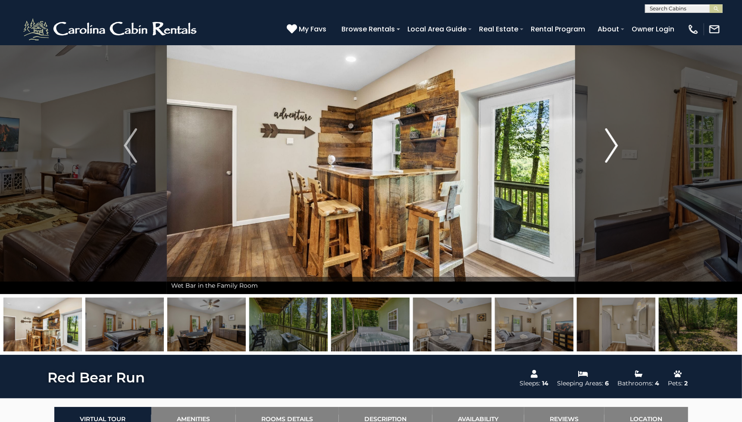
click at [608, 141] on img "Next" at bounding box center [611, 145] width 13 height 34
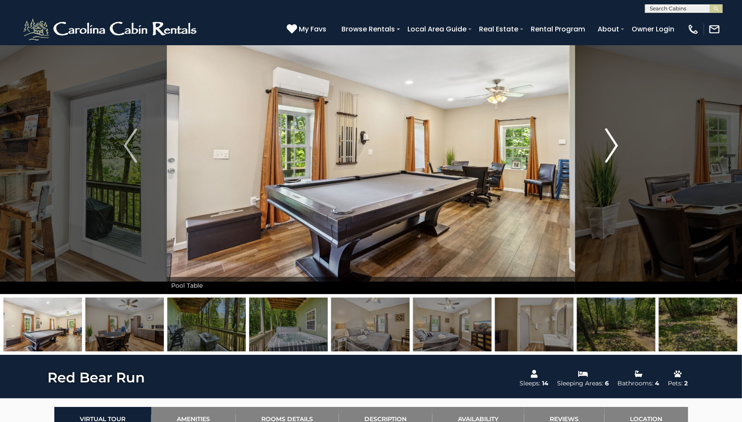
click at [608, 141] on img "Next" at bounding box center [611, 145] width 13 height 34
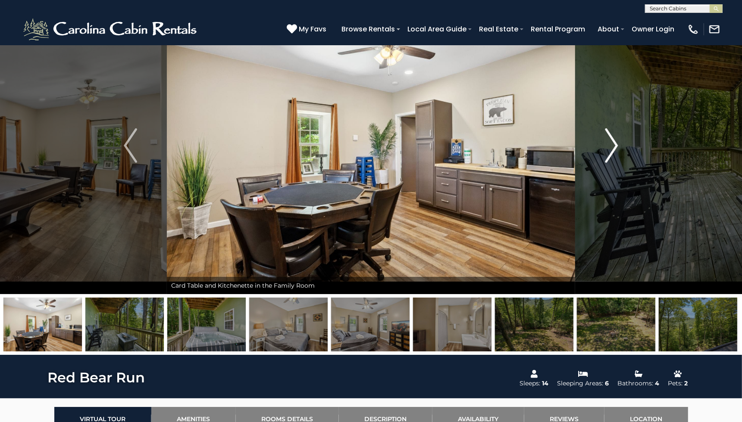
click at [608, 141] on img "Next" at bounding box center [611, 145] width 13 height 34
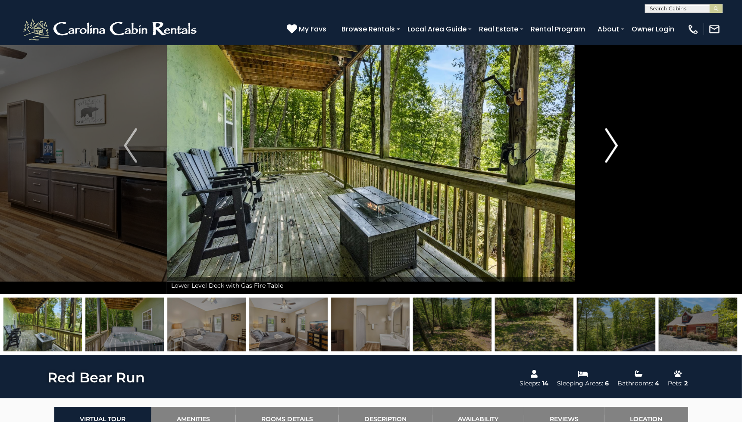
click at [609, 140] on img "Next" at bounding box center [611, 145] width 13 height 34
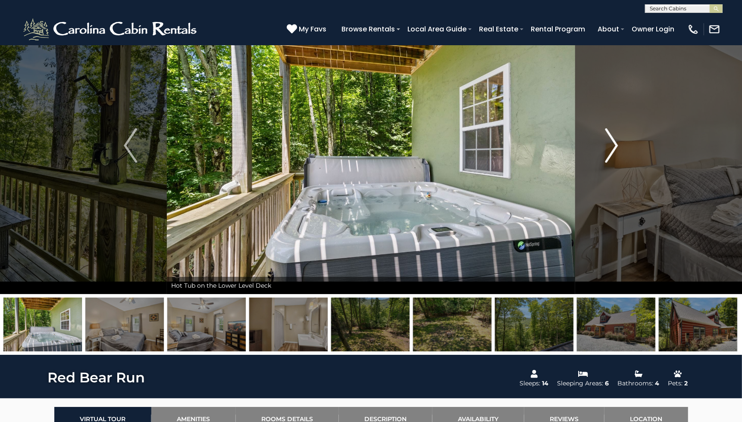
click at [609, 141] on img "Next" at bounding box center [611, 145] width 13 height 34
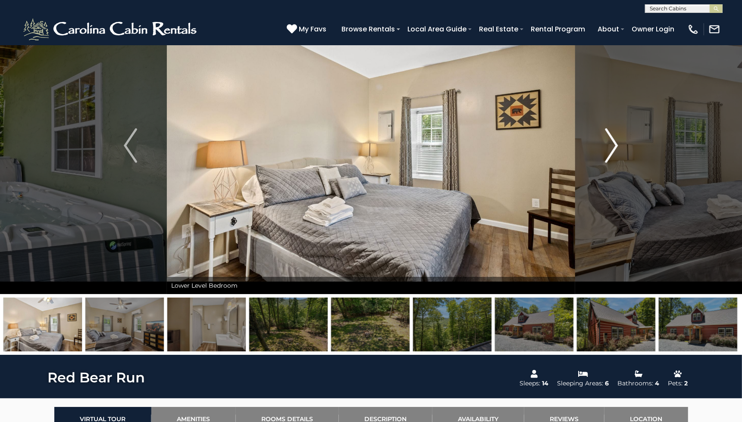
click at [609, 141] on img "Next" at bounding box center [611, 145] width 13 height 34
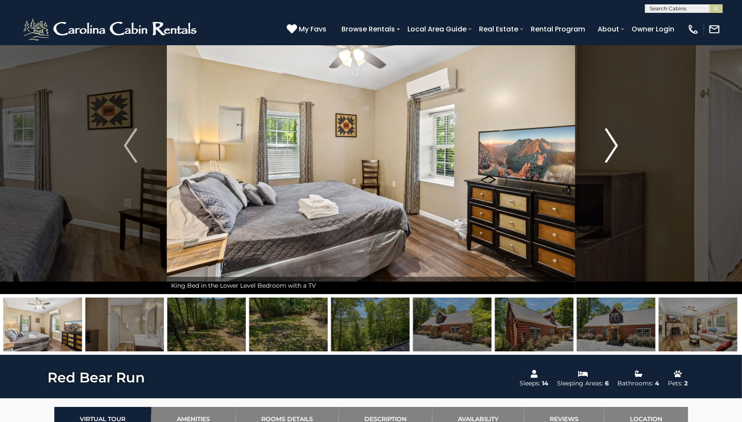
click at [609, 141] on img "Next" at bounding box center [611, 145] width 13 height 34
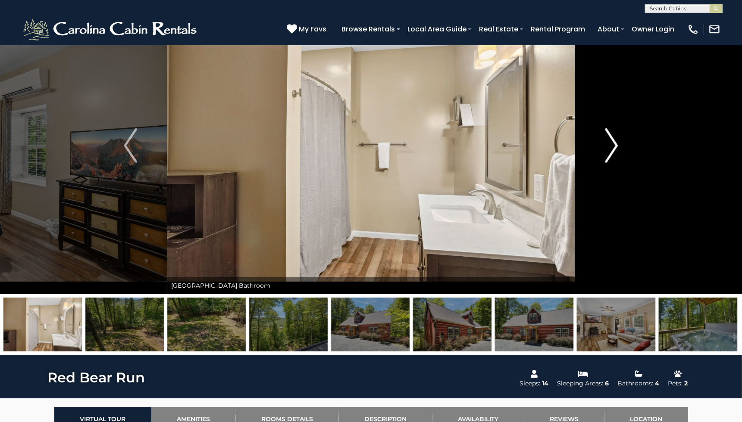
click at [609, 141] on img "Next" at bounding box center [611, 145] width 13 height 34
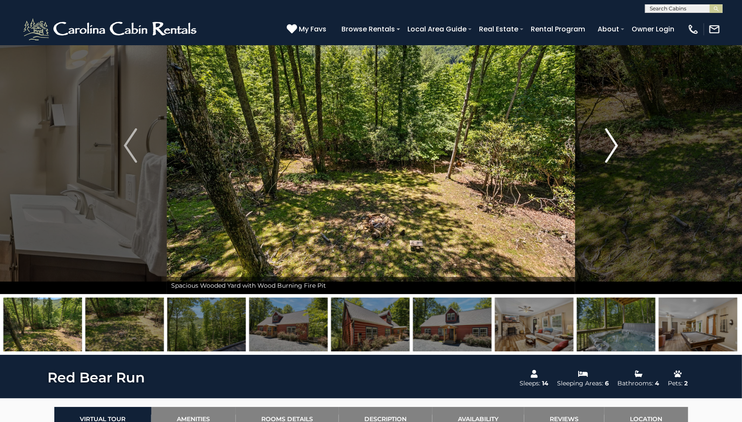
click at [609, 141] on img "Next" at bounding box center [611, 145] width 13 height 34
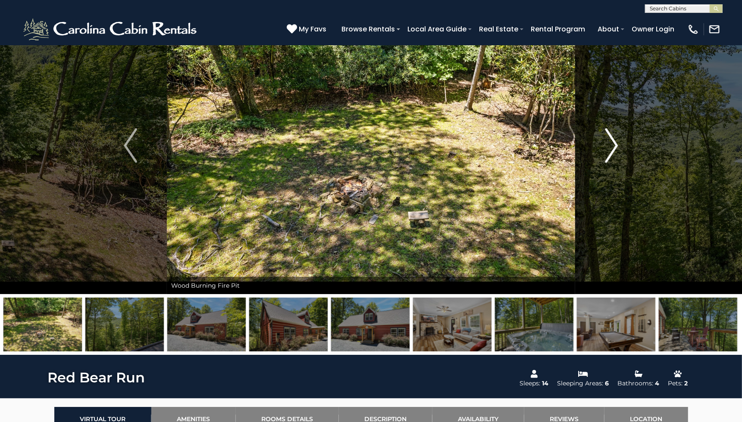
click at [609, 140] on img "Next" at bounding box center [611, 145] width 13 height 34
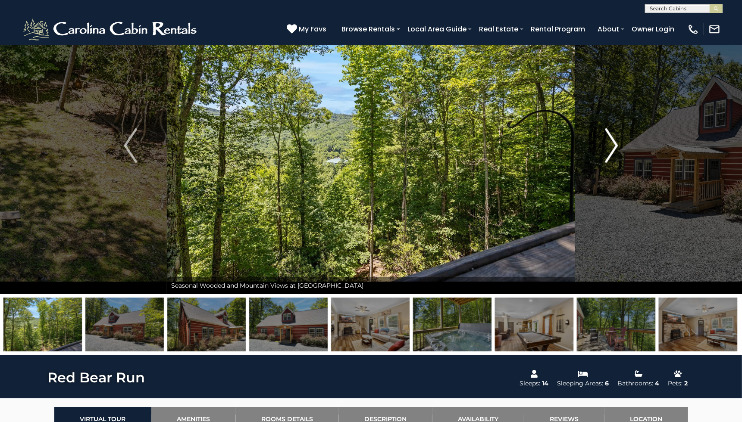
click at [612, 138] on img "Next" at bounding box center [611, 145] width 13 height 34
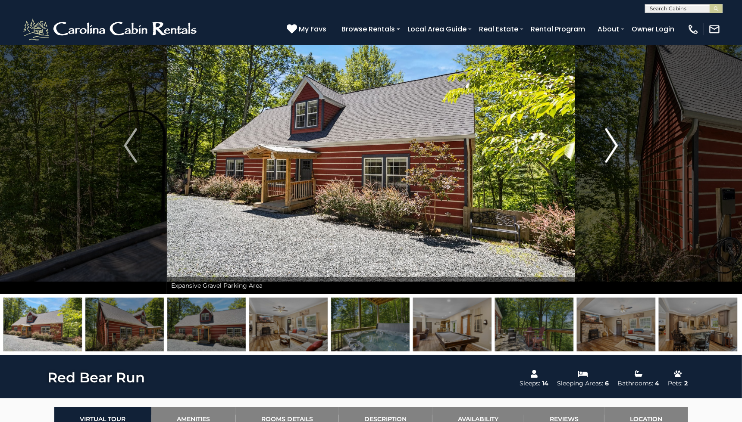
click at [612, 138] on img "Next" at bounding box center [611, 145] width 13 height 34
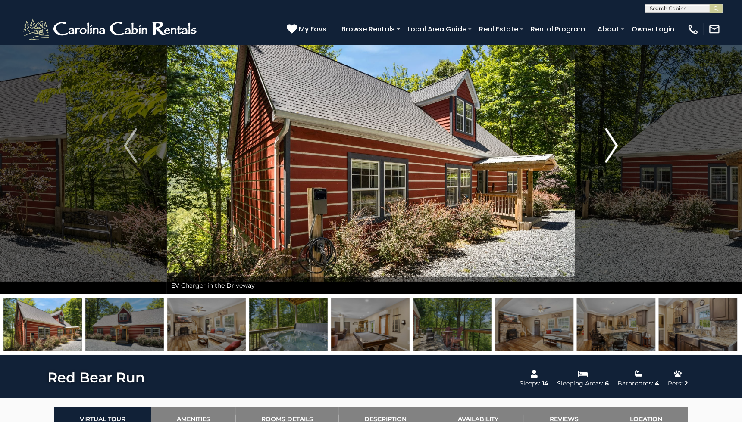
click at [612, 137] on img "Next" at bounding box center [611, 145] width 13 height 34
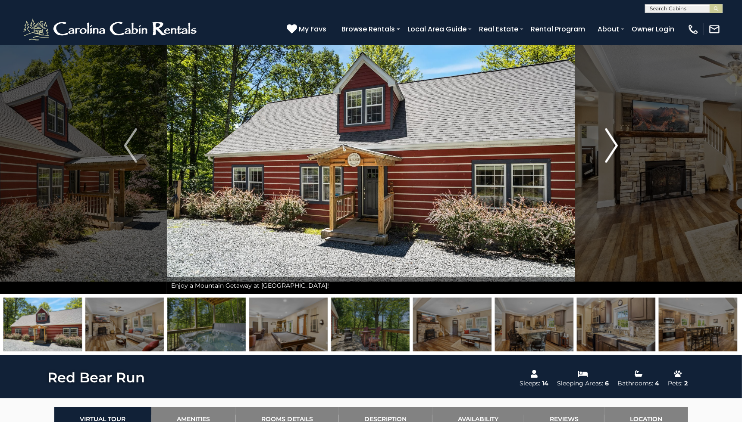
click at [612, 139] on img "Next" at bounding box center [611, 145] width 13 height 34
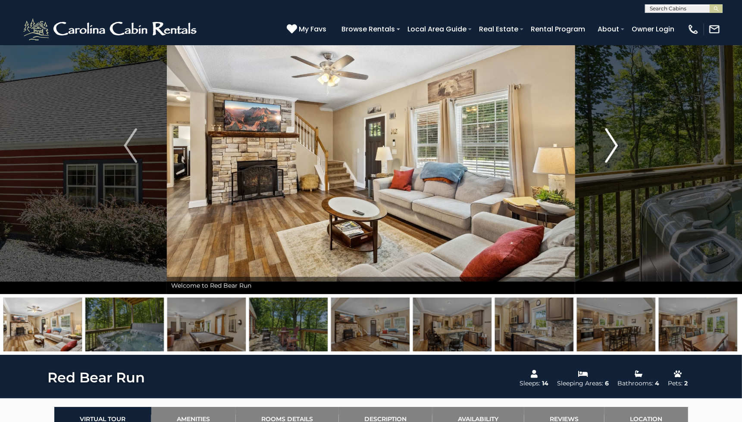
click at [613, 139] on img "Next" at bounding box center [611, 145] width 13 height 34
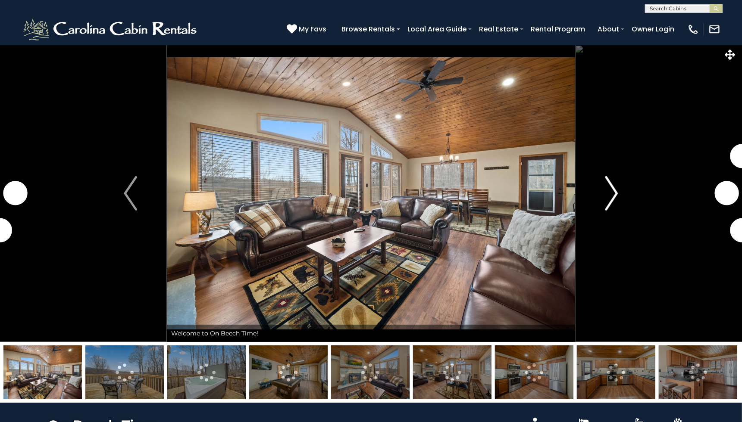
click at [607, 196] on img "Next" at bounding box center [611, 193] width 13 height 34
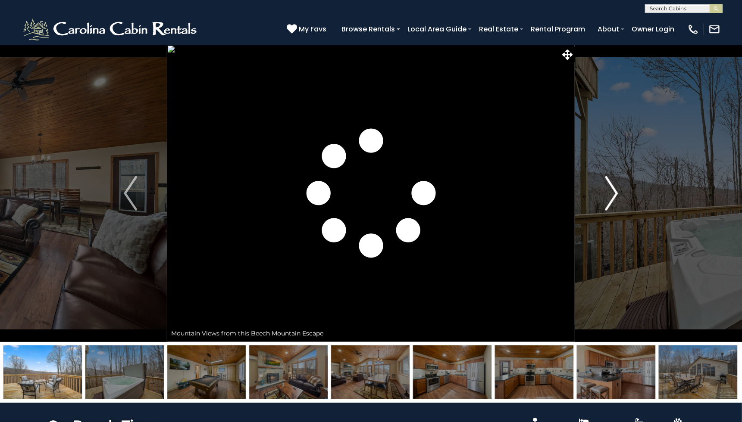
click at [601, 195] on button "Next" at bounding box center [611, 193] width 73 height 297
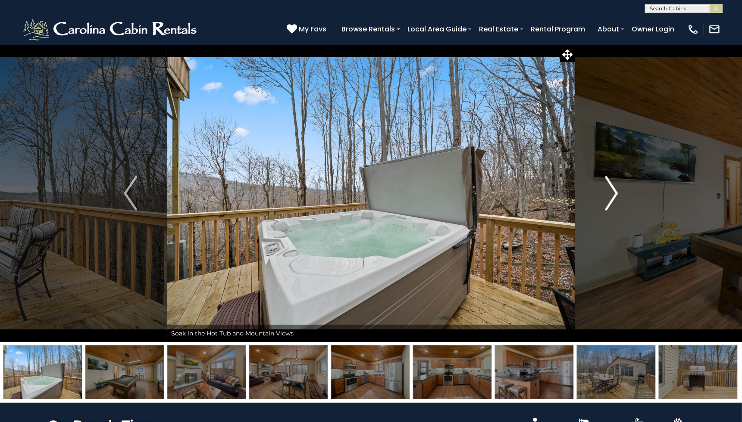
click at [599, 197] on button "Next" at bounding box center [611, 193] width 73 height 297
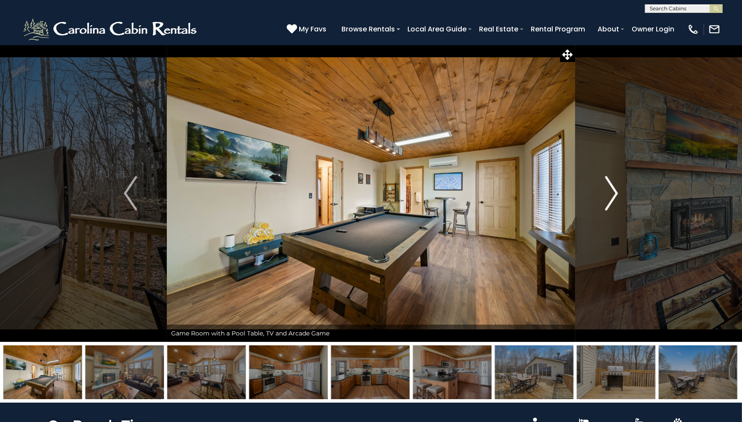
click at [599, 197] on button "Next" at bounding box center [611, 193] width 73 height 297
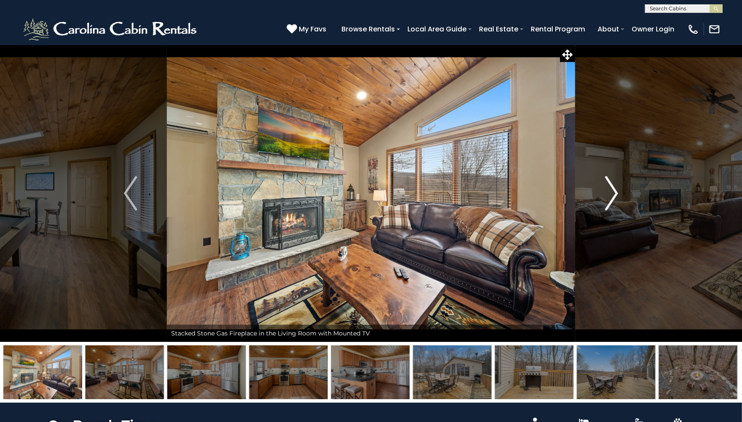
click at [599, 197] on button "Next" at bounding box center [611, 193] width 73 height 297
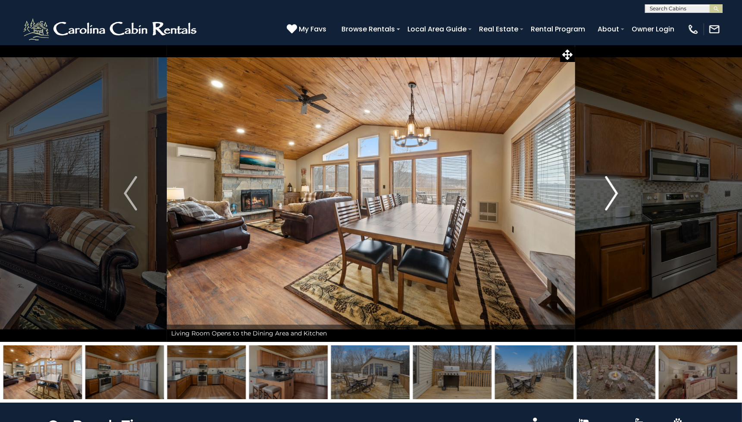
click at [600, 197] on button "Next" at bounding box center [611, 193] width 73 height 297
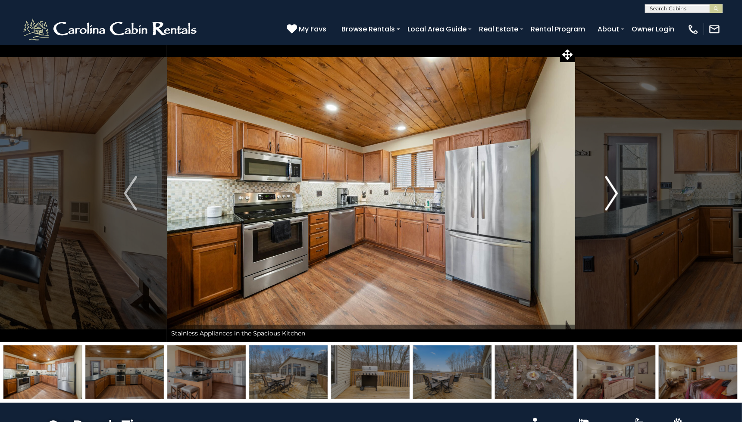
click at [600, 197] on button "Next" at bounding box center [611, 193] width 73 height 297
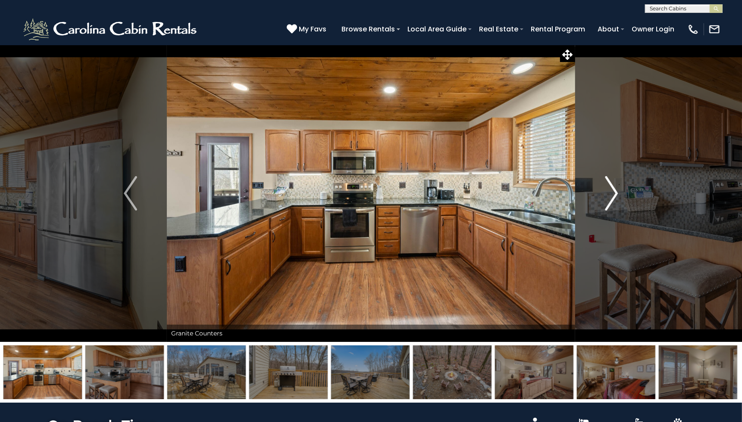
click at [600, 197] on button "Next" at bounding box center [611, 193] width 73 height 297
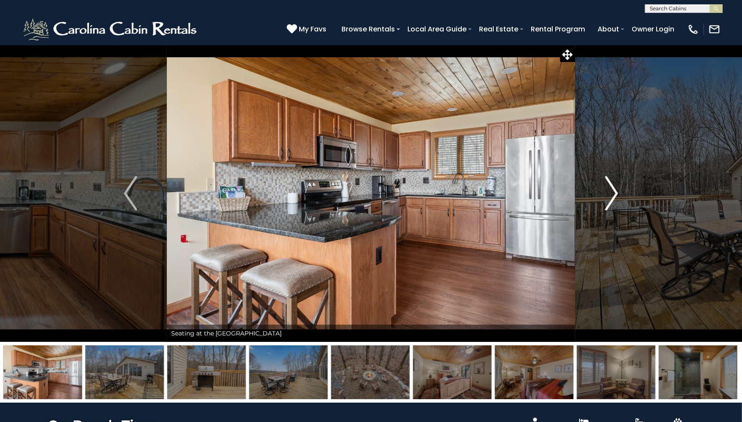
click at [600, 196] on button "Next" at bounding box center [611, 193] width 73 height 297
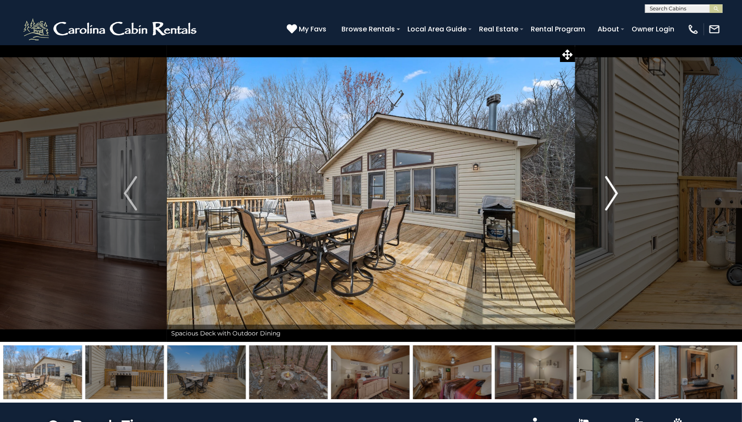
click at [600, 196] on button "Next" at bounding box center [611, 193] width 73 height 297
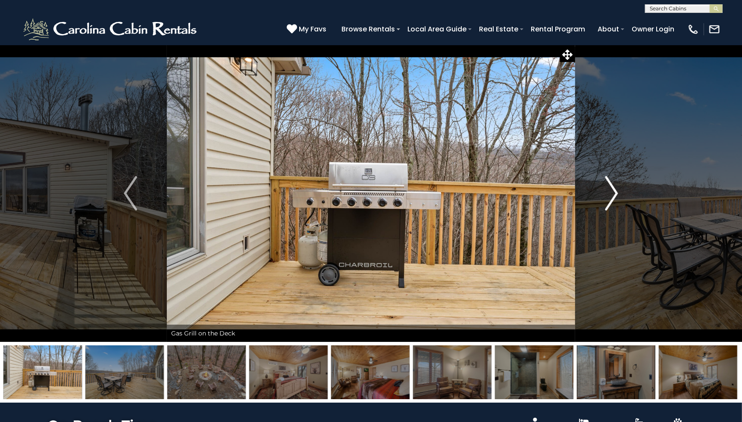
click at [600, 196] on button "Next" at bounding box center [611, 193] width 73 height 297
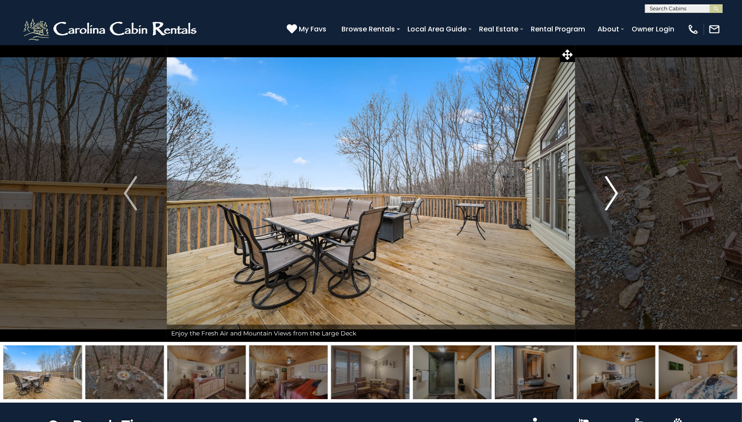
click at [601, 193] on button "Next" at bounding box center [611, 193] width 73 height 297
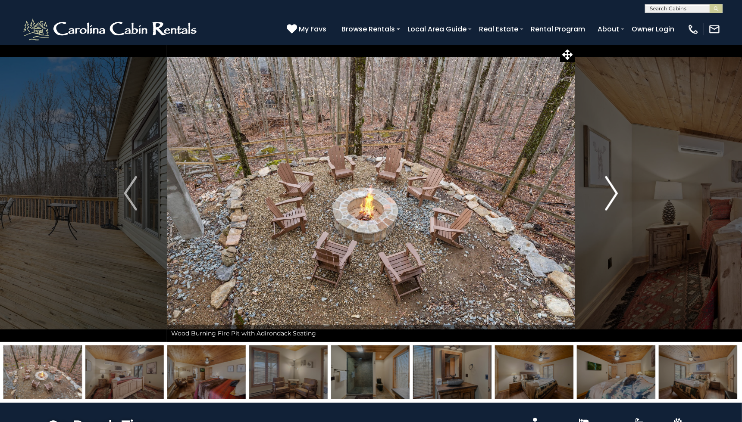
click at [601, 193] on button "Next" at bounding box center [611, 193] width 73 height 297
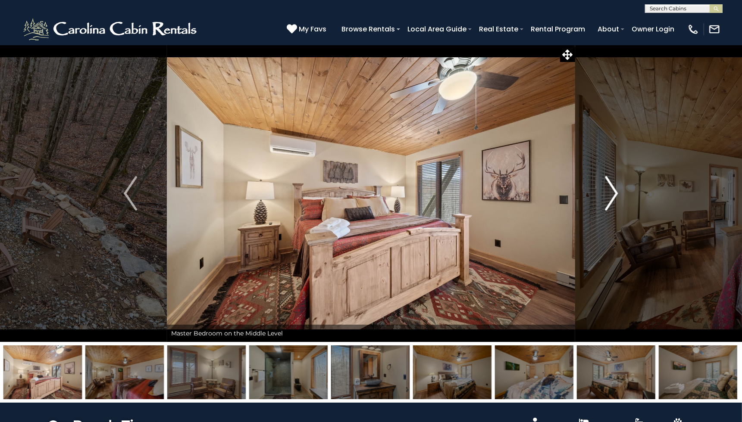
click at [601, 193] on button "Next" at bounding box center [611, 193] width 73 height 297
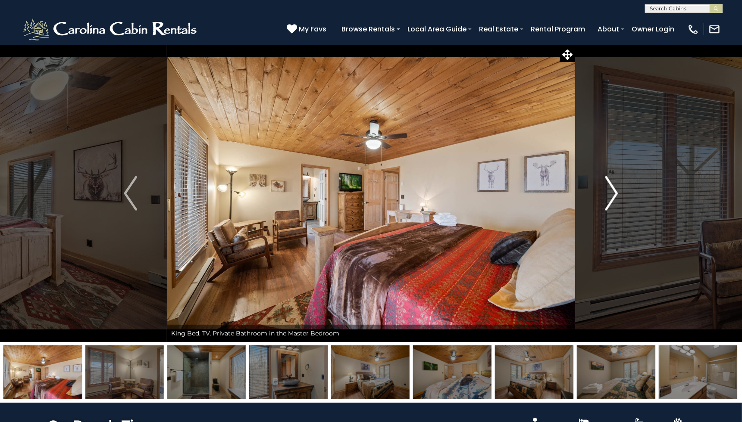
click at [601, 193] on button "Next" at bounding box center [611, 193] width 73 height 297
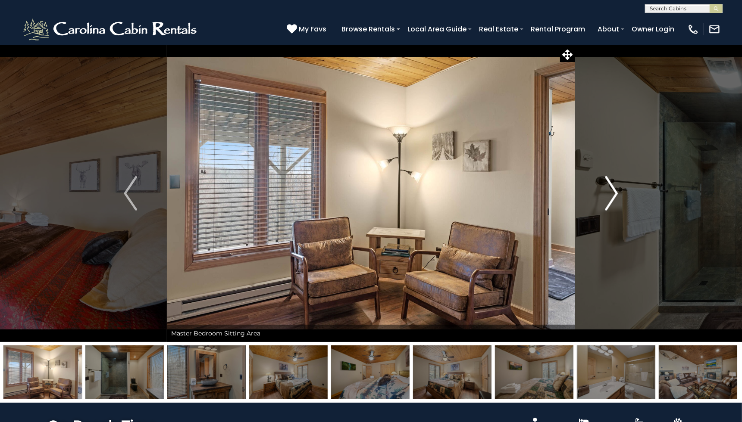
click at [601, 192] on button "Next" at bounding box center [611, 193] width 73 height 297
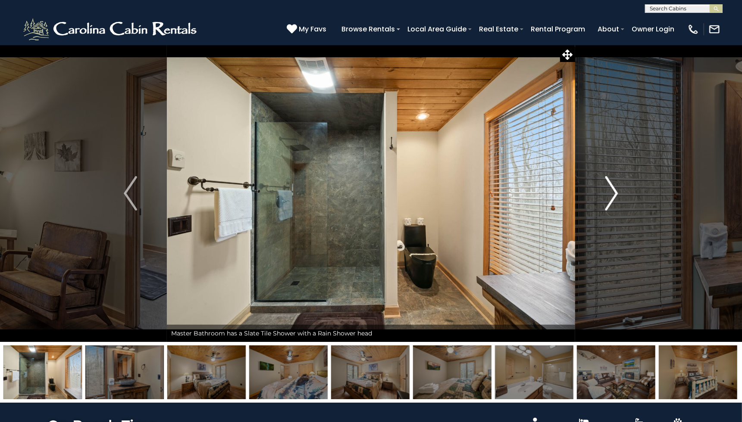
click at [601, 192] on button "Next" at bounding box center [611, 193] width 73 height 297
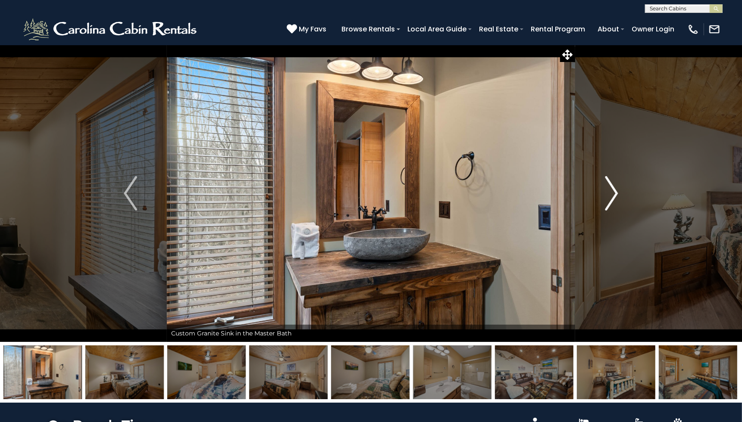
click at [601, 192] on button "Next" at bounding box center [611, 193] width 73 height 297
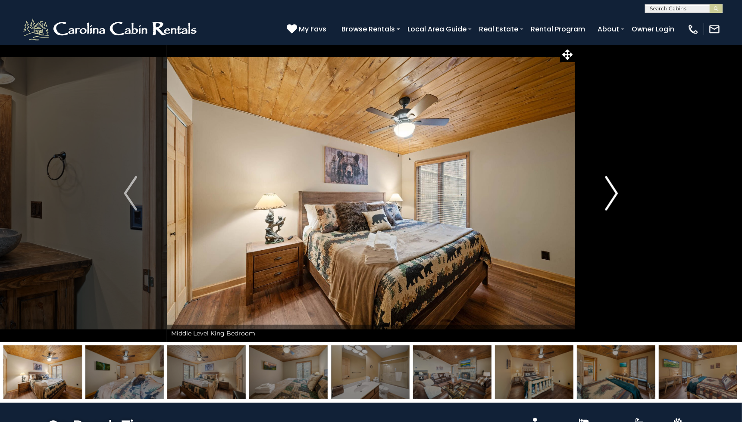
click at [601, 192] on button "Next" at bounding box center [611, 193] width 73 height 297
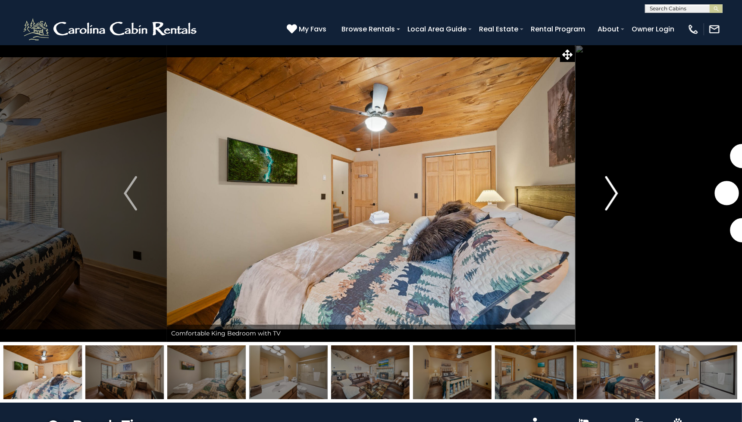
click at [601, 192] on button "Next" at bounding box center [611, 193] width 73 height 297
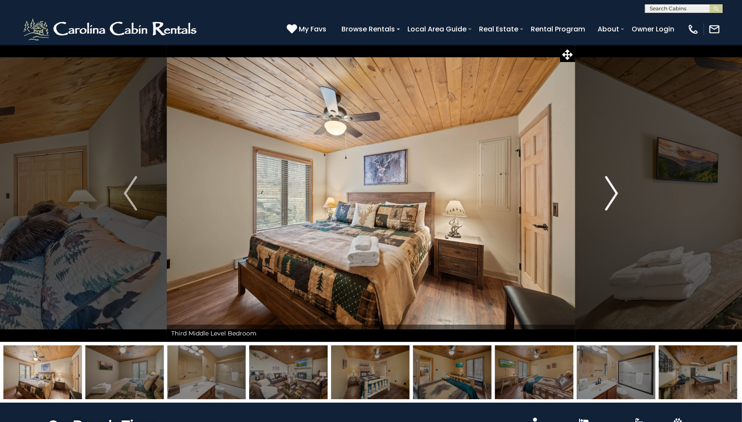
click at [603, 190] on button "Next" at bounding box center [611, 193] width 73 height 297
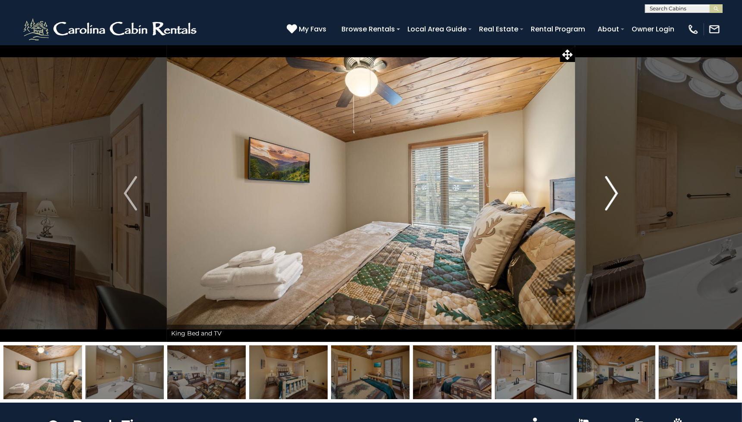
click at [603, 190] on button "Next" at bounding box center [611, 193] width 73 height 297
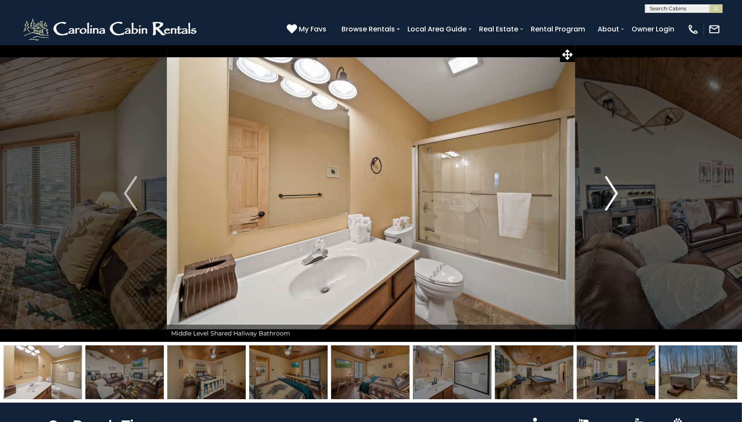
click at [603, 190] on button "Next" at bounding box center [611, 193] width 73 height 297
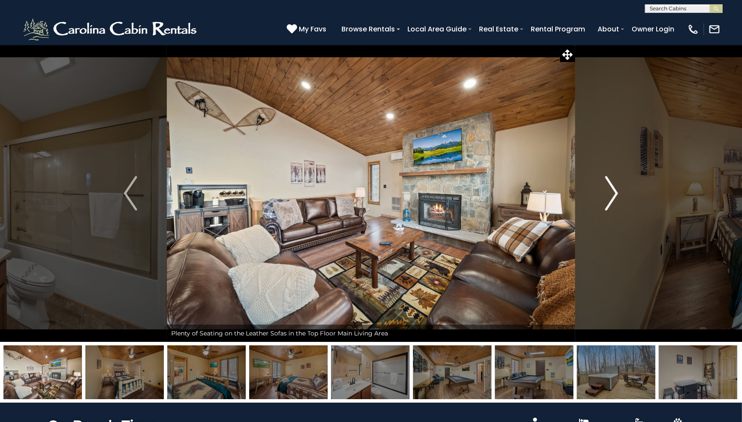
click at [603, 190] on button "Next" at bounding box center [611, 193] width 73 height 297
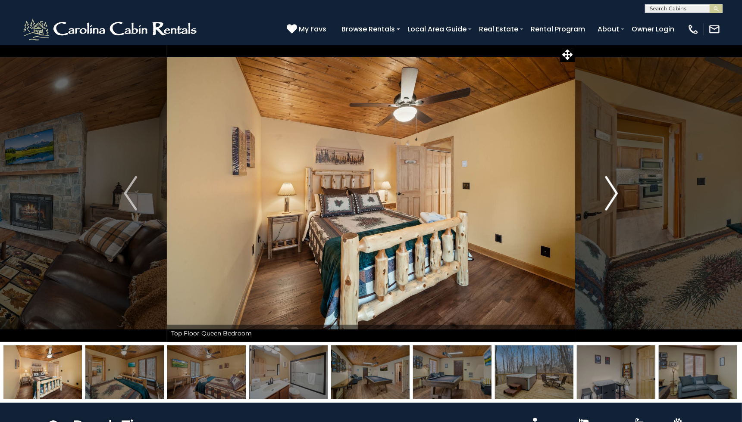
click at [603, 190] on button "Next" at bounding box center [611, 193] width 73 height 297
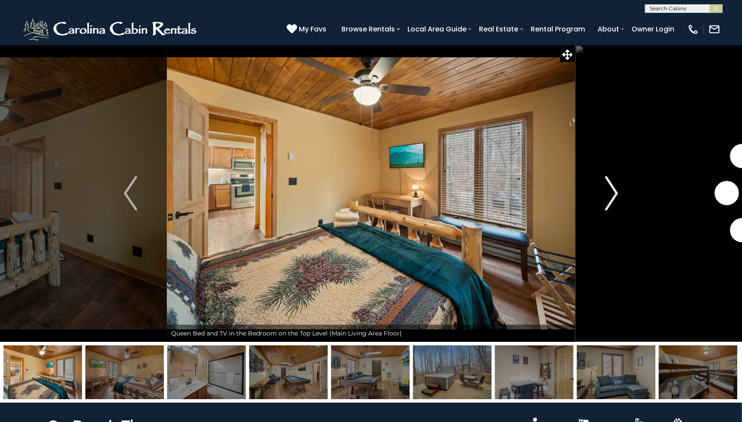
click at [603, 189] on button "Next" at bounding box center [611, 193] width 73 height 297
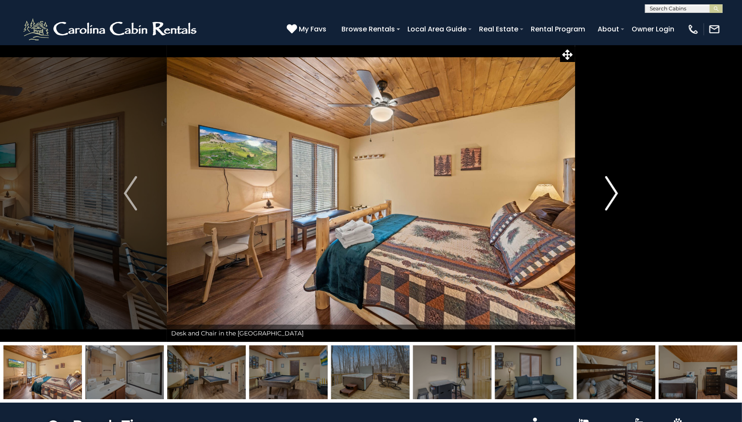
click at [603, 189] on button "Next" at bounding box center [611, 193] width 73 height 297
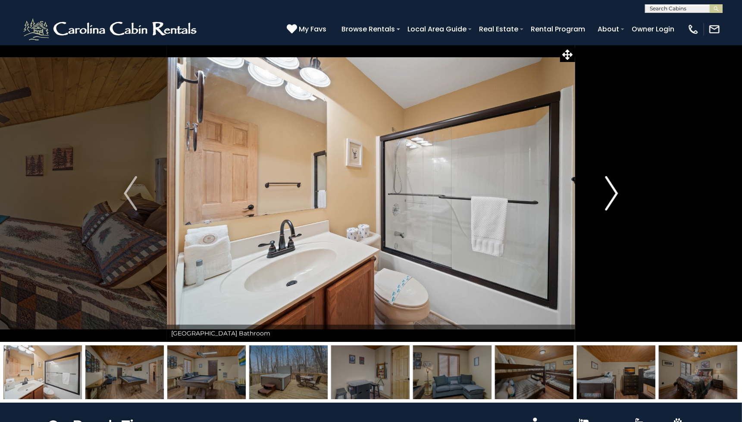
click at [603, 189] on button "Next" at bounding box center [611, 193] width 73 height 297
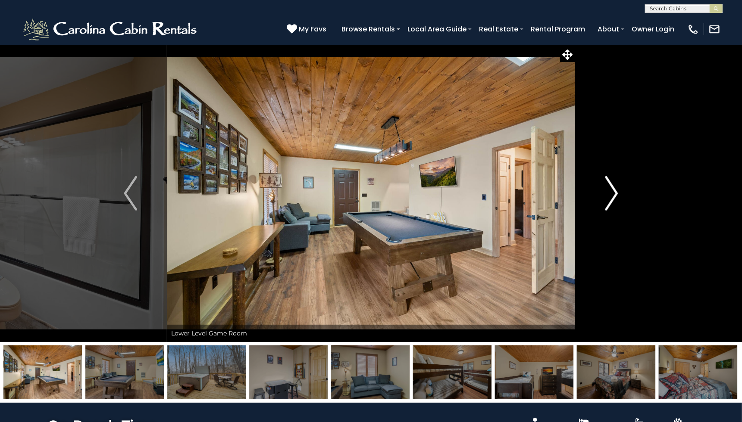
click at [603, 188] on button "Next" at bounding box center [611, 193] width 73 height 297
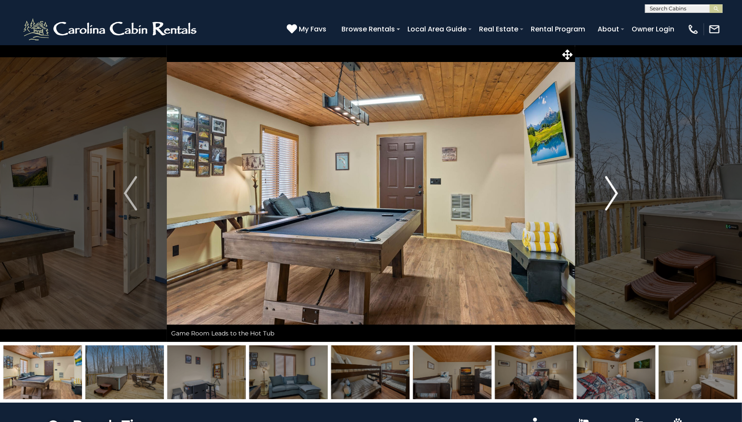
click at [603, 188] on button "Next" at bounding box center [611, 193] width 73 height 297
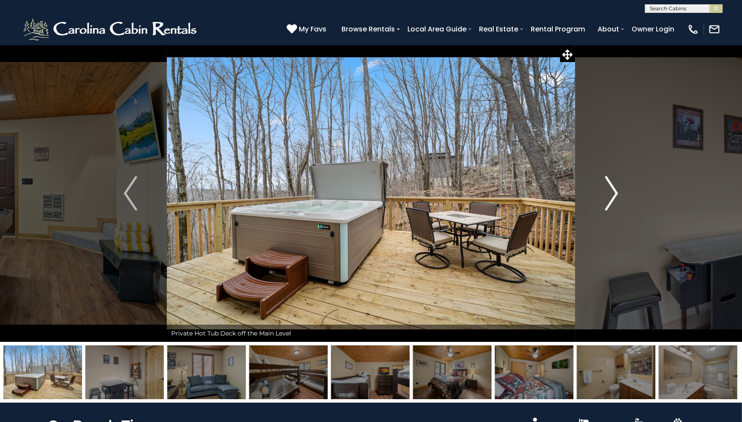
click at [604, 187] on button "Next" at bounding box center [611, 193] width 73 height 297
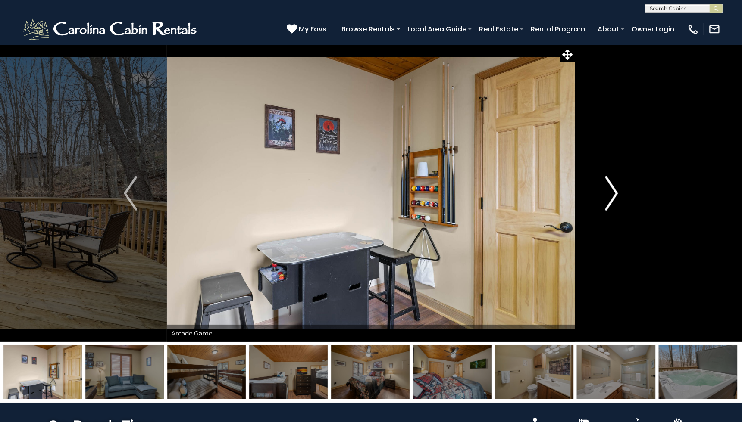
click at [604, 187] on button "Next" at bounding box center [611, 193] width 73 height 297
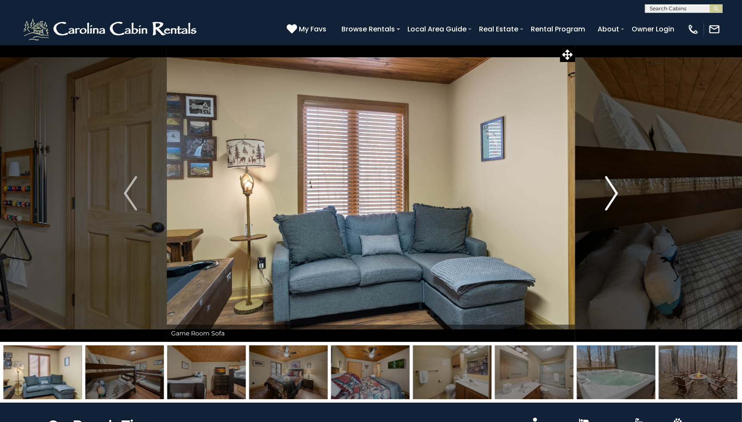
click at [604, 187] on button "Next" at bounding box center [611, 193] width 73 height 297
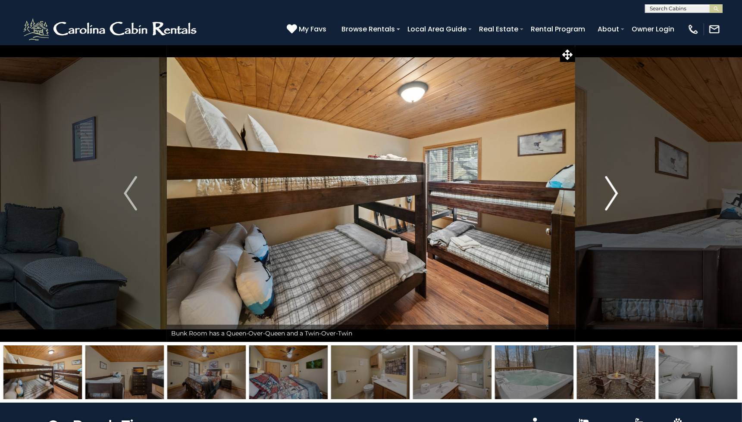
click at [604, 187] on button "Next" at bounding box center [611, 193] width 73 height 297
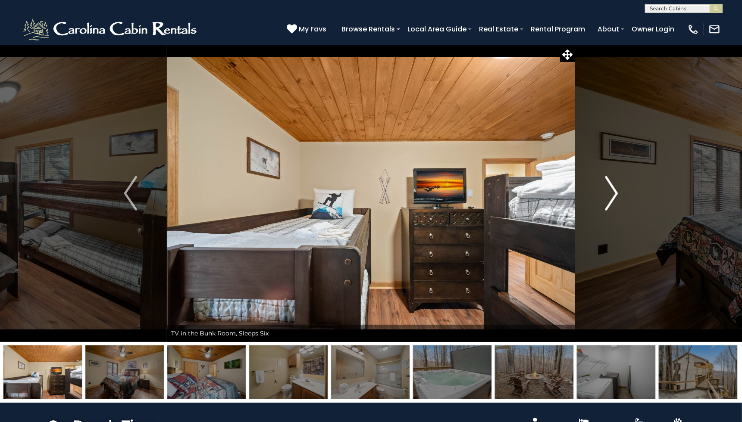
click at [604, 187] on button "Next" at bounding box center [611, 193] width 73 height 297
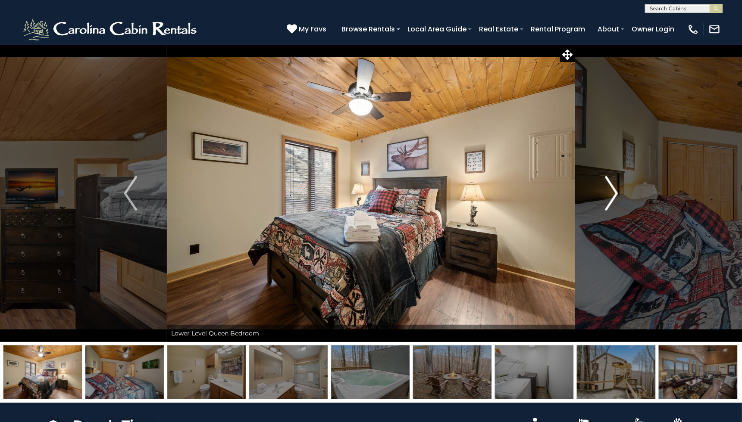
click at [604, 187] on button "Next" at bounding box center [611, 193] width 73 height 297
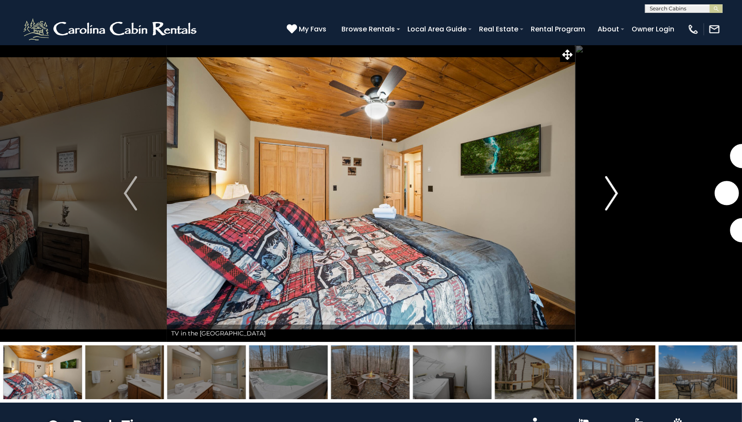
click at [604, 187] on button "Next" at bounding box center [611, 193] width 73 height 297
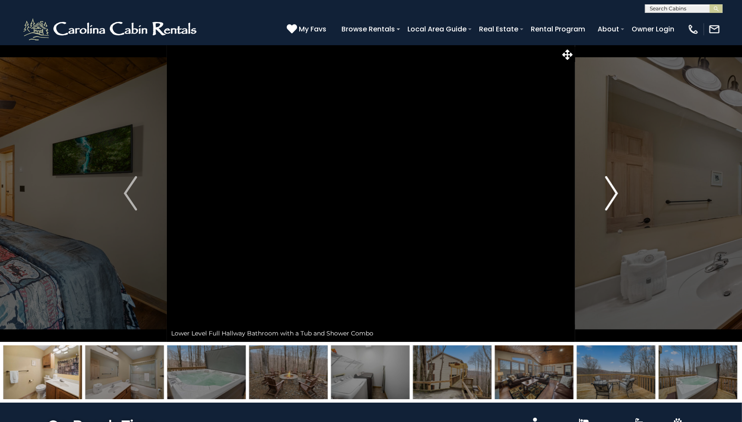
click at [604, 187] on button "Next" at bounding box center [611, 193] width 73 height 297
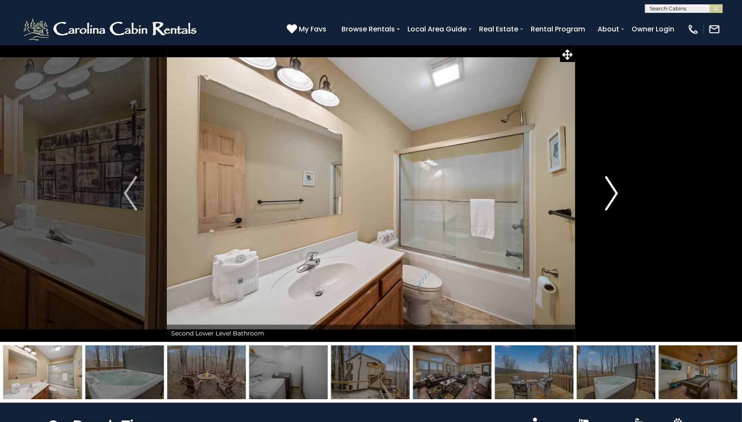
click at [604, 187] on button "Next" at bounding box center [611, 193] width 73 height 297
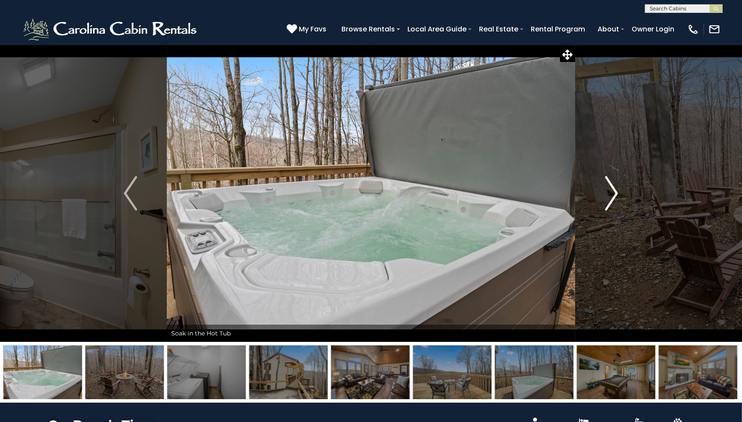
click at [604, 187] on button "Next" at bounding box center [611, 193] width 73 height 297
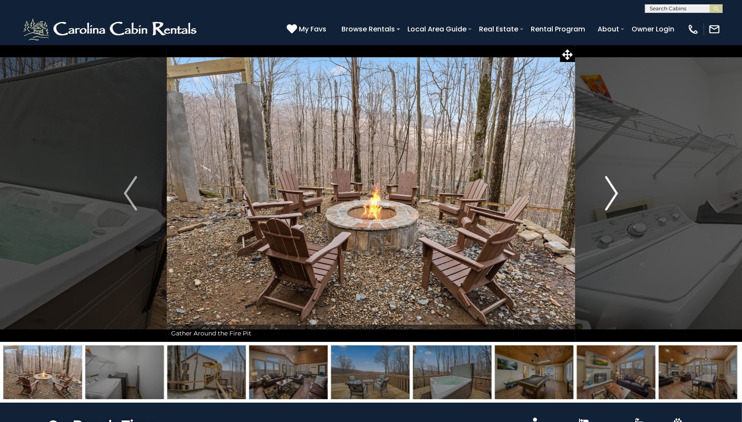
click at [604, 187] on button "Next" at bounding box center [611, 193] width 73 height 297
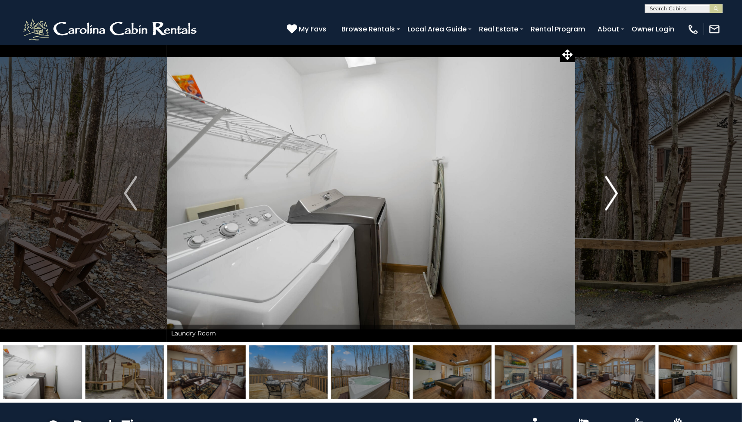
click at [604, 187] on button "Next" at bounding box center [611, 193] width 73 height 297
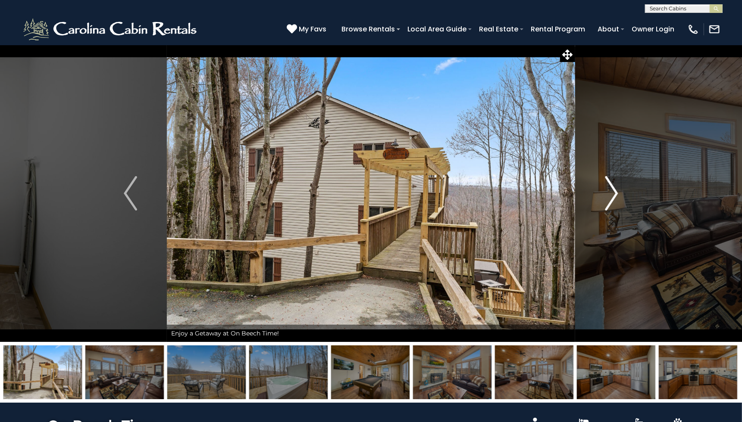
click at [604, 187] on button "Next" at bounding box center [611, 193] width 73 height 297
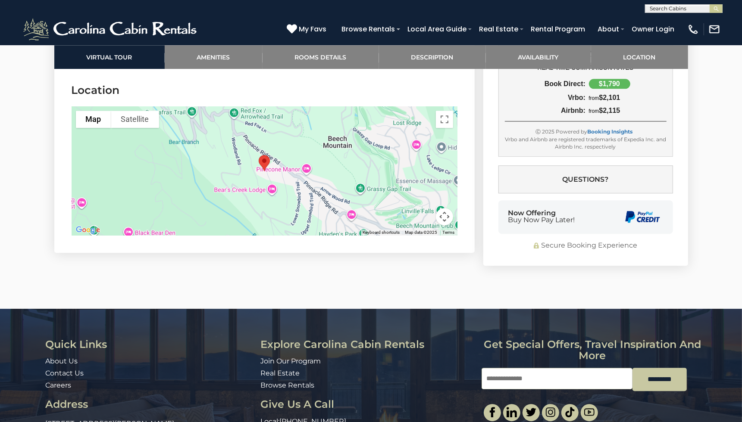
scroll to position [1875, 0]
